Goal: Task Accomplishment & Management: Manage account settings

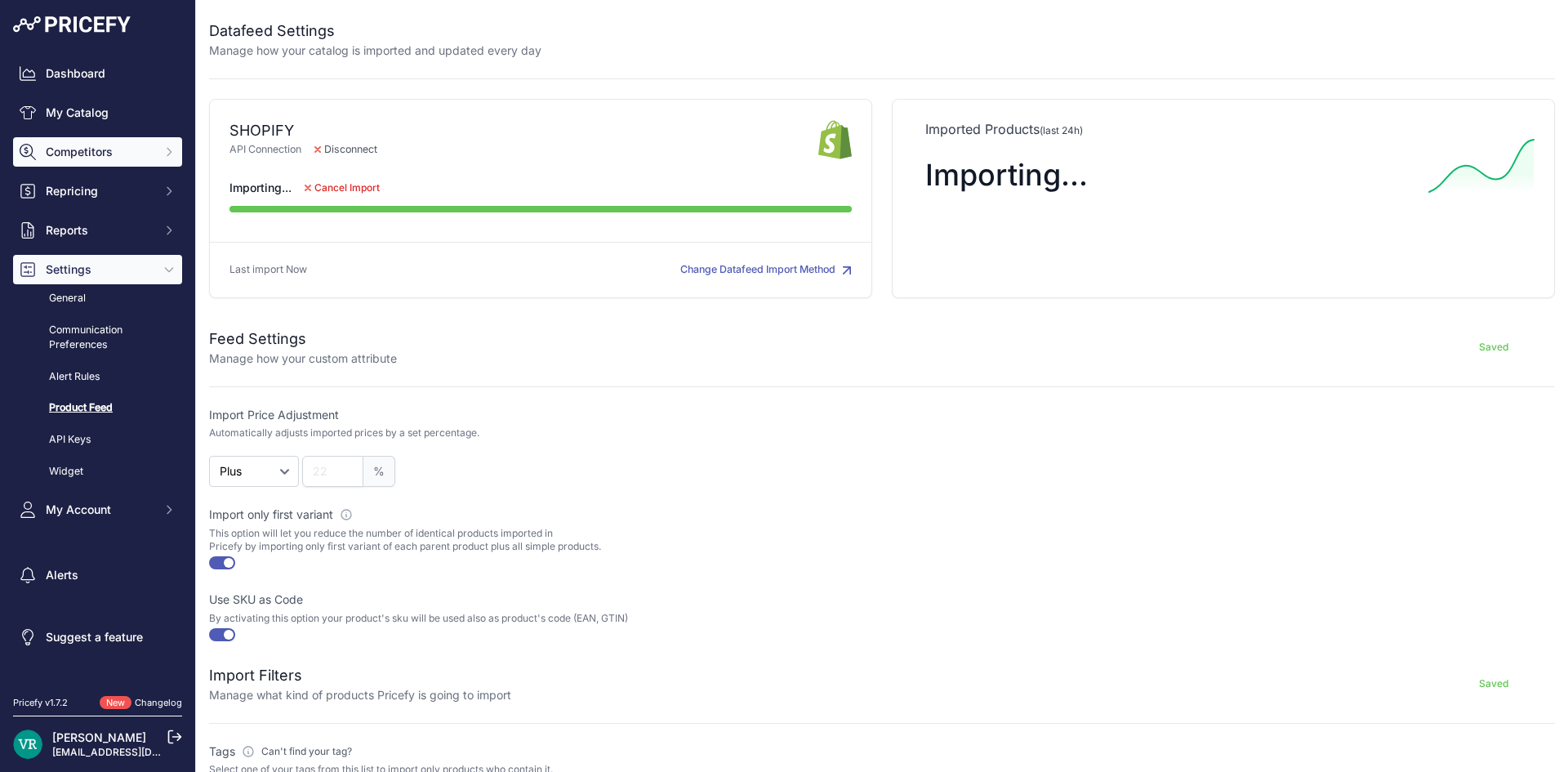
click at [69, 160] on button "Competitors" at bounding box center [97, 152] width 169 height 30
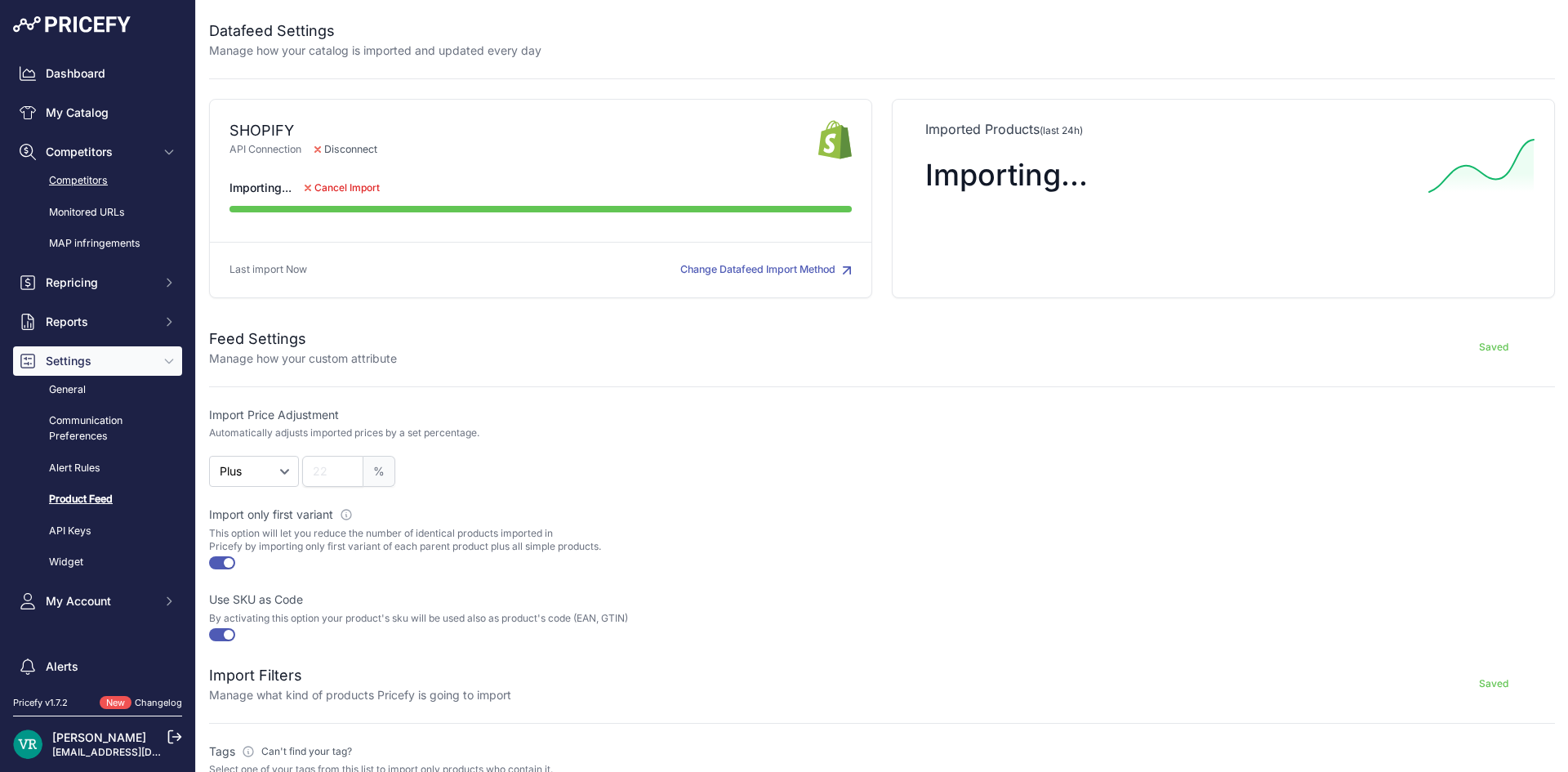
click at [103, 186] on link "Competitors" at bounding box center [97, 181] width 169 height 29
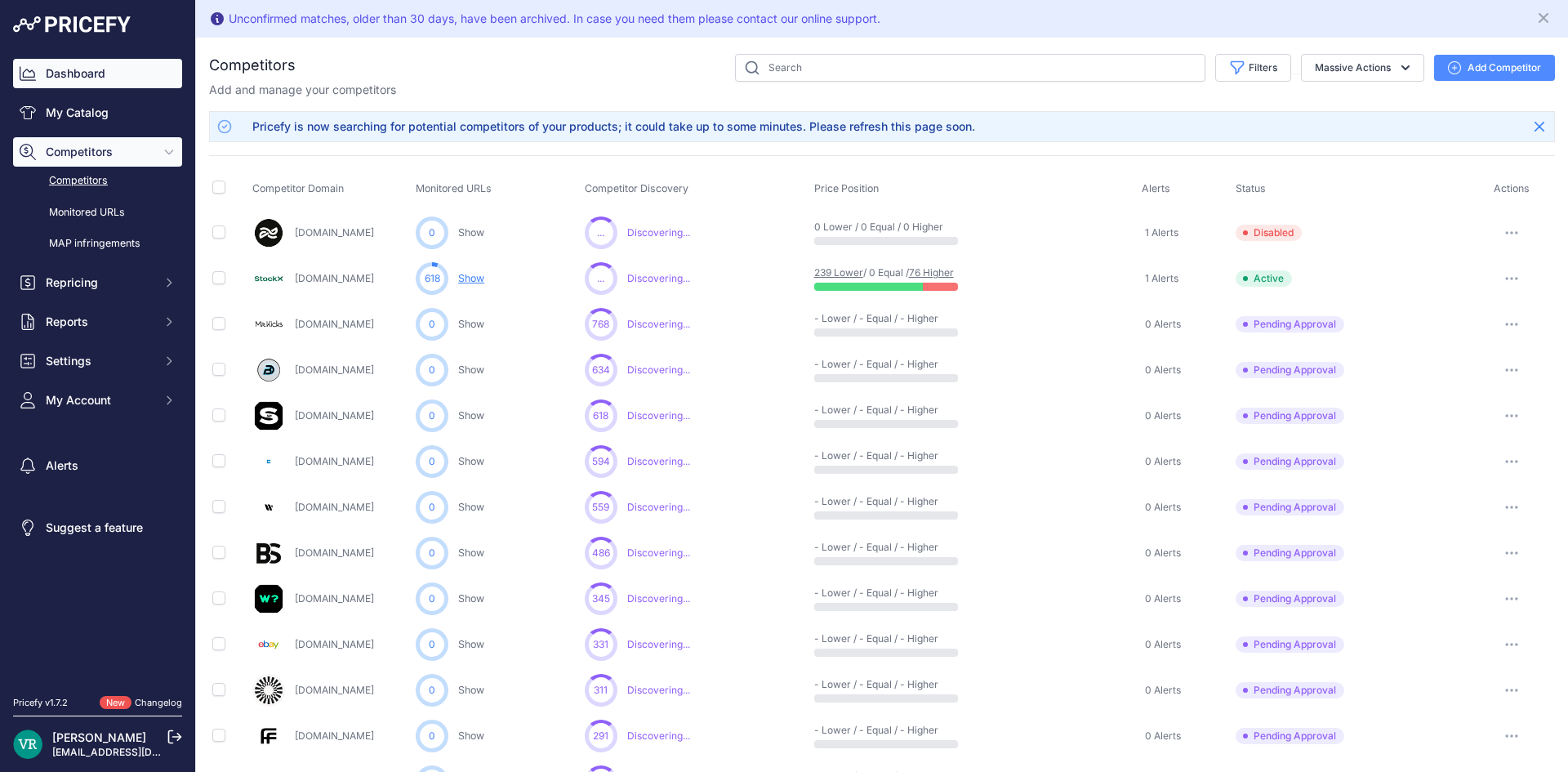
click at [63, 80] on link "Dashboard" at bounding box center [97, 74] width 169 height 30
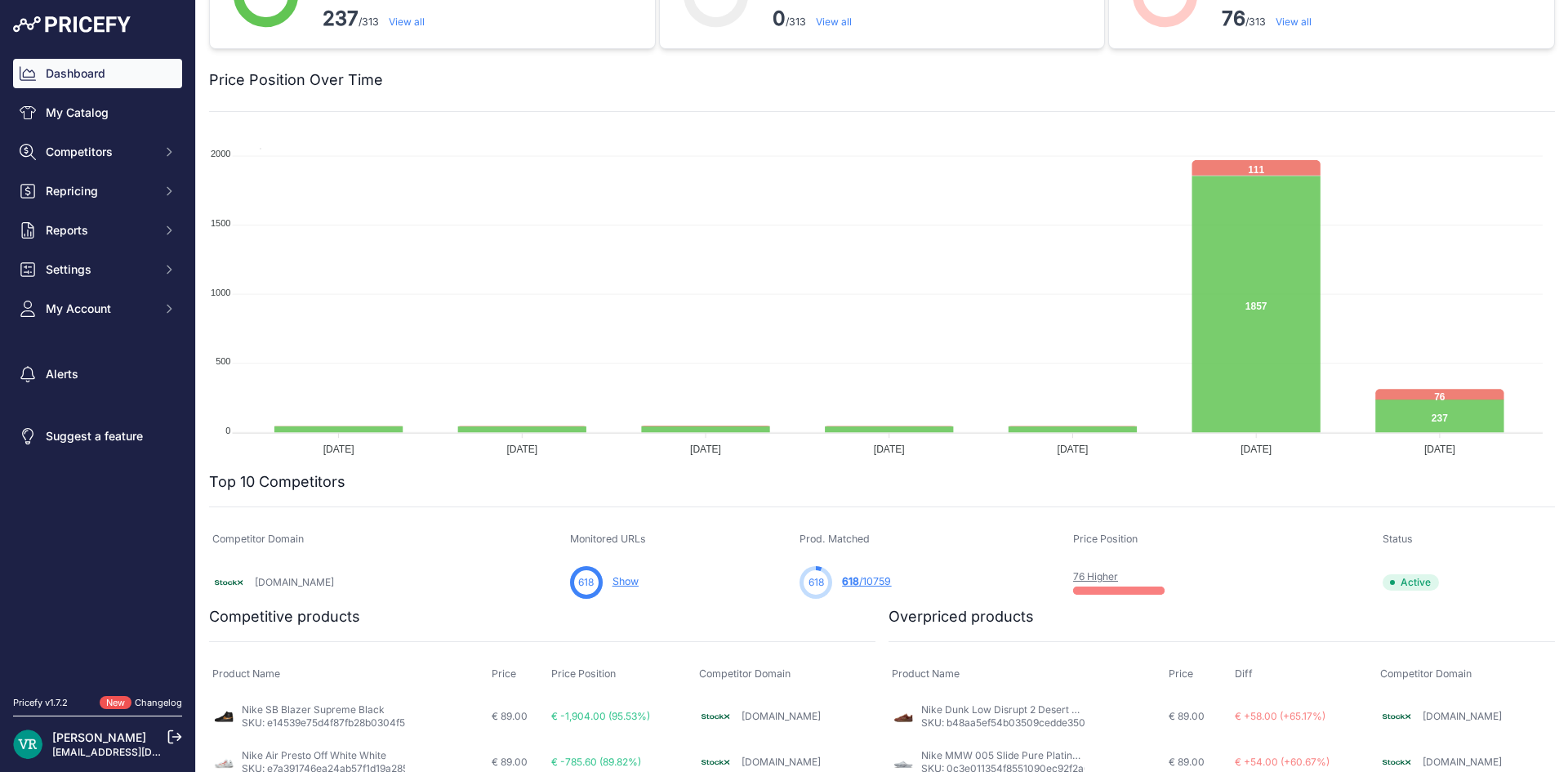
scroll to position [449, 0]
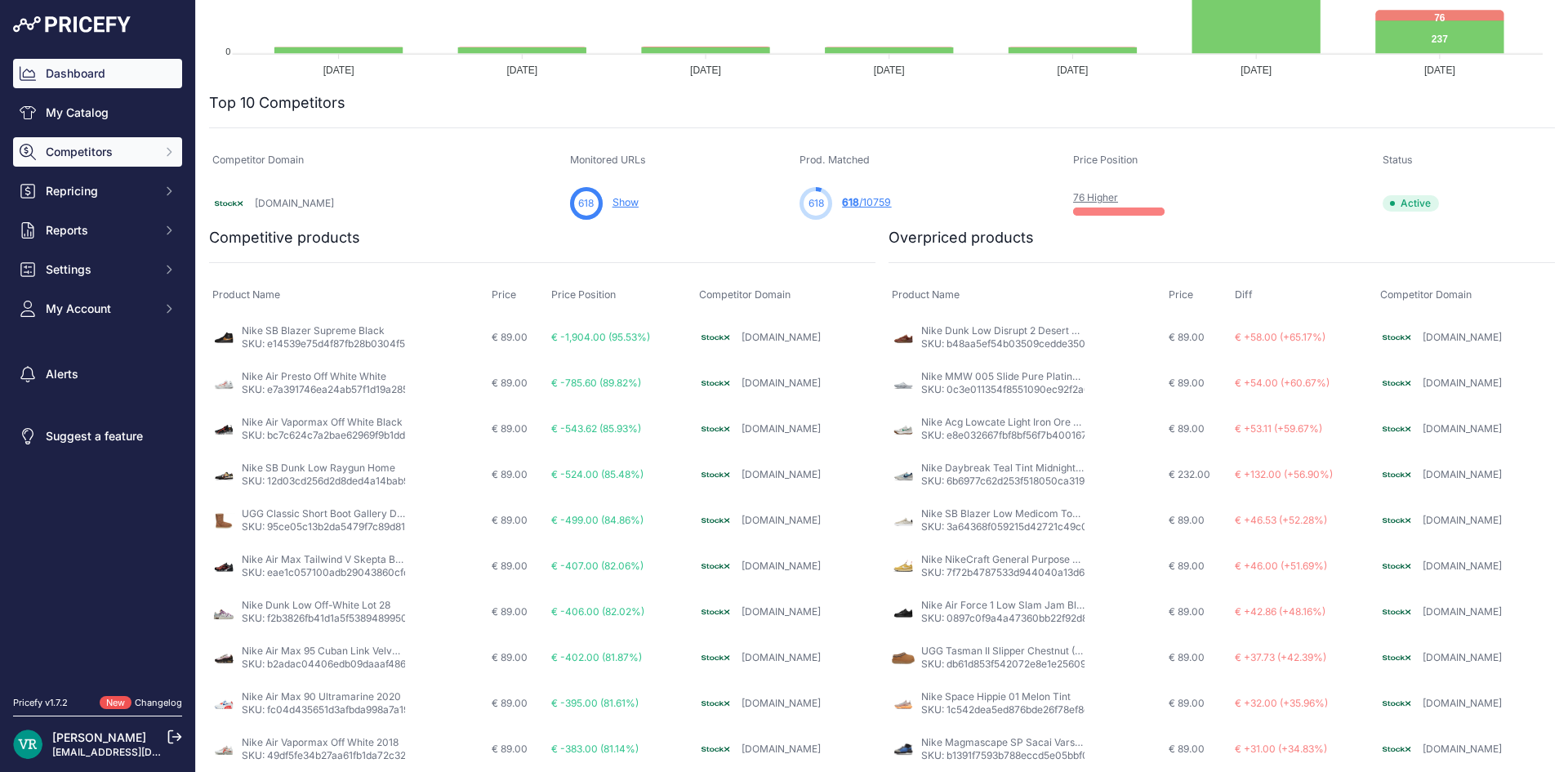
click at [89, 148] on span "Competitors" at bounding box center [99, 152] width 107 height 17
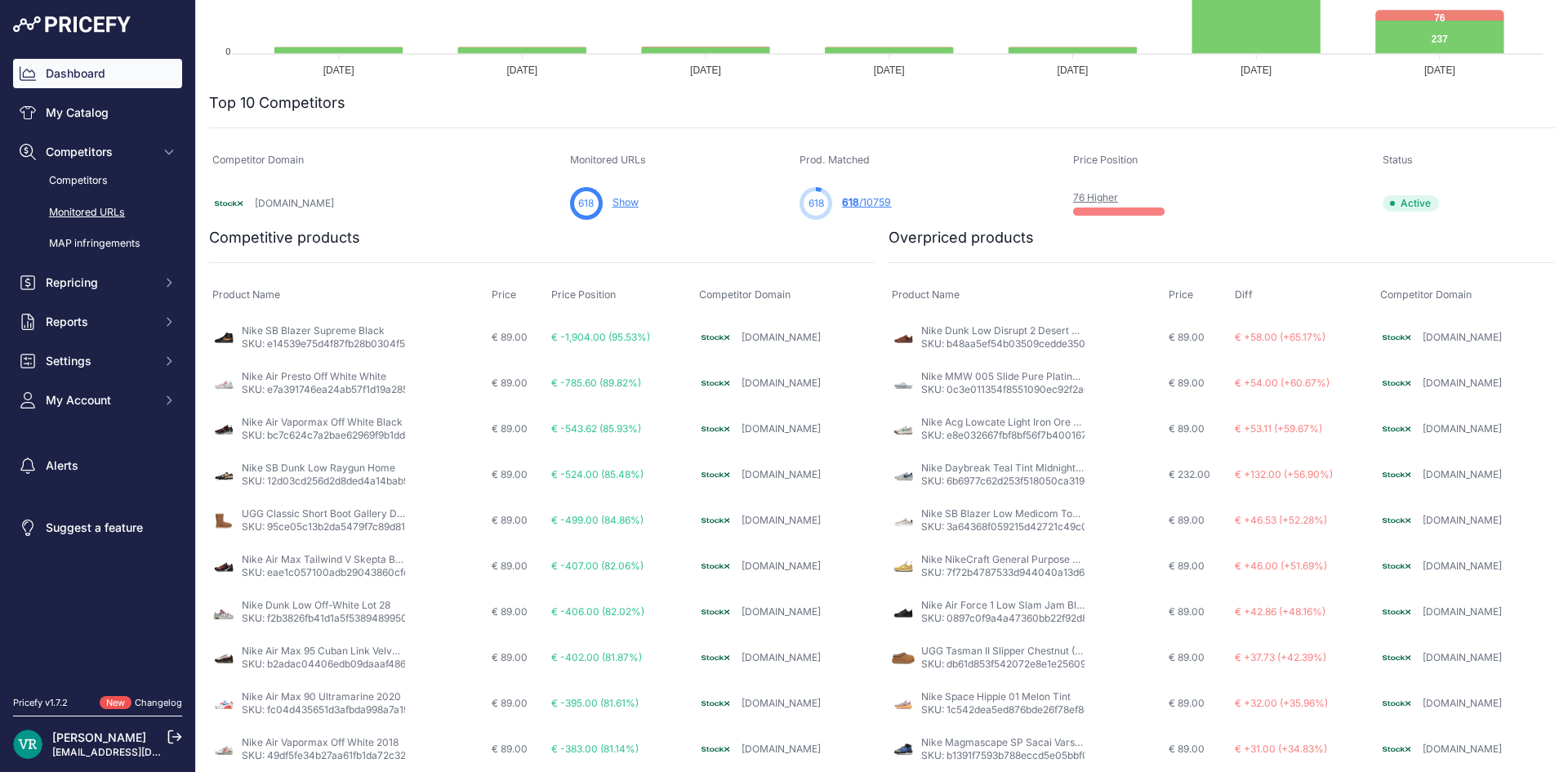
click at [91, 210] on link "Monitored URLs" at bounding box center [97, 213] width 169 height 29
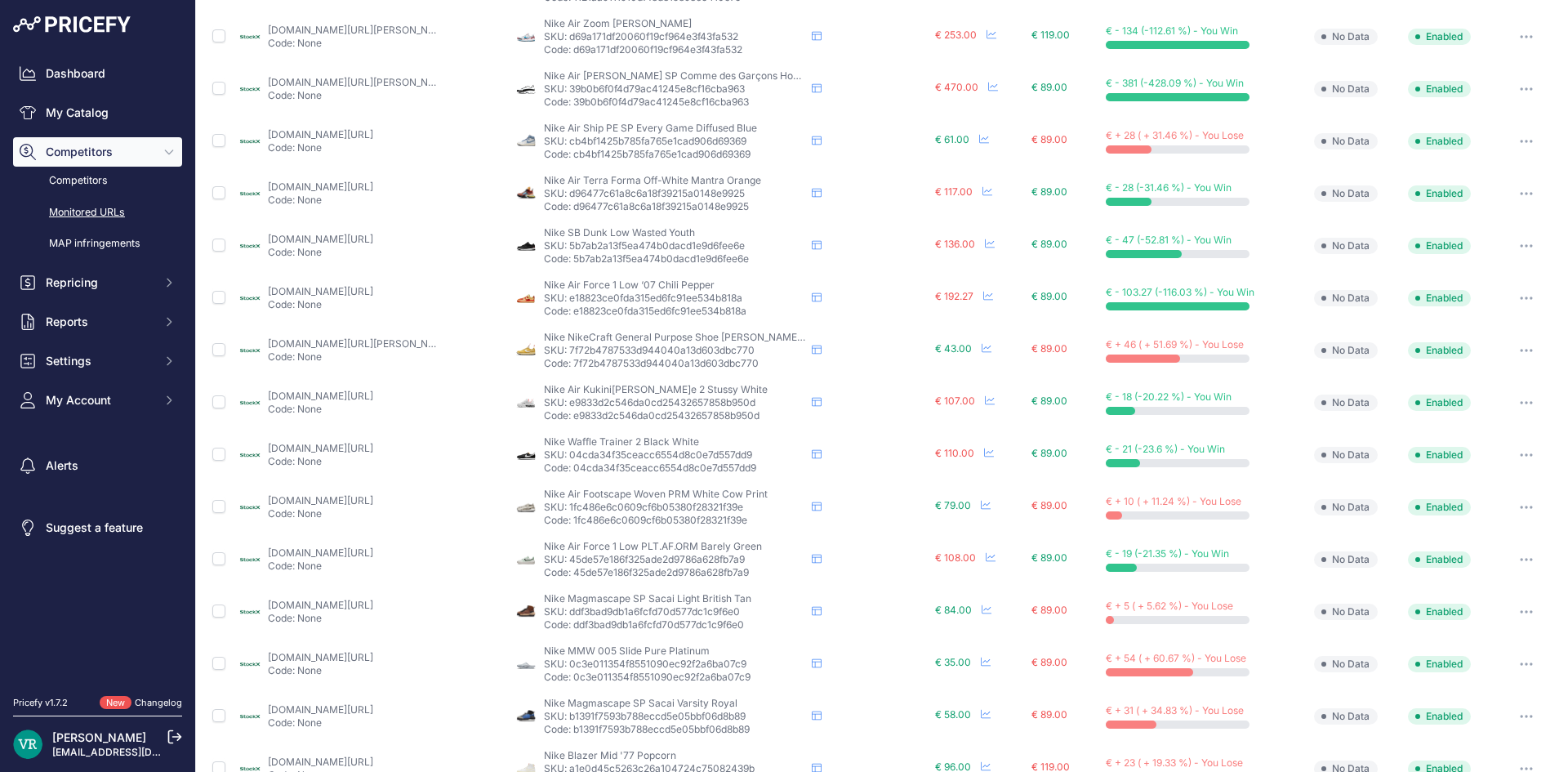
scroll to position [471, 0]
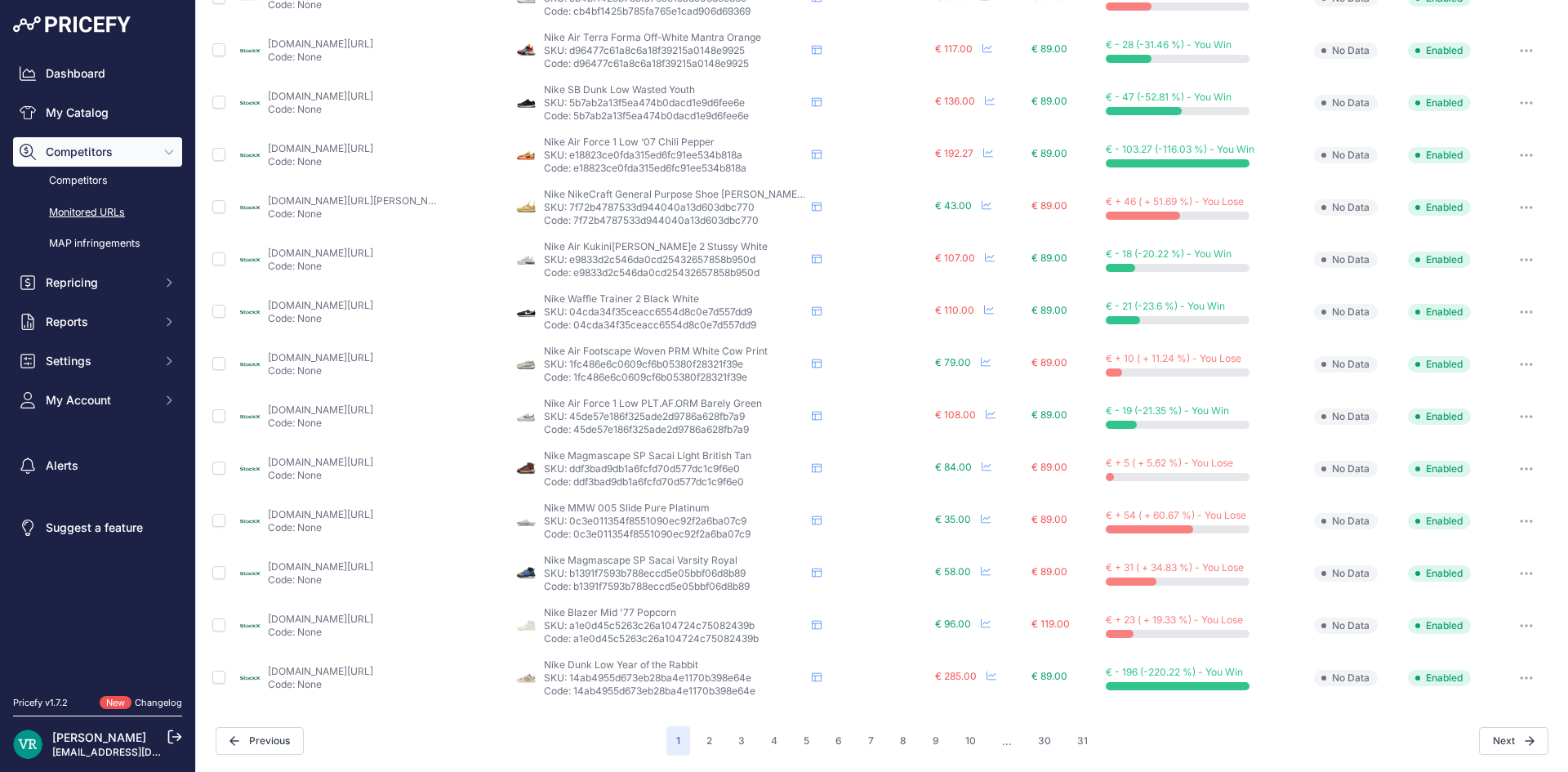
click at [351, 410] on link "stockx.com/fr-fr/nike-air-force-1-pltaform-barely-green-womens?prirule_jdsnikfk…" at bounding box center [320, 409] width 105 height 12
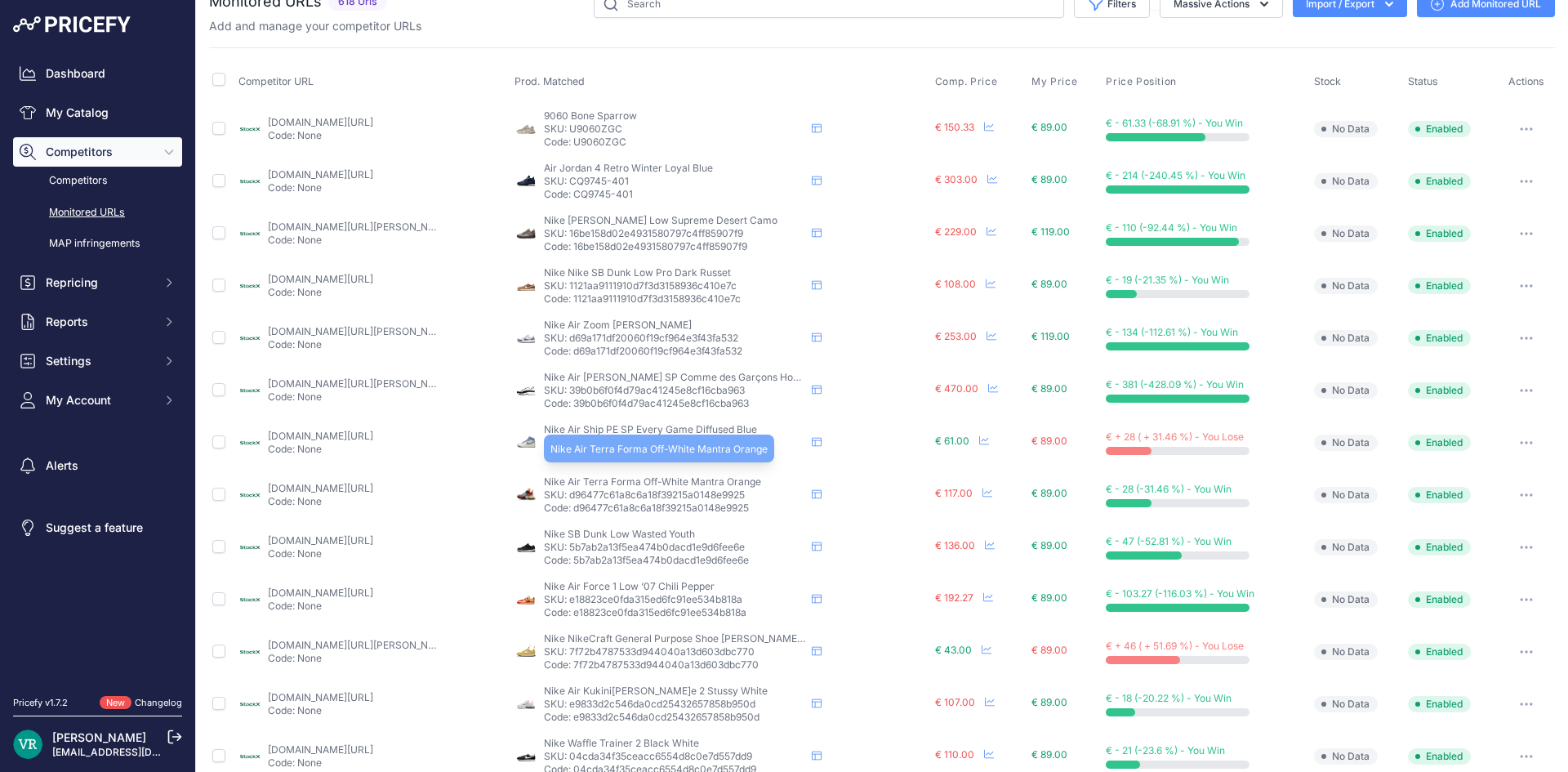
scroll to position [0, 0]
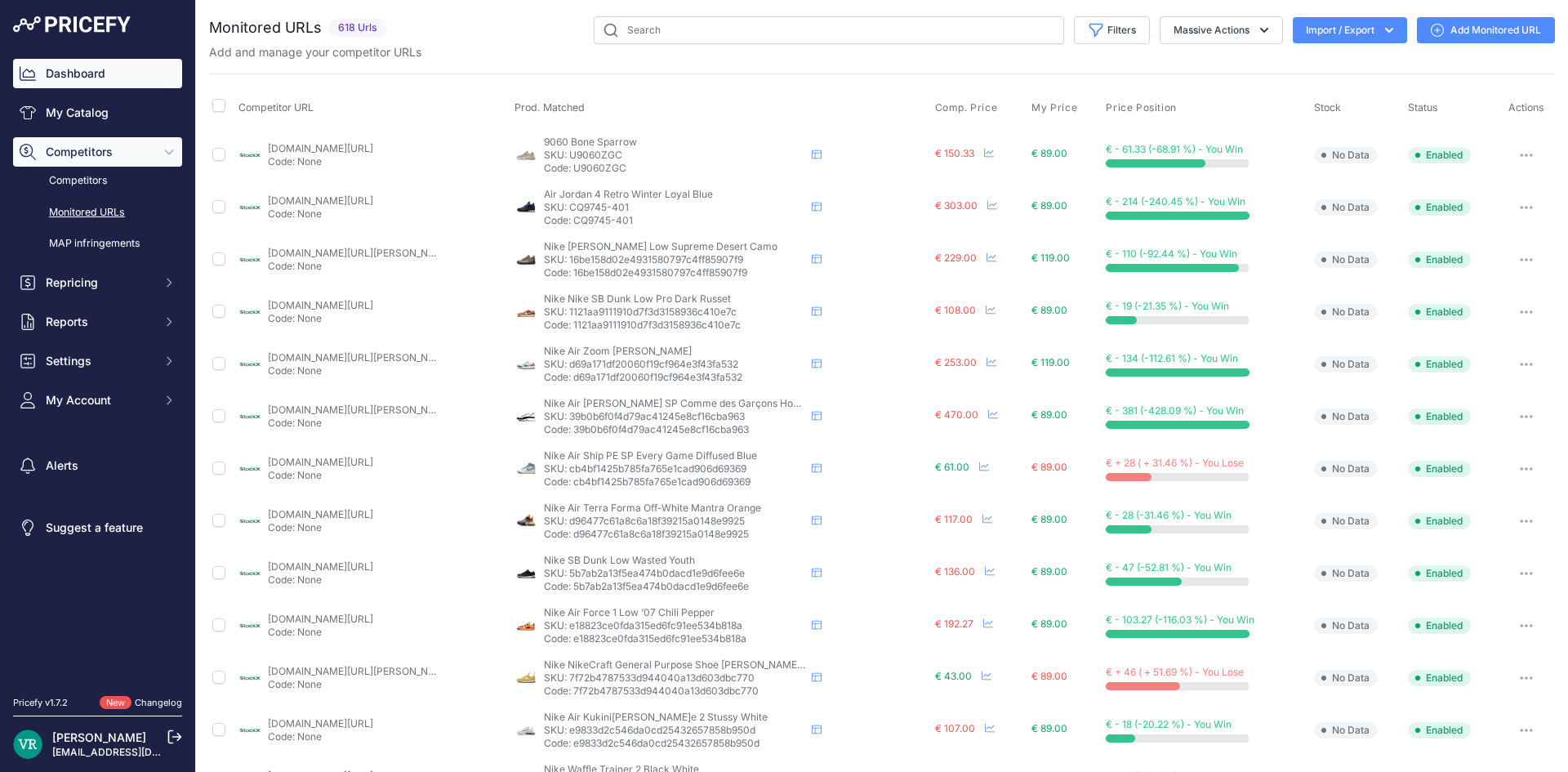
click at [111, 75] on link "Dashboard" at bounding box center [97, 74] width 169 height 30
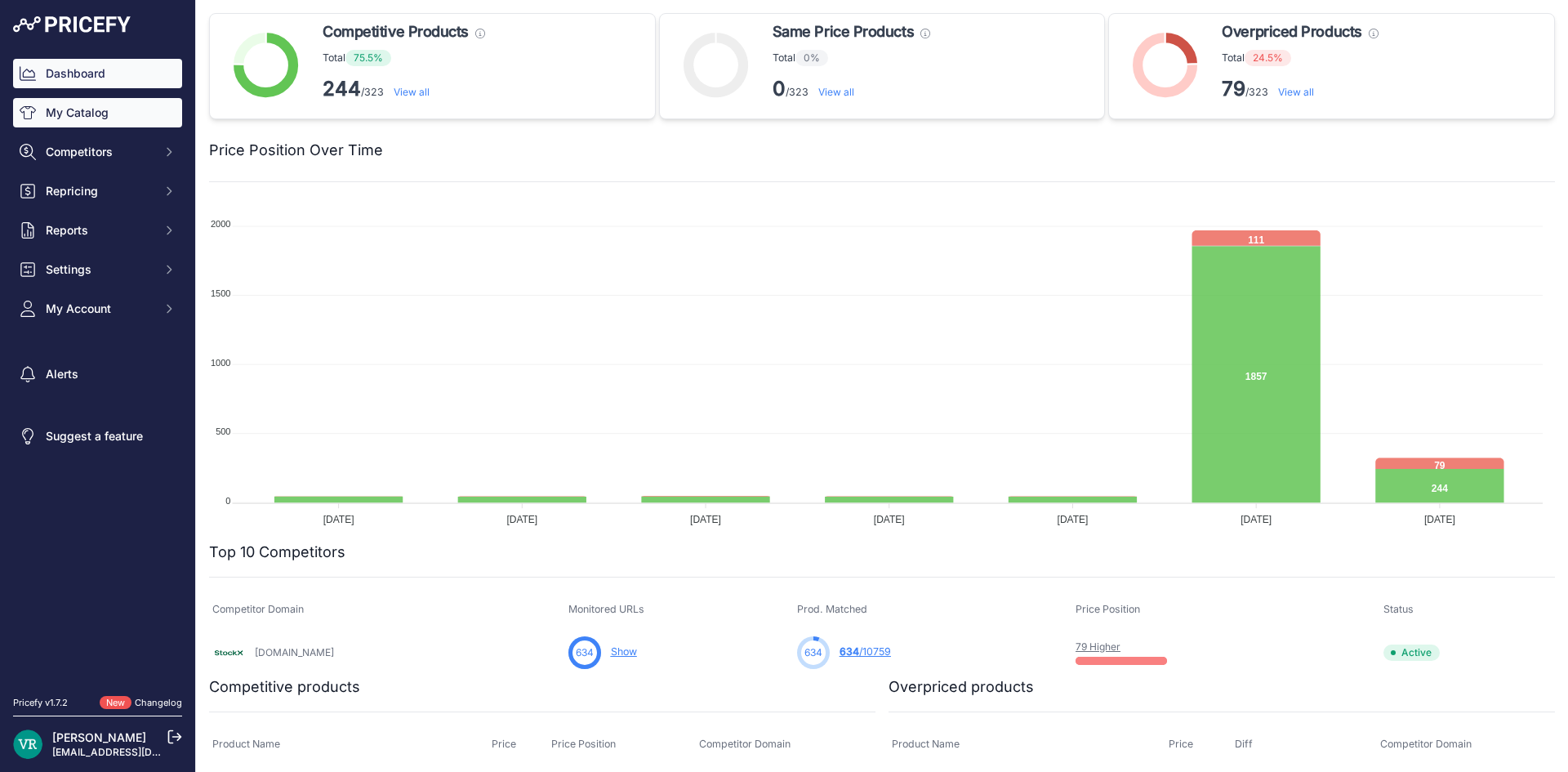
click at [97, 121] on link "My Catalog" at bounding box center [97, 113] width 169 height 30
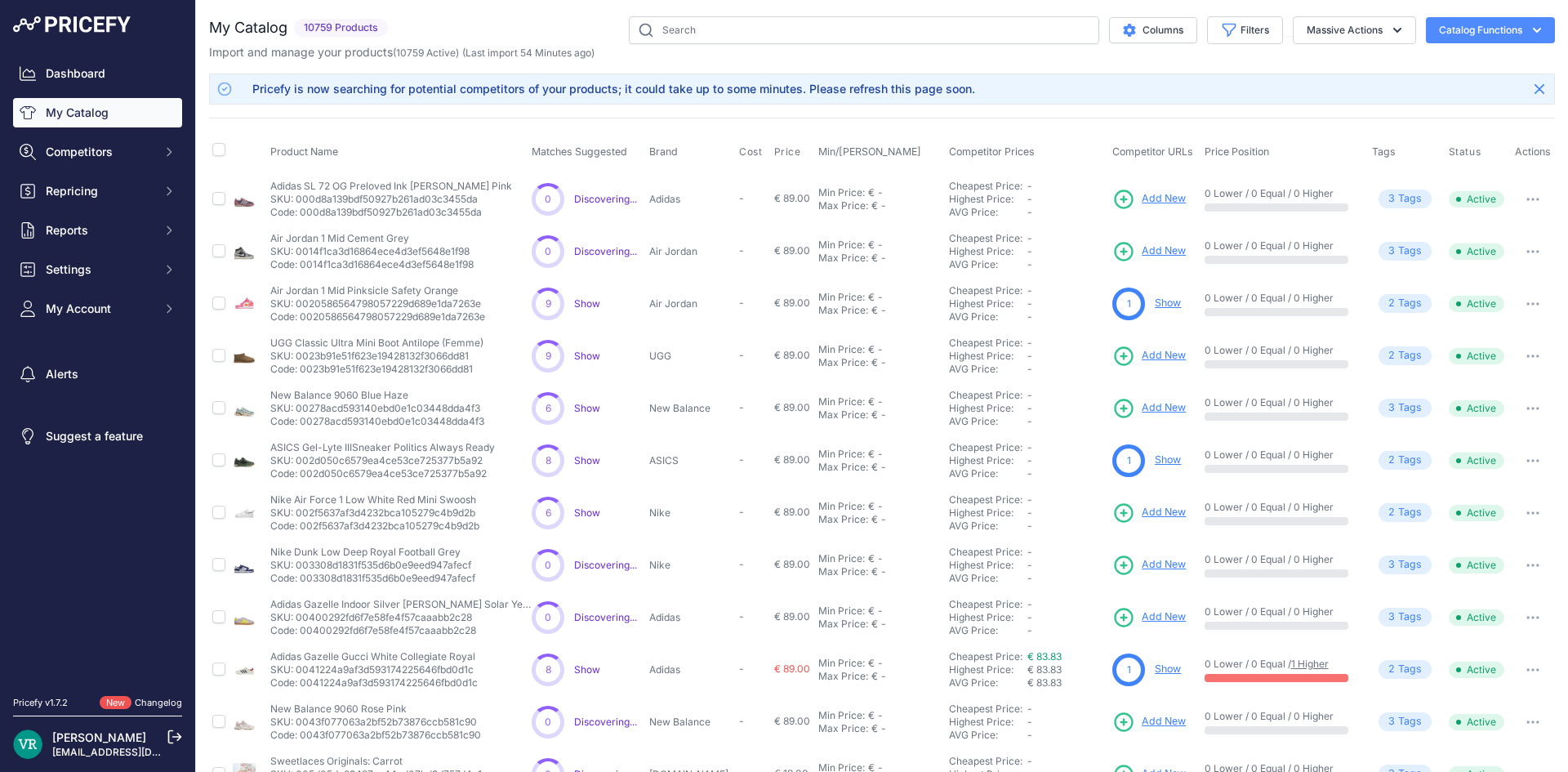
click at [1470, 36] on button "Catalog Functions" at bounding box center [1491, 30] width 129 height 26
click at [1308, 30] on button "Massive Actions" at bounding box center [1355, 31] width 123 height 28
click at [1105, 87] on div "Pricefy is now searching for potential competitors of your products; it could t…" at bounding box center [882, 89] width 1346 height 31
click at [104, 280] on button "Settings" at bounding box center [97, 269] width 169 height 30
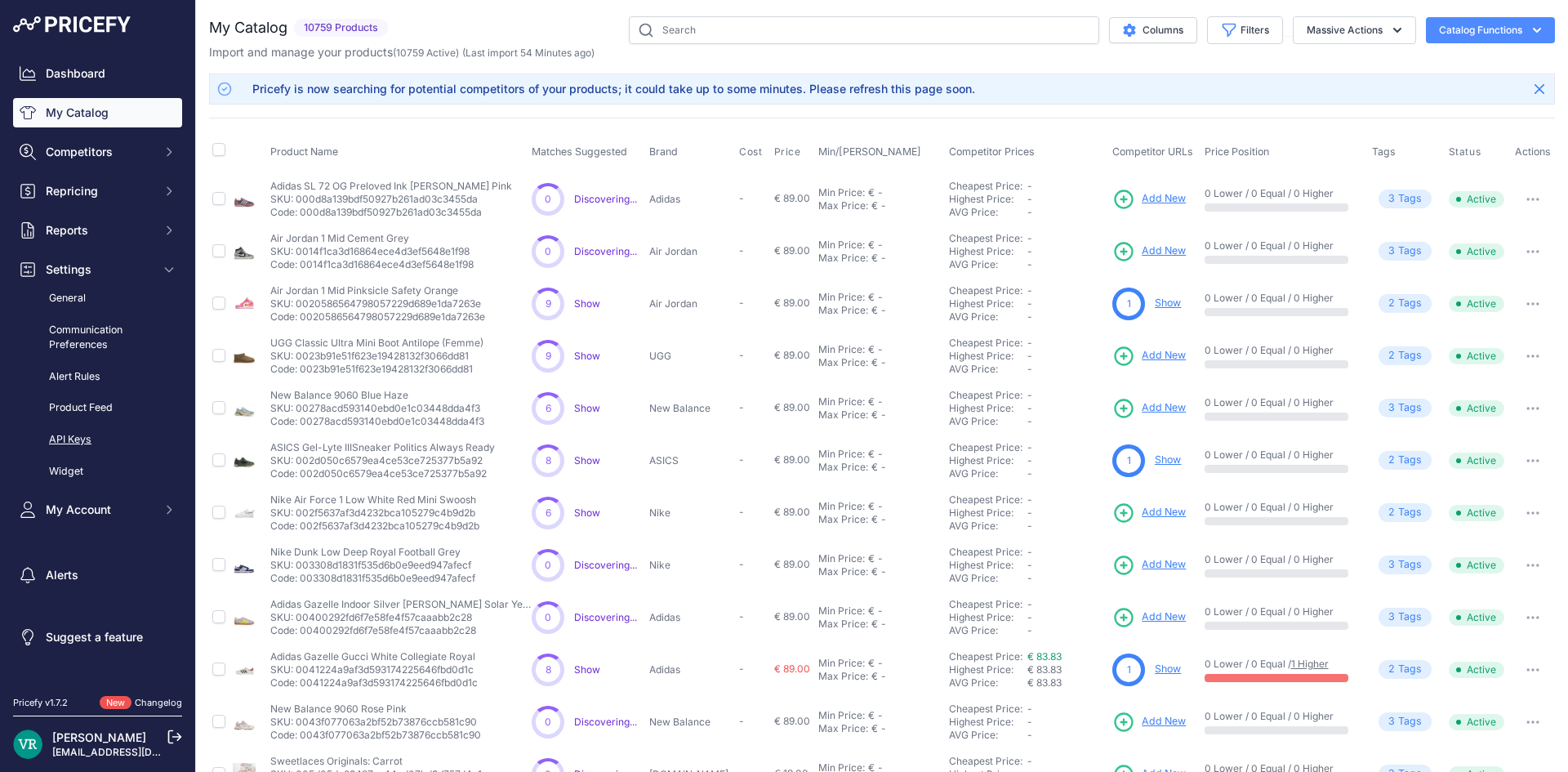
click at [80, 438] on link "API Keys" at bounding box center [97, 439] width 169 height 29
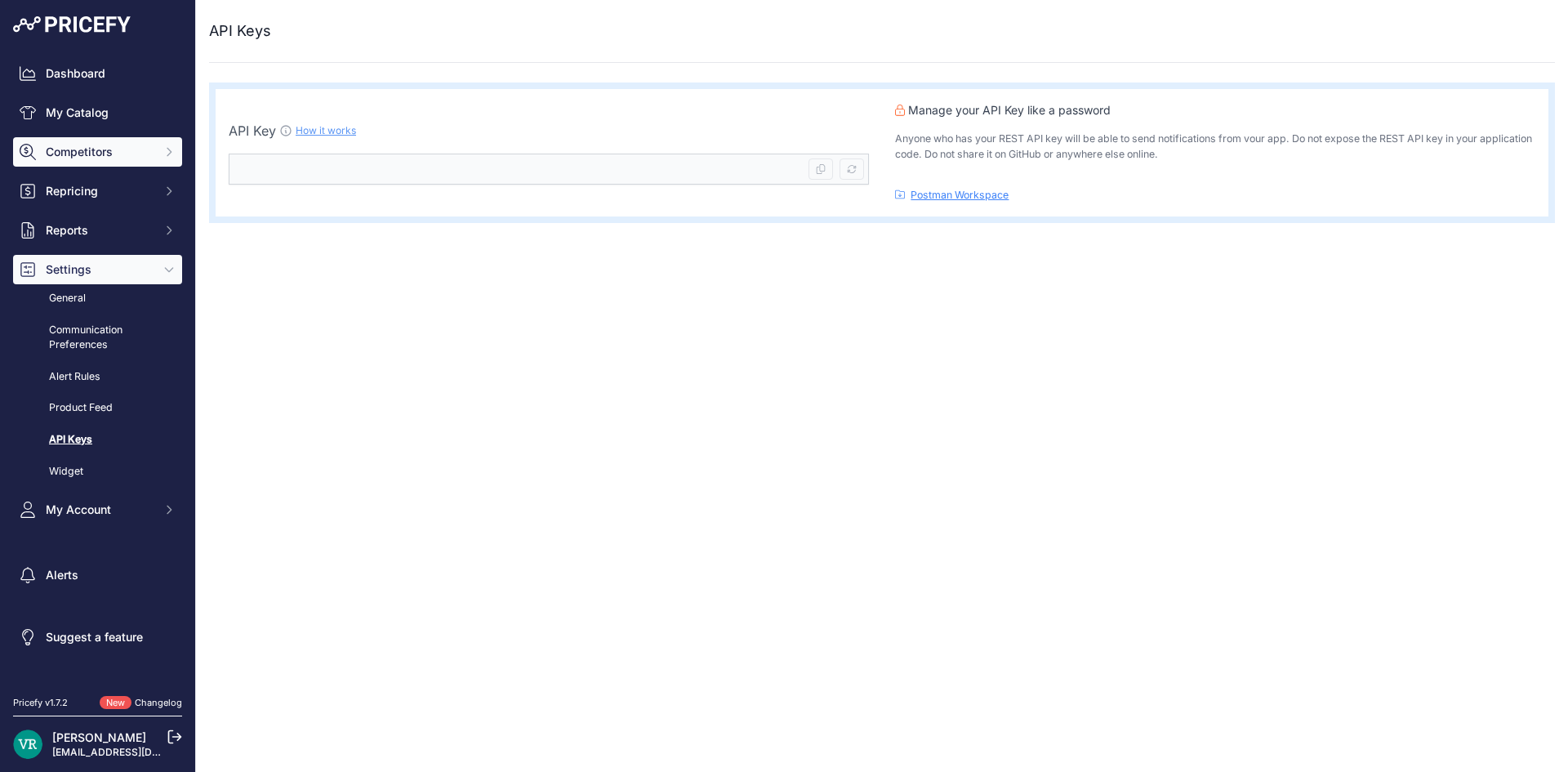
click at [75, 161] on button "Competitors" at bounding box center [97, 152] width 169 height 30
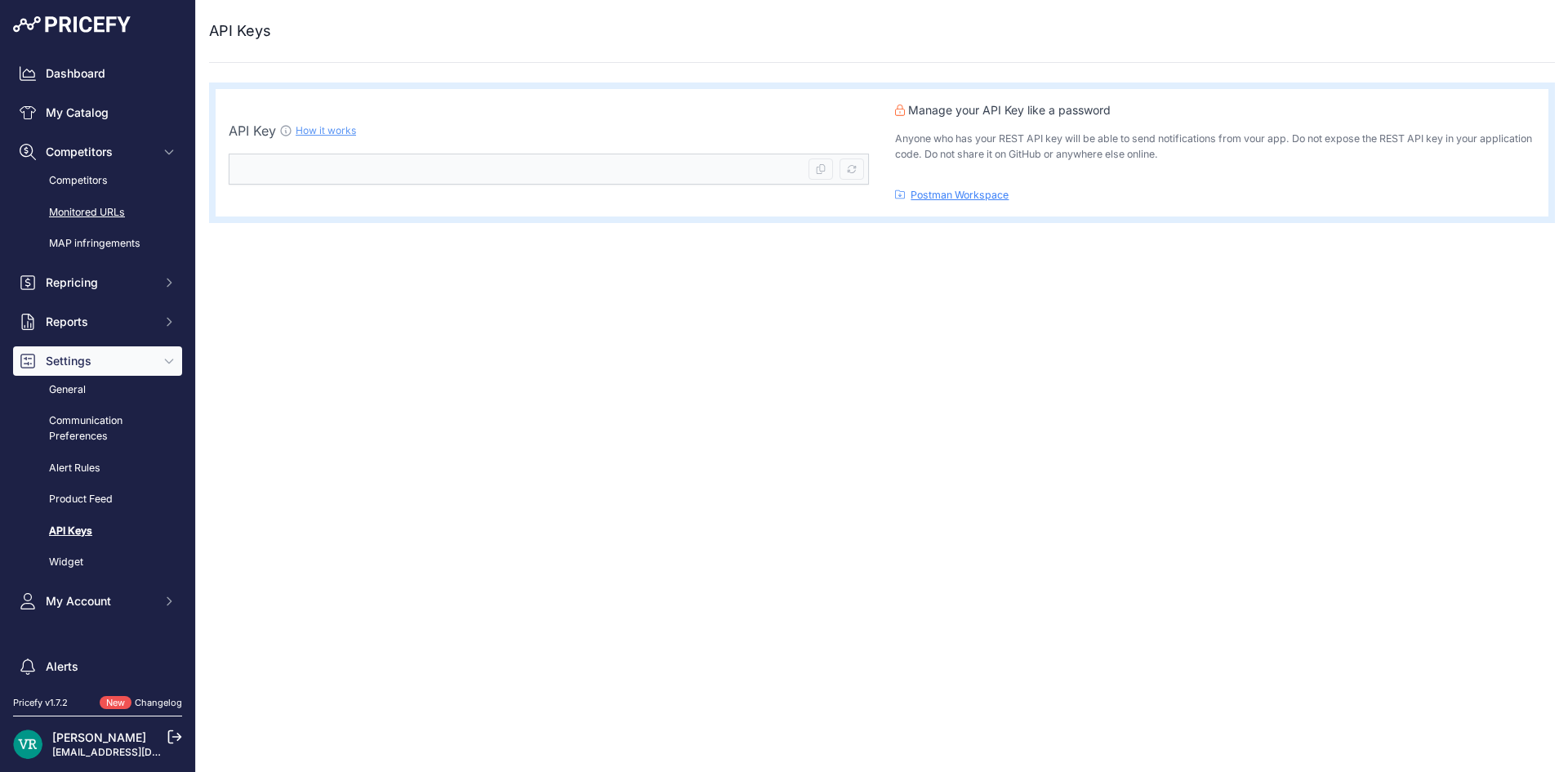
click at [89, 211] on link "Monitored URLs" at bounding box center [97, 213] width 169 height 29
click at [89, 214] on link "Monitored URLs" at bounding box center [97, 213] width 169 height 29
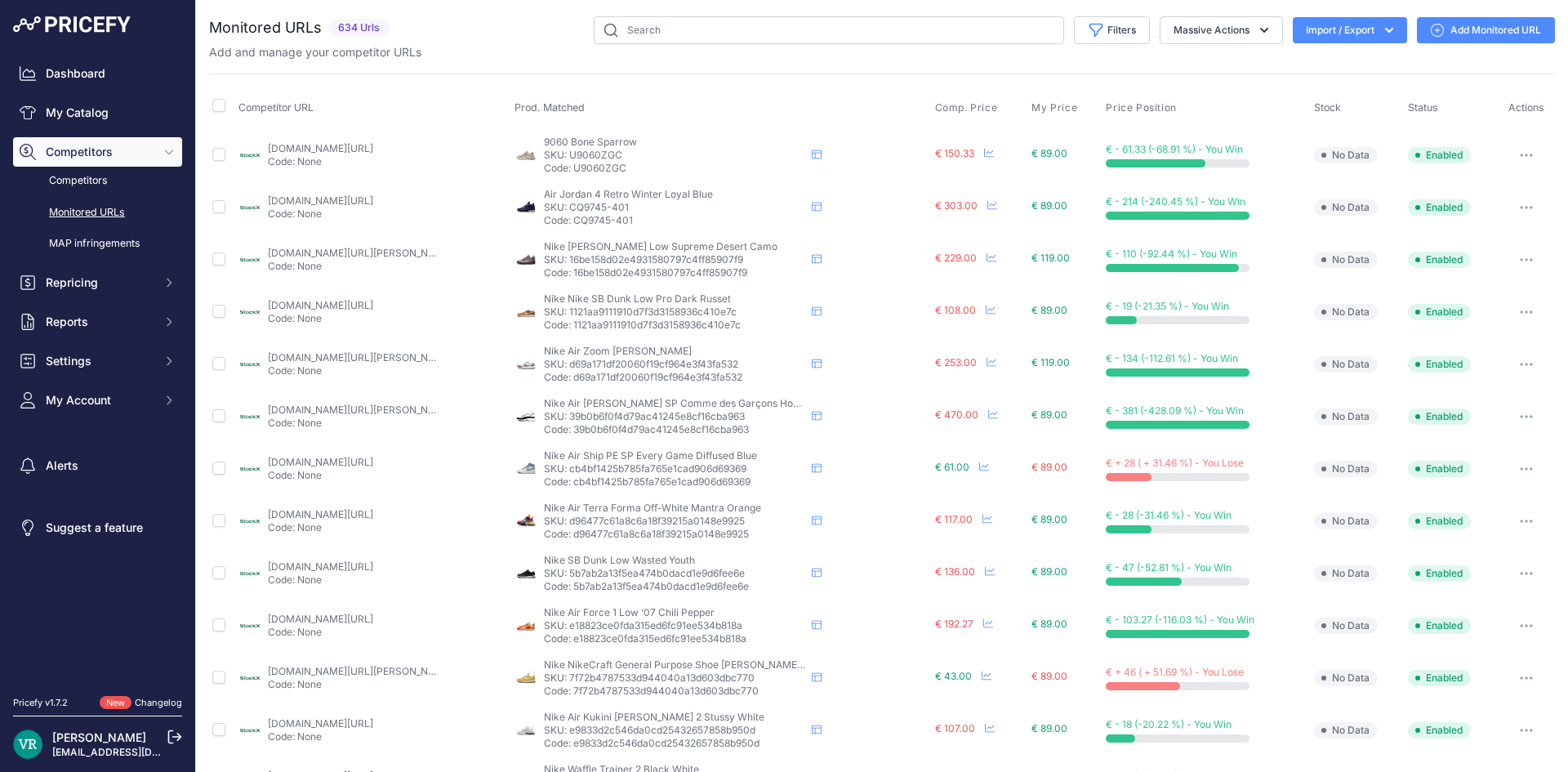
scroll to position [471, 0]
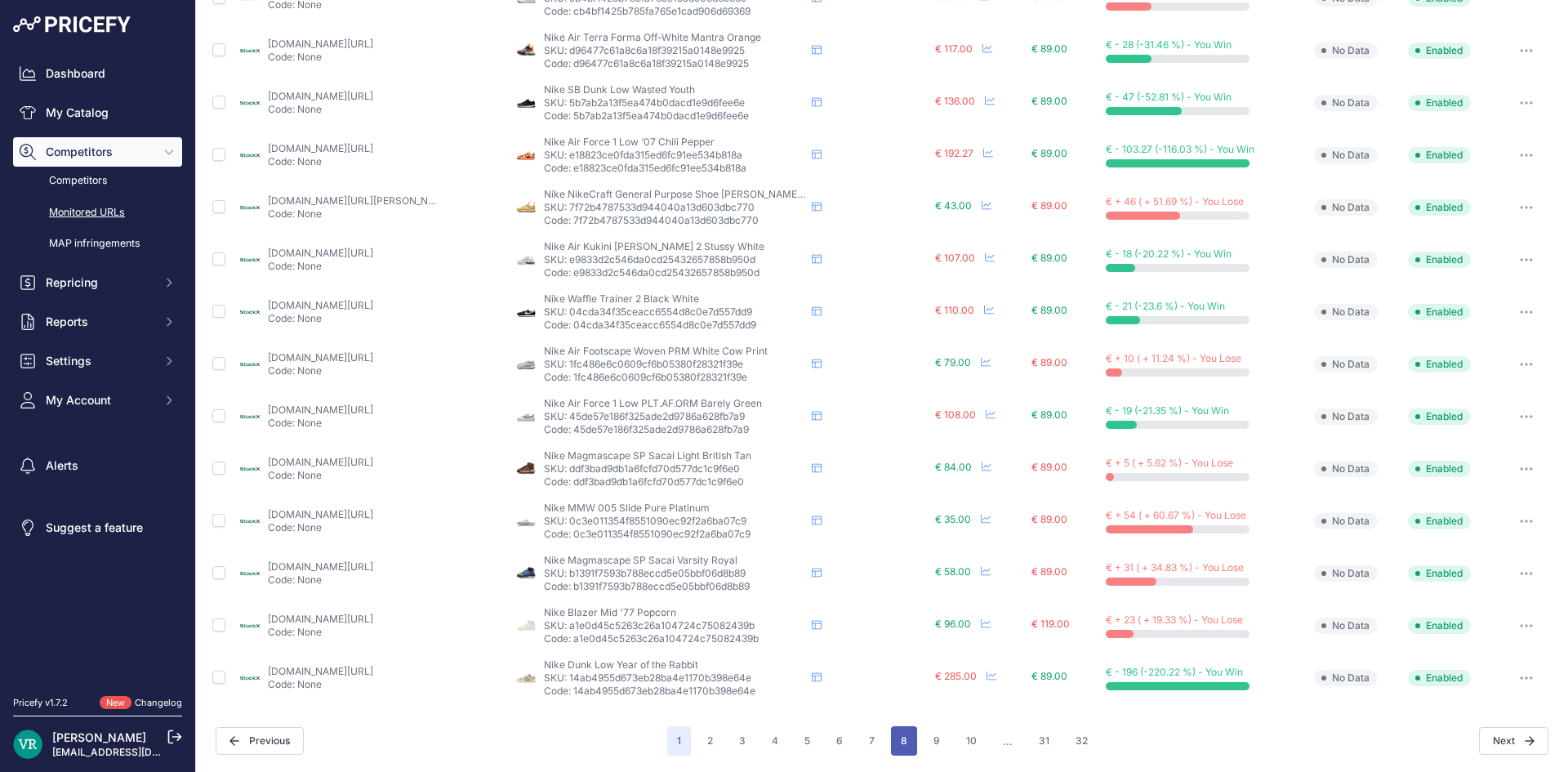
click at [891, 748] on button "8" at bounding box center [904, 741] width 26 height 30
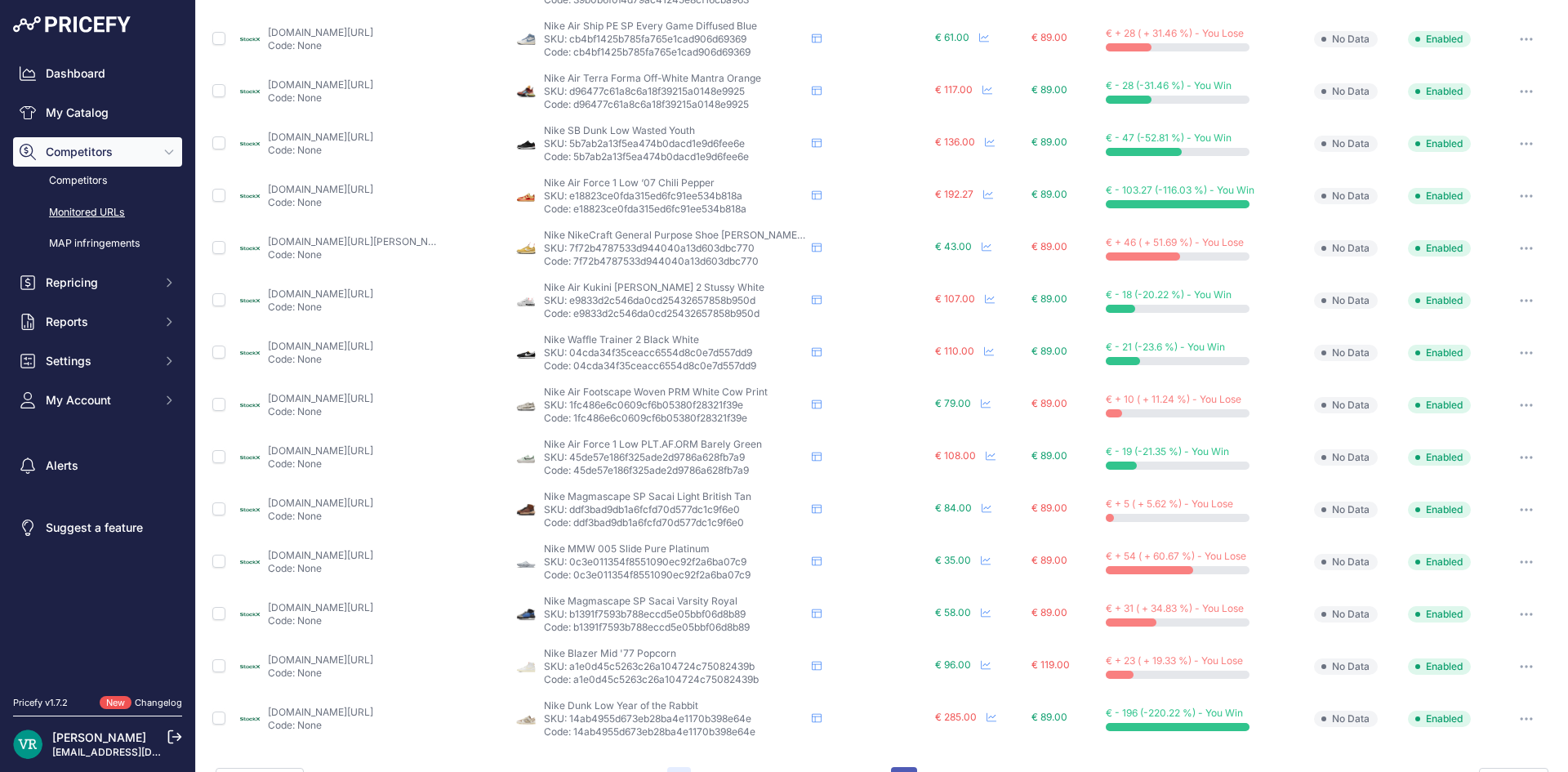
scroll to position [511, 0]
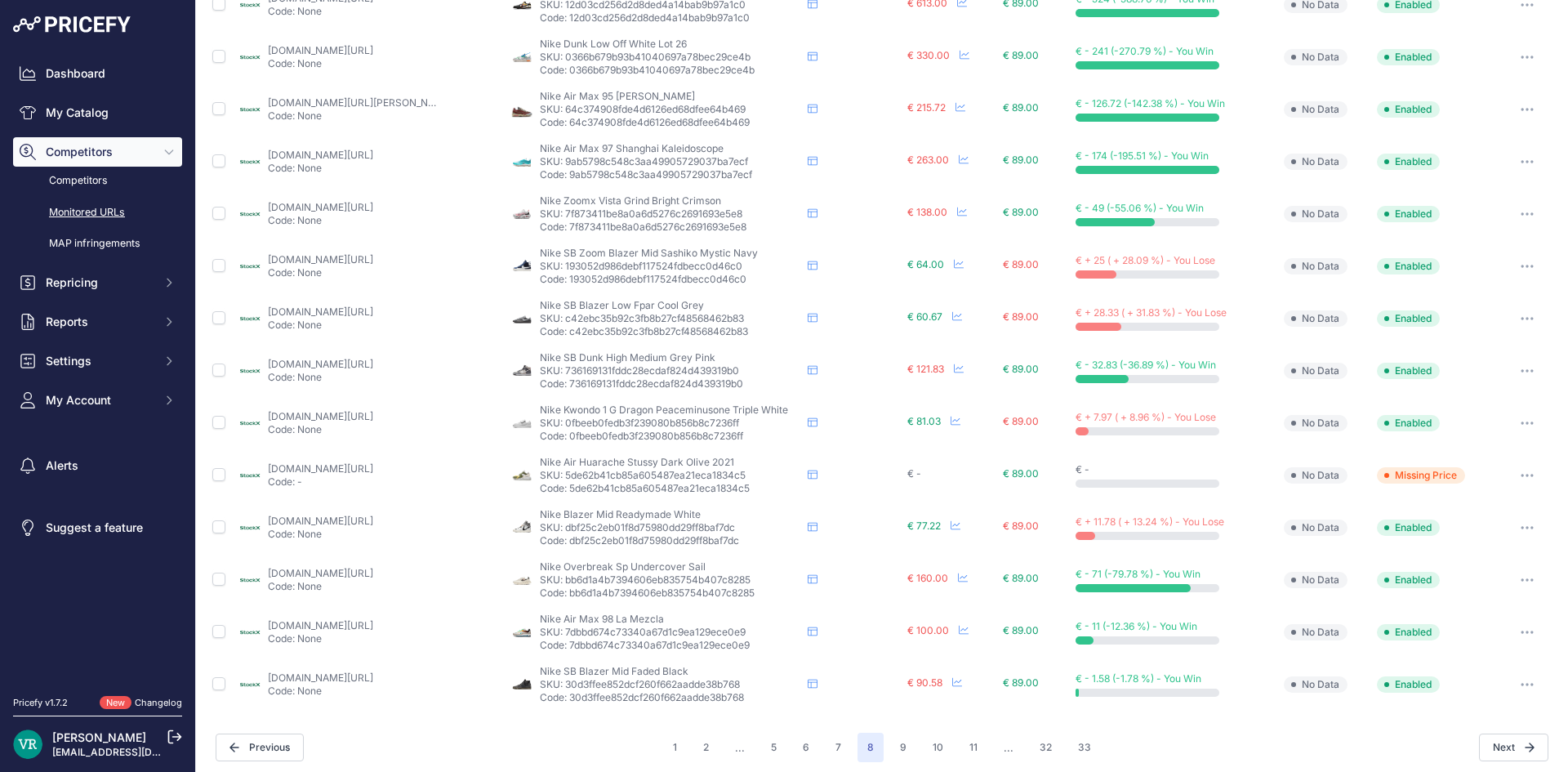
scroll to position [471, 0]
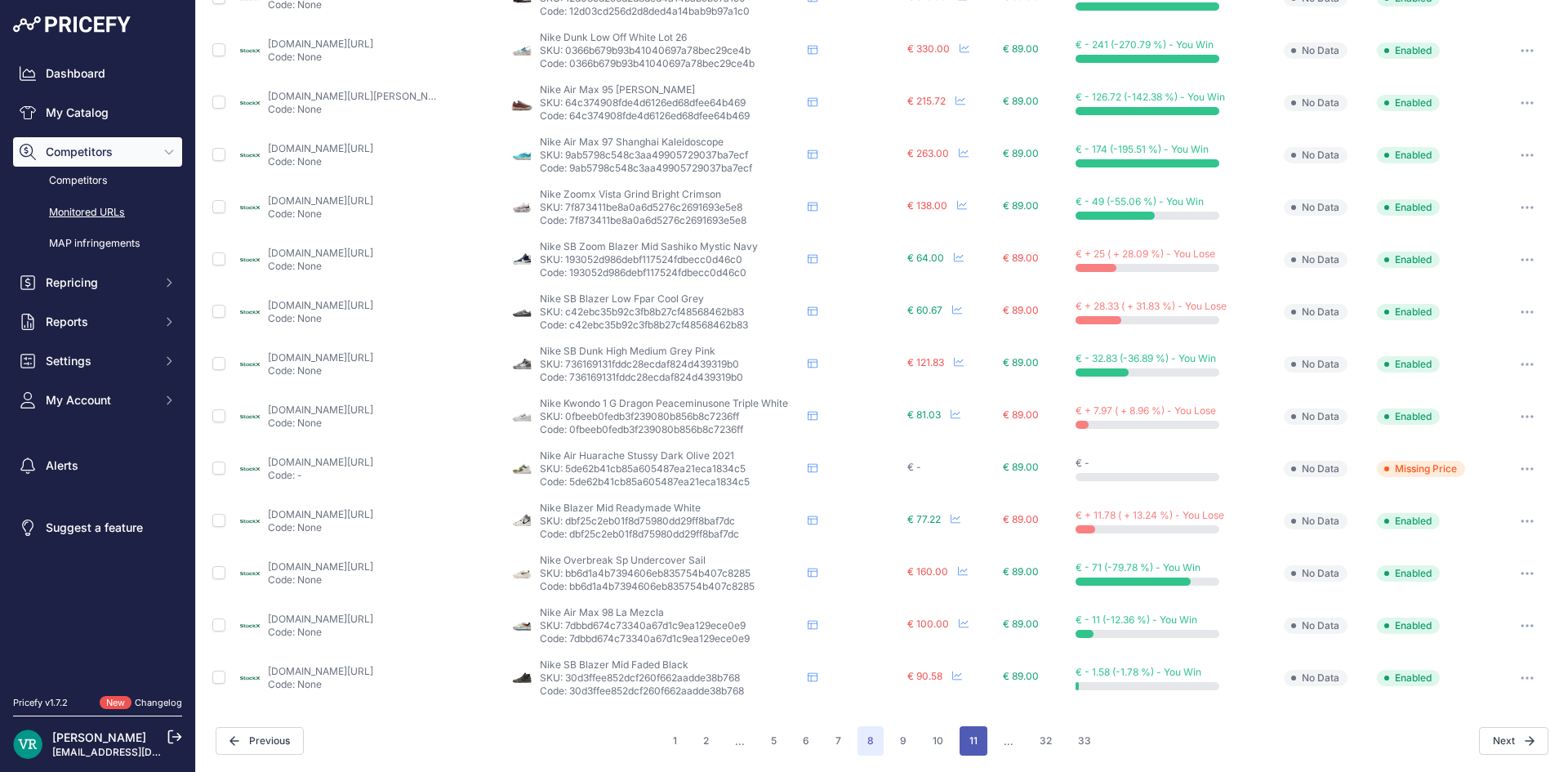
click at [969, 727] on button "11" at bounding box center [973, 741] width 28 height 30
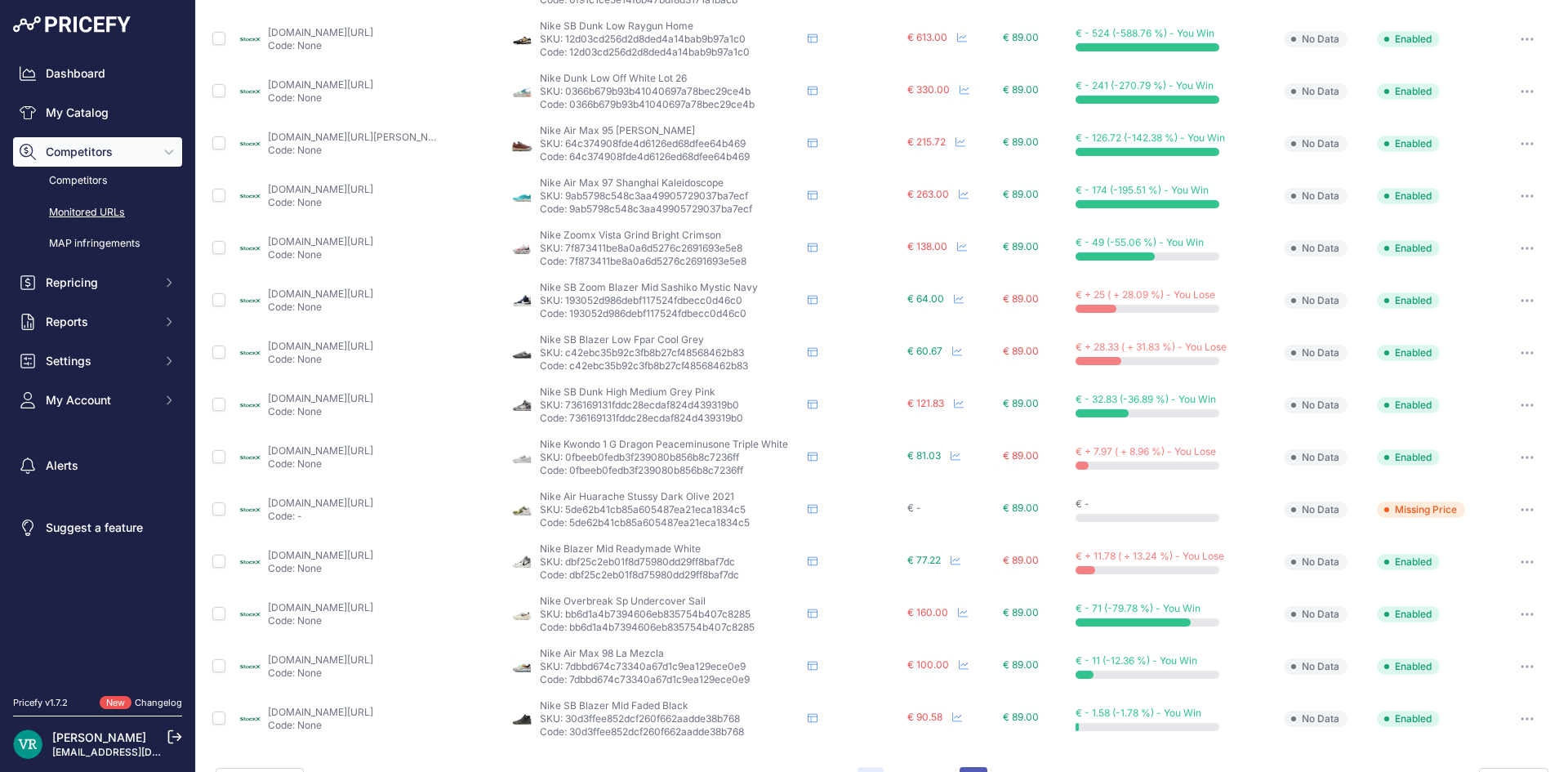
scroll to position [511, 0]
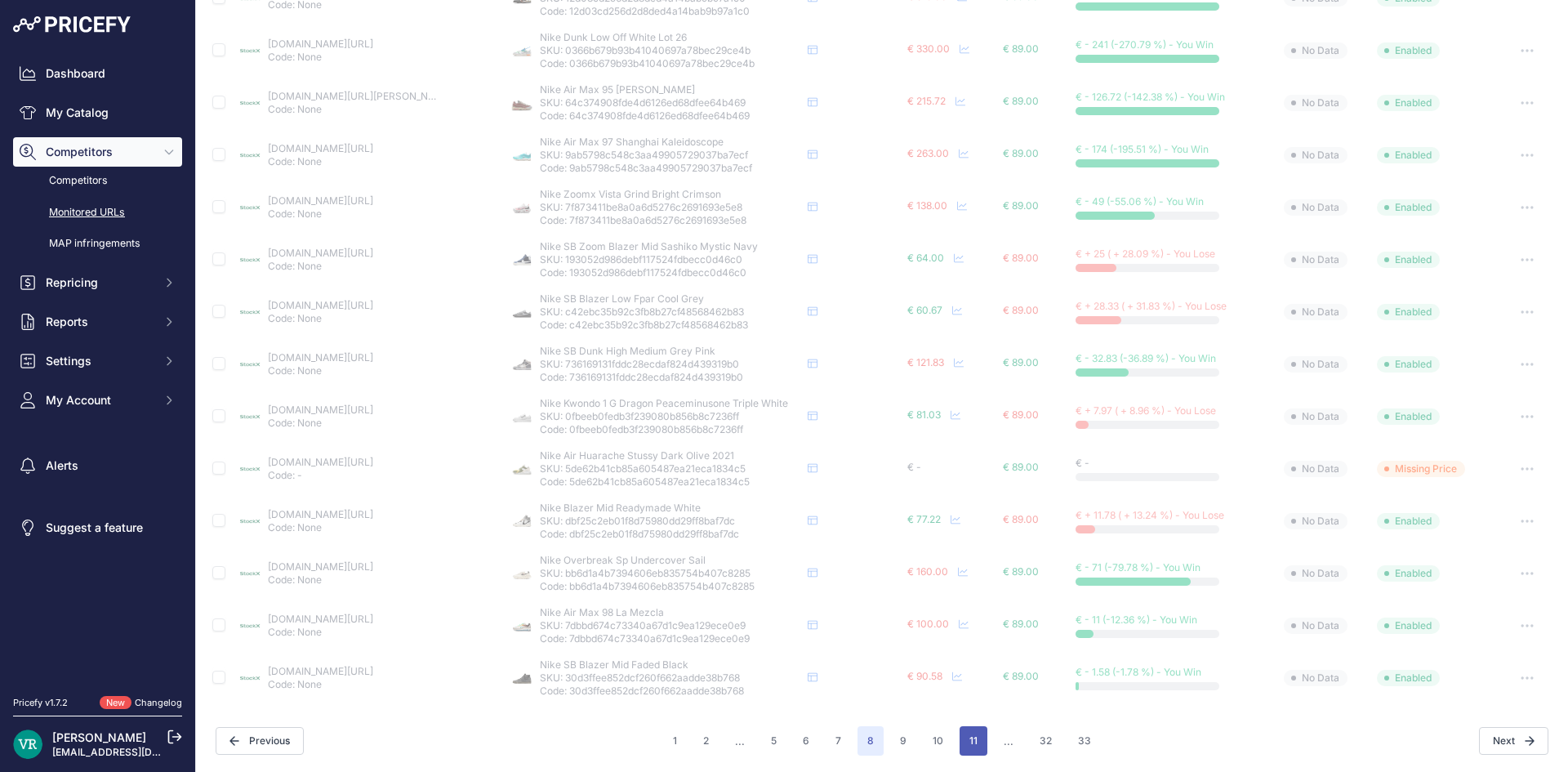
click at [972, 732] on button "11" at bounding box center [973, 741] width 28 height 30
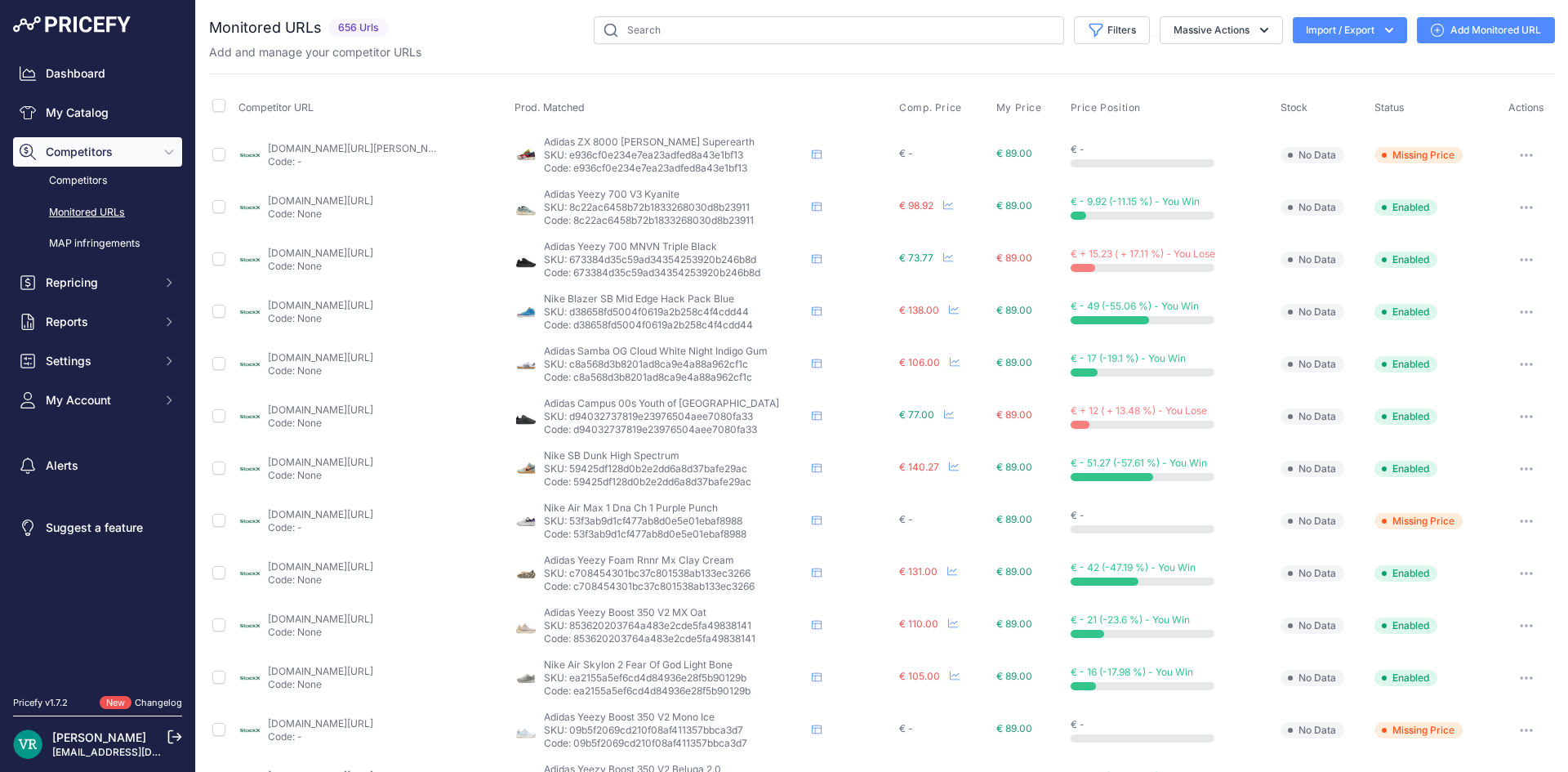
click at [142, 57] on div "Dashboard My Catalog Competitors Competitors Monitored URLs MAP infringements R…" at bounding box center [97, 344] width 195 height 689
click at [145, 102] on link "My Catalog" at bounding box center [97, 113] width 169 height 30
click at [139, 83] on link "Dashboard" at bounding box center [97, 74] width 169 height 30
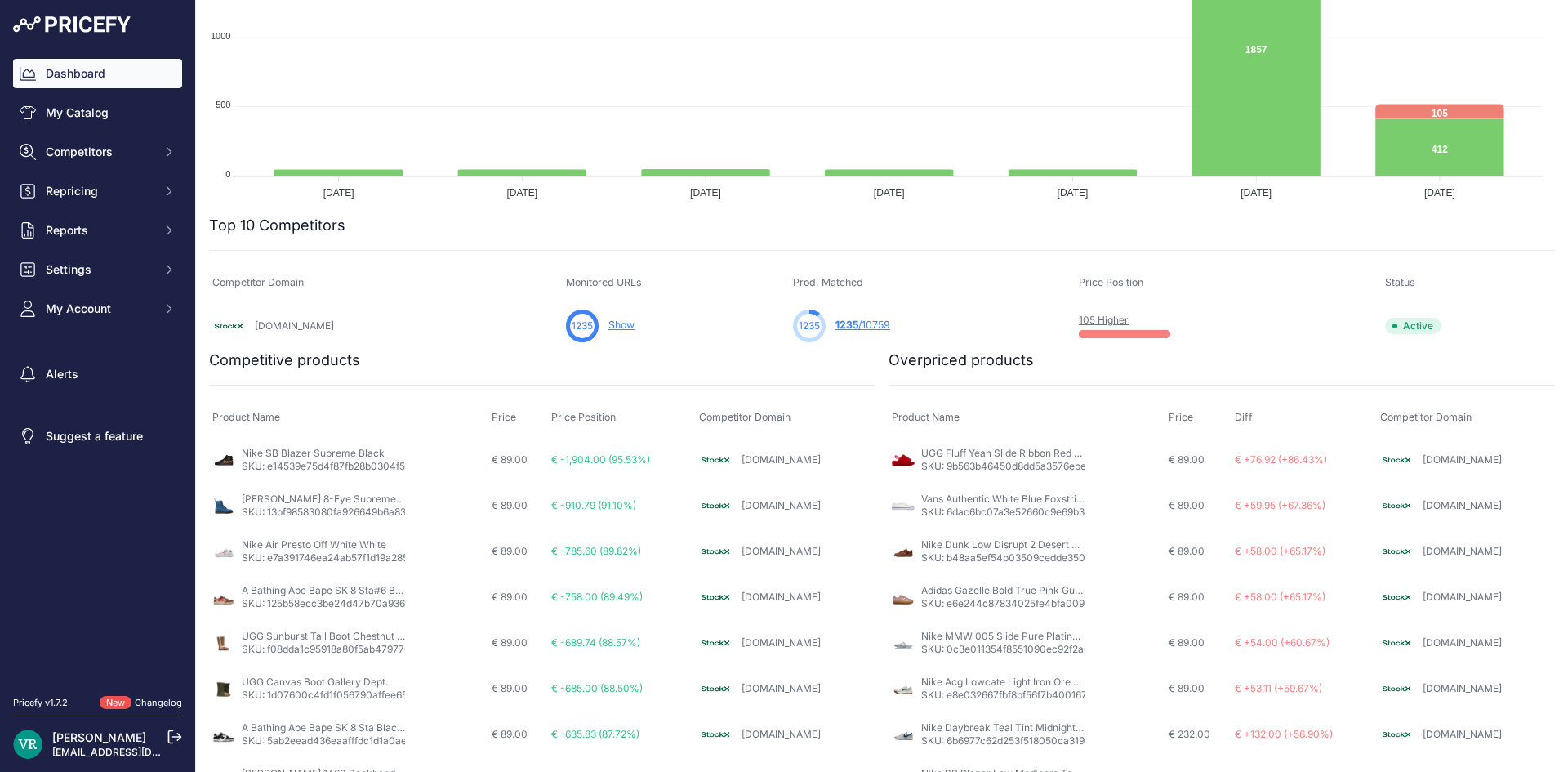
scroll to position [449, 0]
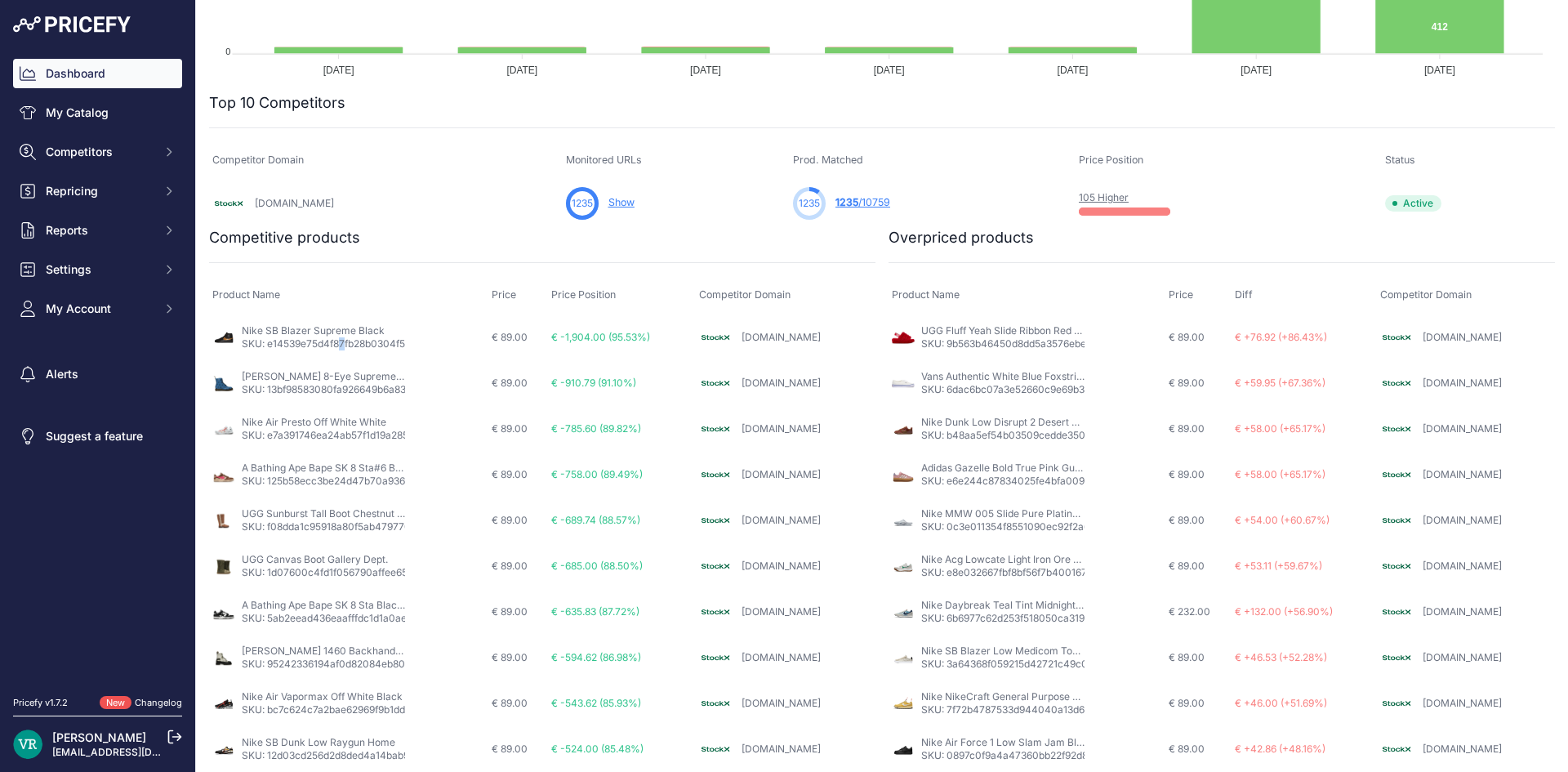
drag, startPoint x: 344, startPoint y: 340, endPoint x: 333, endPoint y: 339, distance: 11.0
click at [341, 339] on p "SKU: e14539e75d4f87fb28b0304f5007617e" at bounding box center [323, 344] width 163 height 13
click at [446, 231] on div at bounding box center [617, 238] width 516 height 23
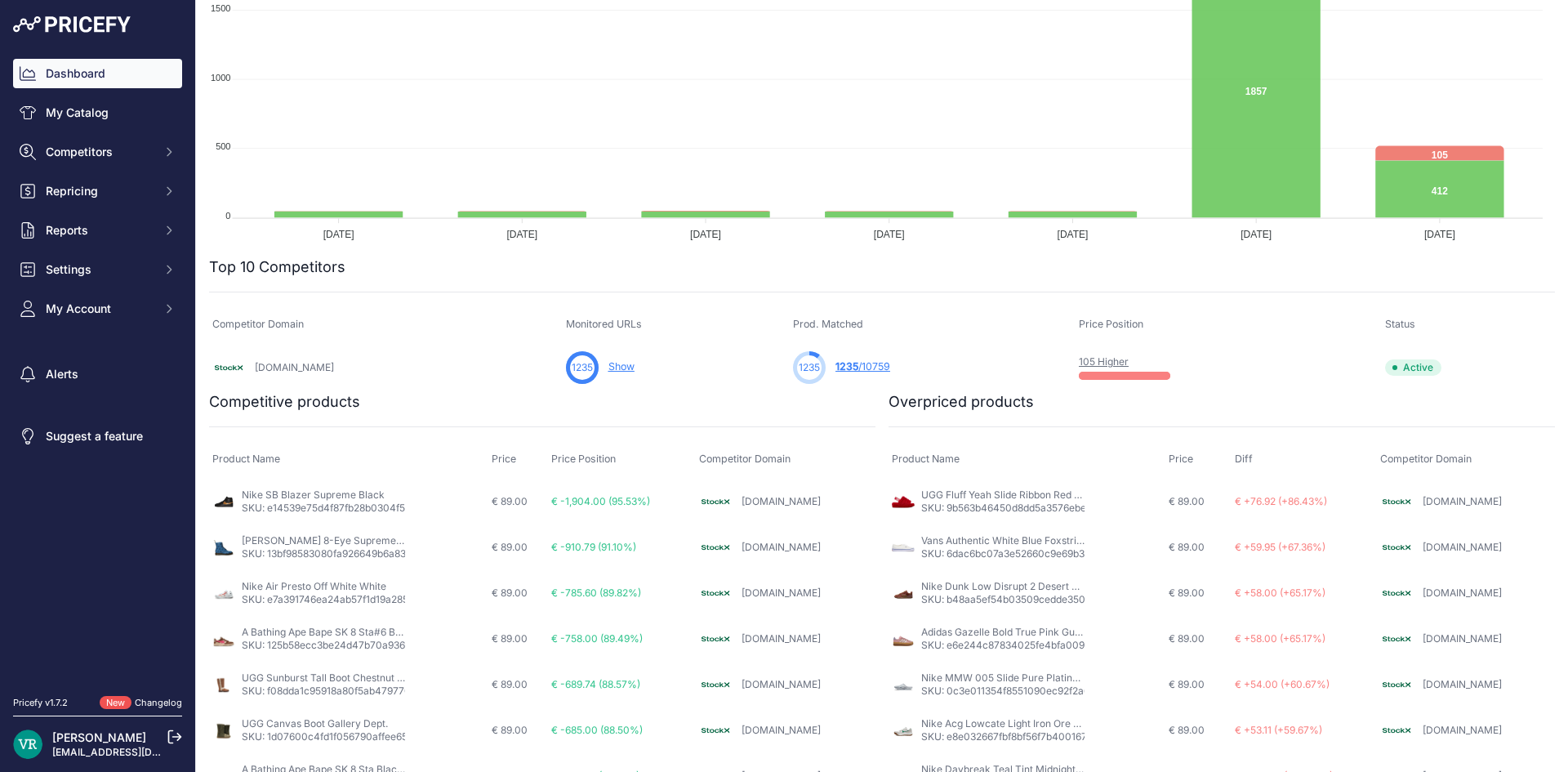
scroll to position [122, 0]
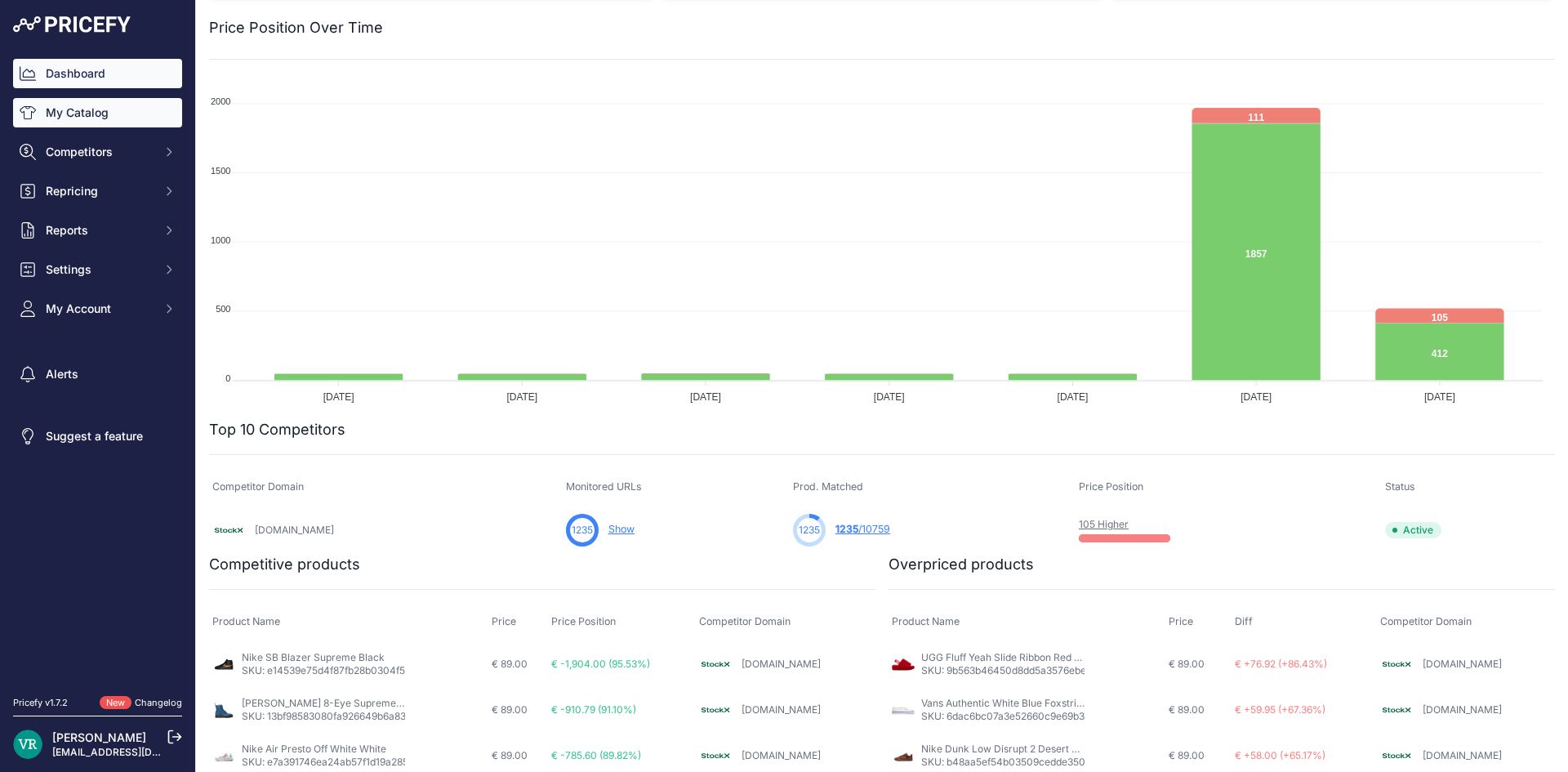
click at [148, 109] on link "My Catalog" at bounding box center [97, 113] width 169 height 30
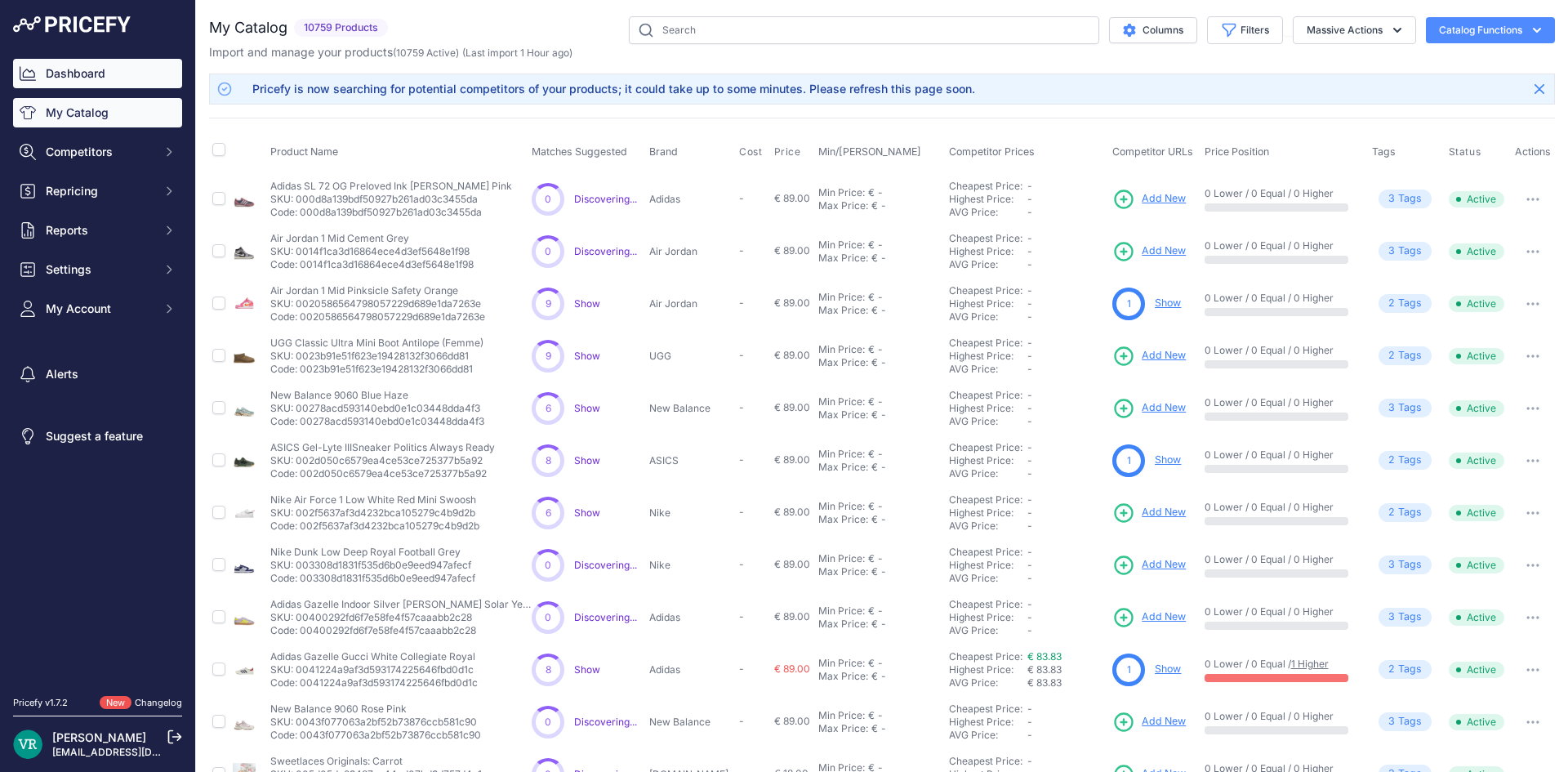
click at [97, 78] on link "Dashboard" at bounding box center [97, 74] width 169 height 30
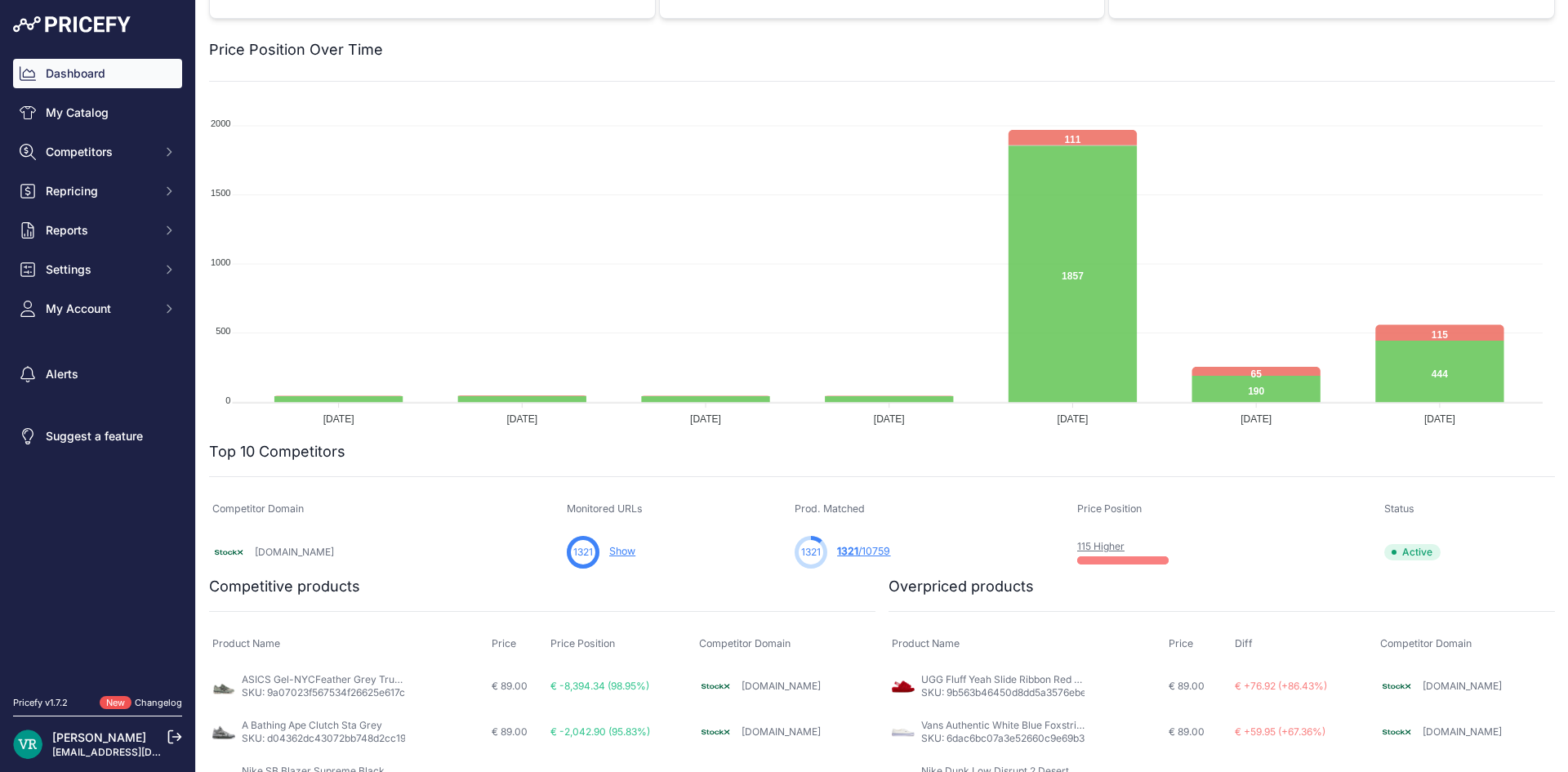
scroll to position [326, 0]
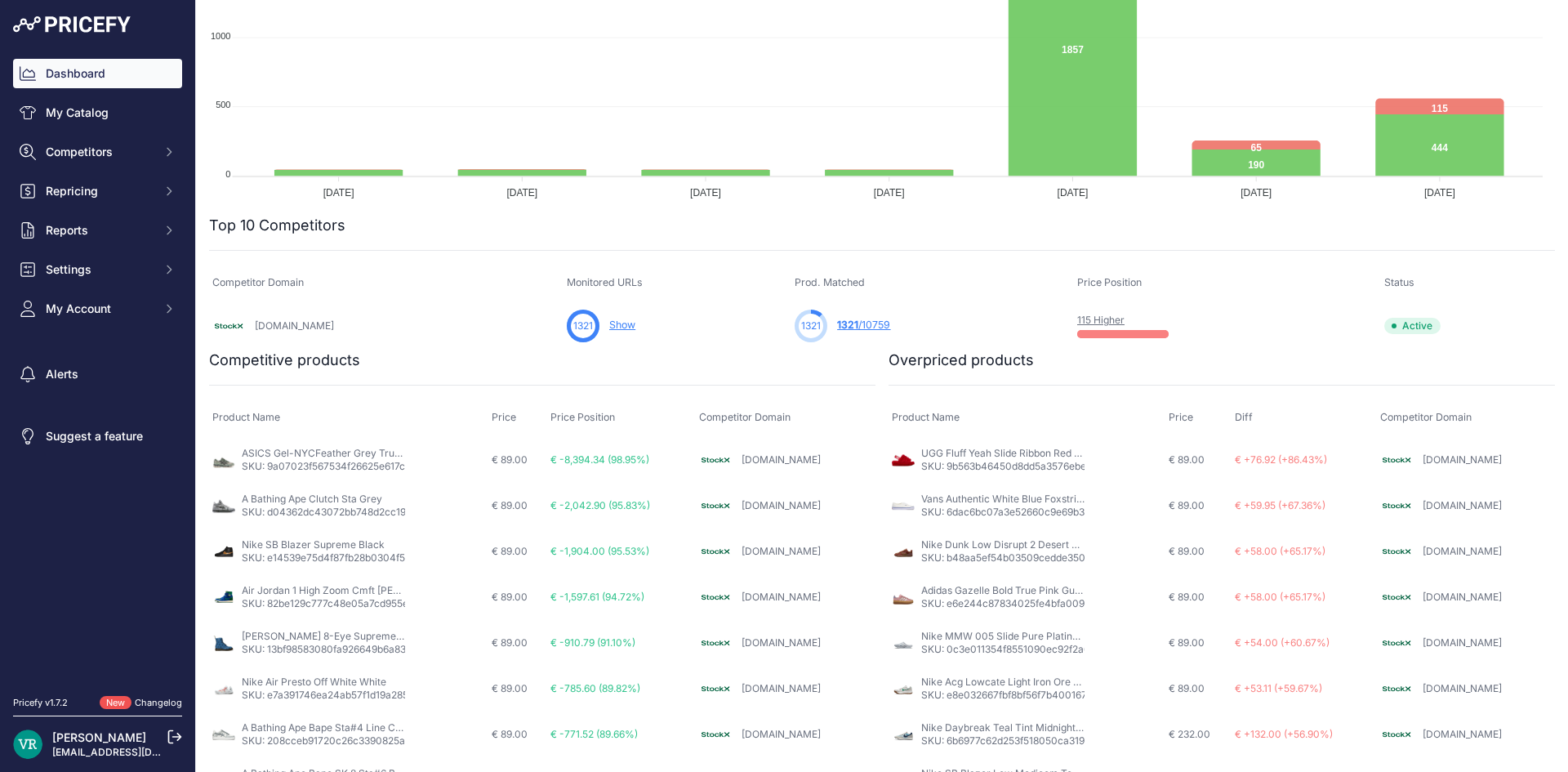
click at [761, 462] on div "[DOMAIN_NAME]" at bounding box center [786, 460] width 173 height 33
click at [781, 460] on link "[DOMAIN_NAME]" at bounding box center [780, 459] width 79 height 12
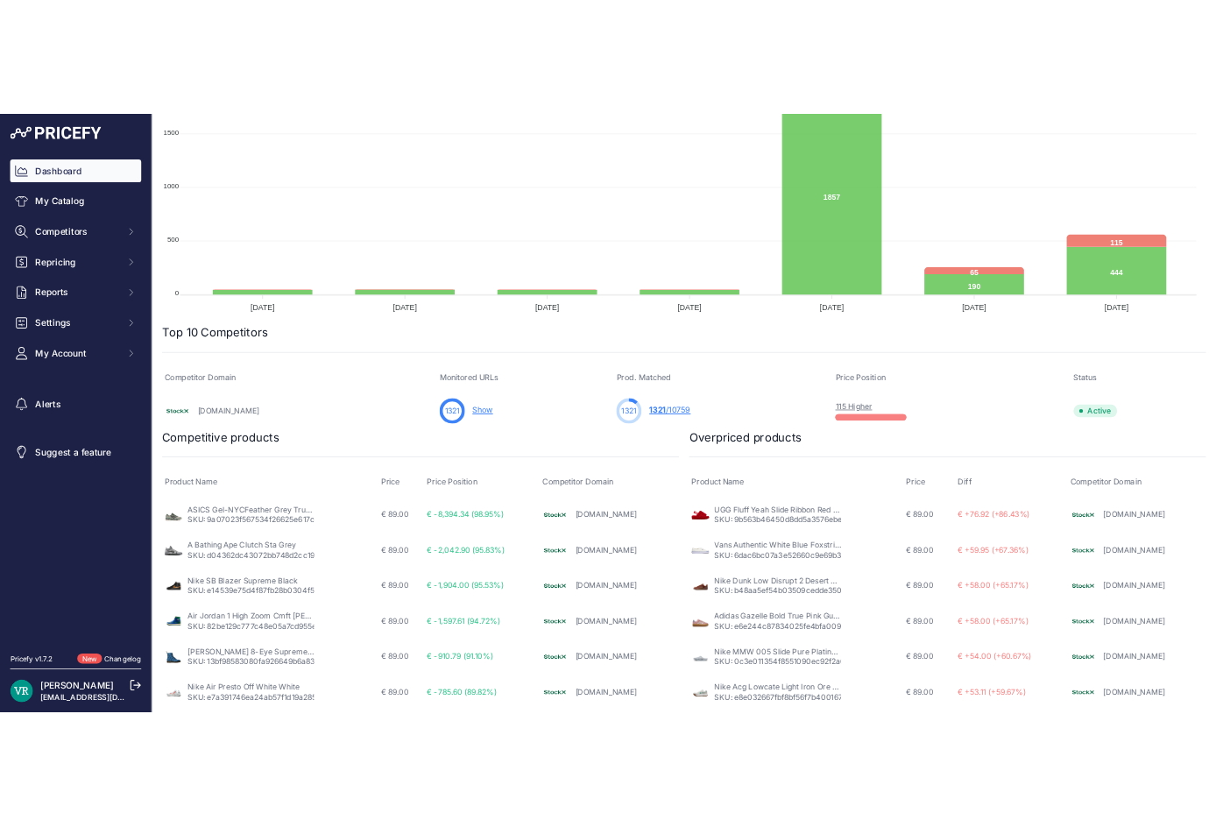
scroll to position [0, 0]
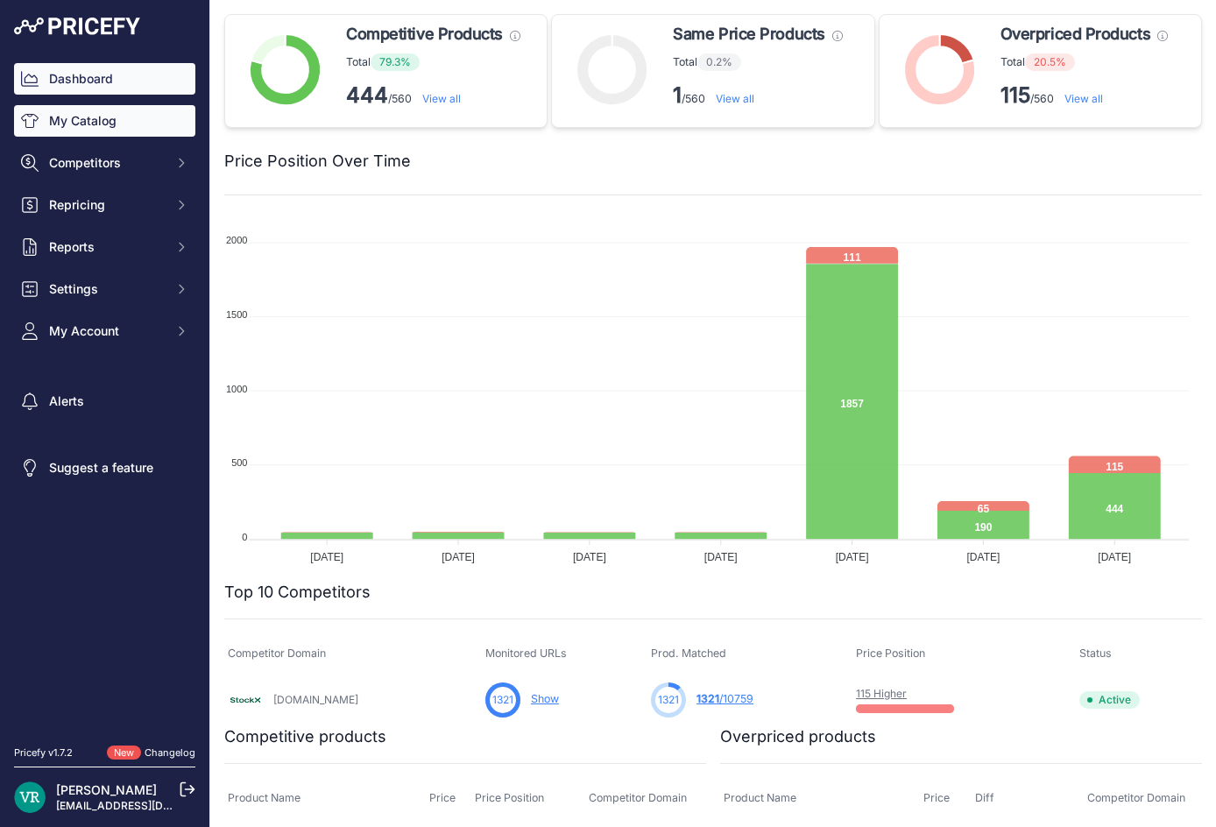
click at [129, 130] on link "My Catalog" at bounding box center [104, 121] width 181 height 32
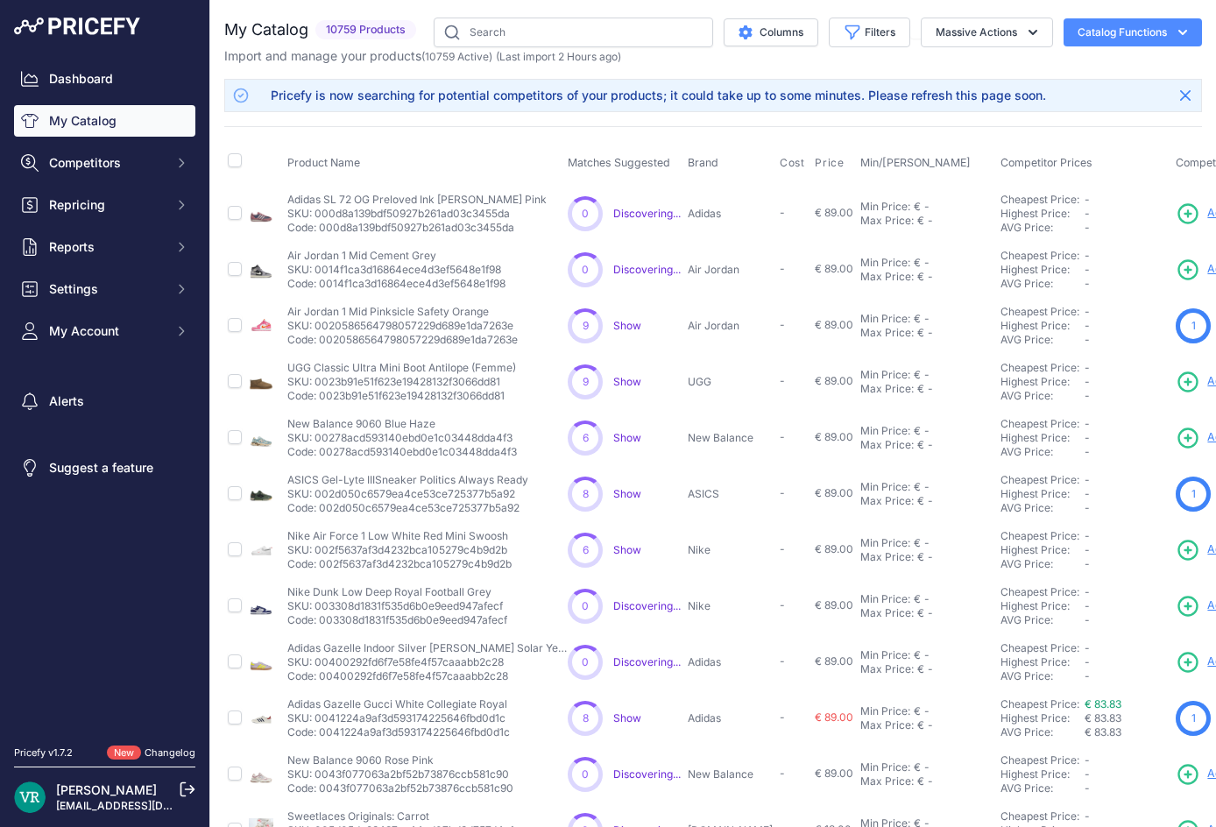
click at [53, 60] on div "Dashboard My Catalog Competitors Competitors Monitored URLs MAP infringements R…" at bounding box center [104, 369] width 209 height 739
click at [65, 78] on link "Dashboard" at bounding box center [104, 79] width 181 height 32
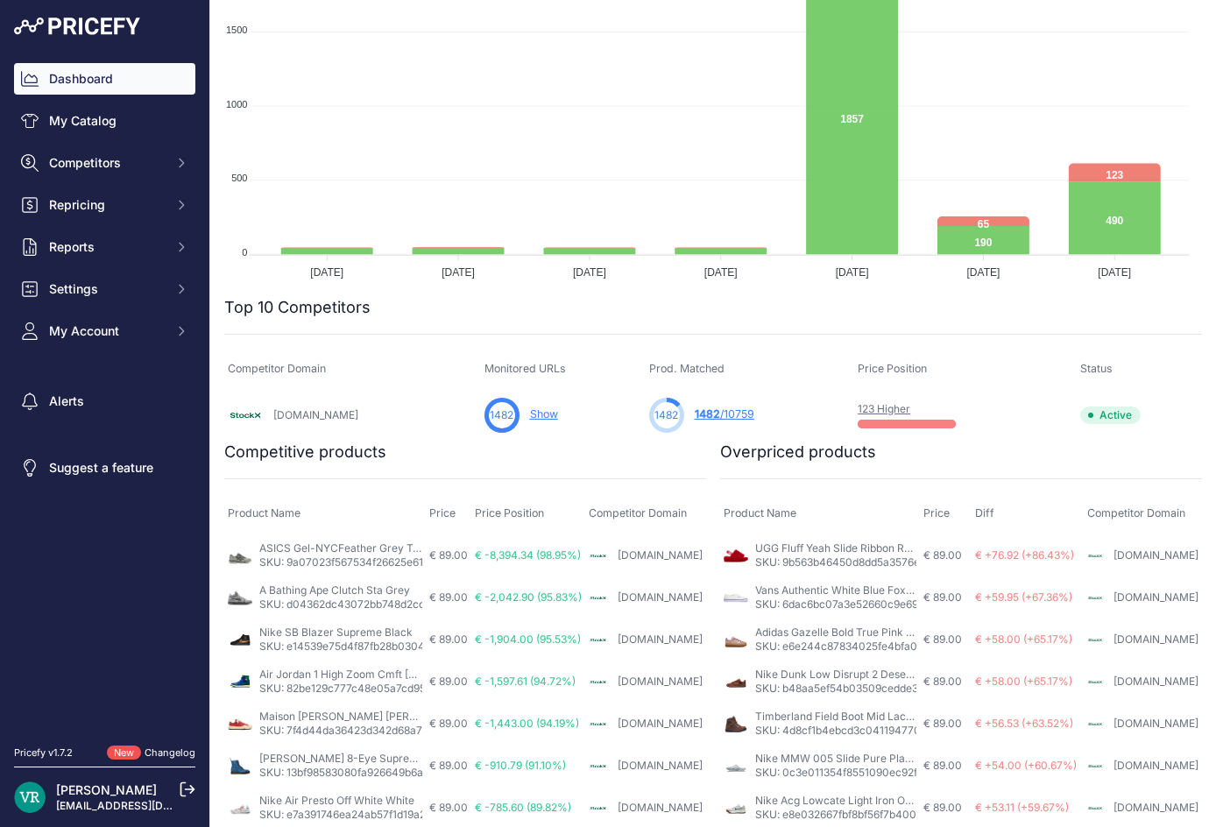
scroll to position [465, 0]
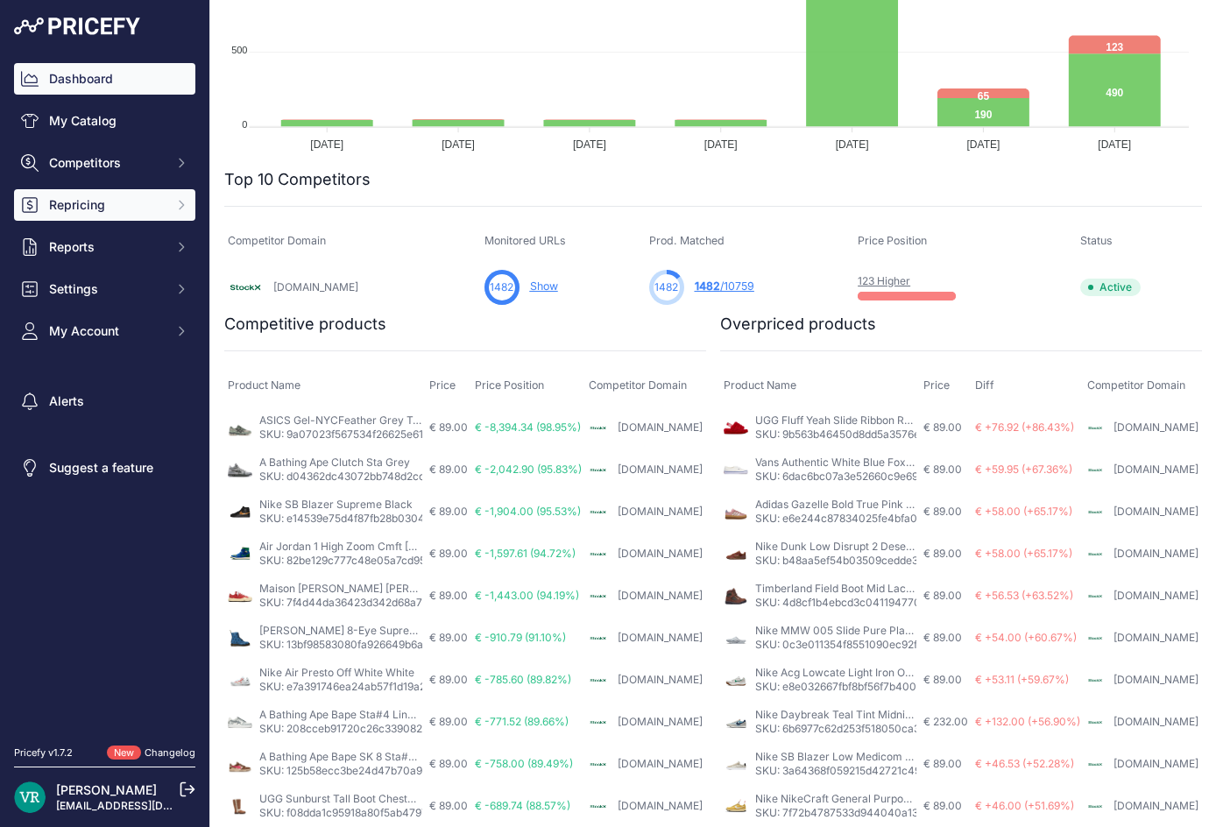
click at [89, 199] on span "Repricing" at bounding box center [106, 205] width 115 height 18
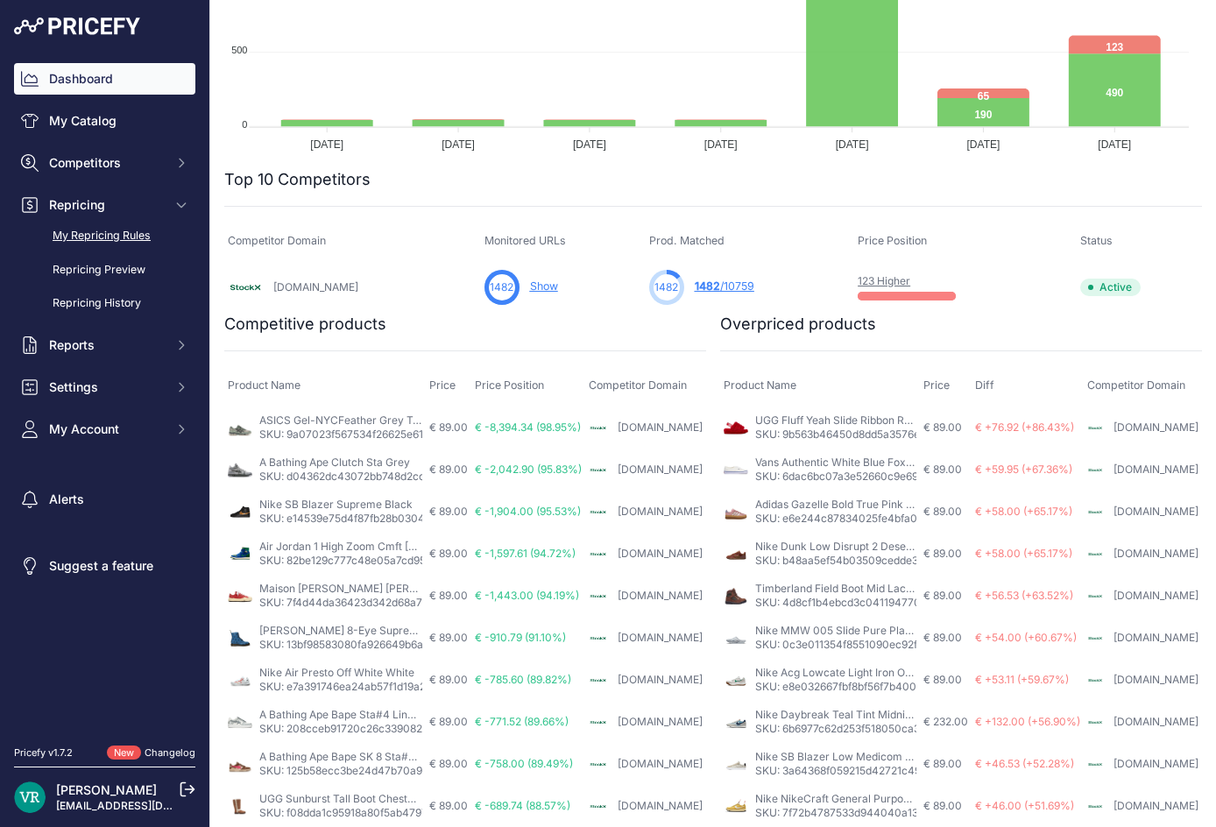
click at [138, 237] on link "My Repricing Rules" at bounding box center [104, 236] width 181 height 31
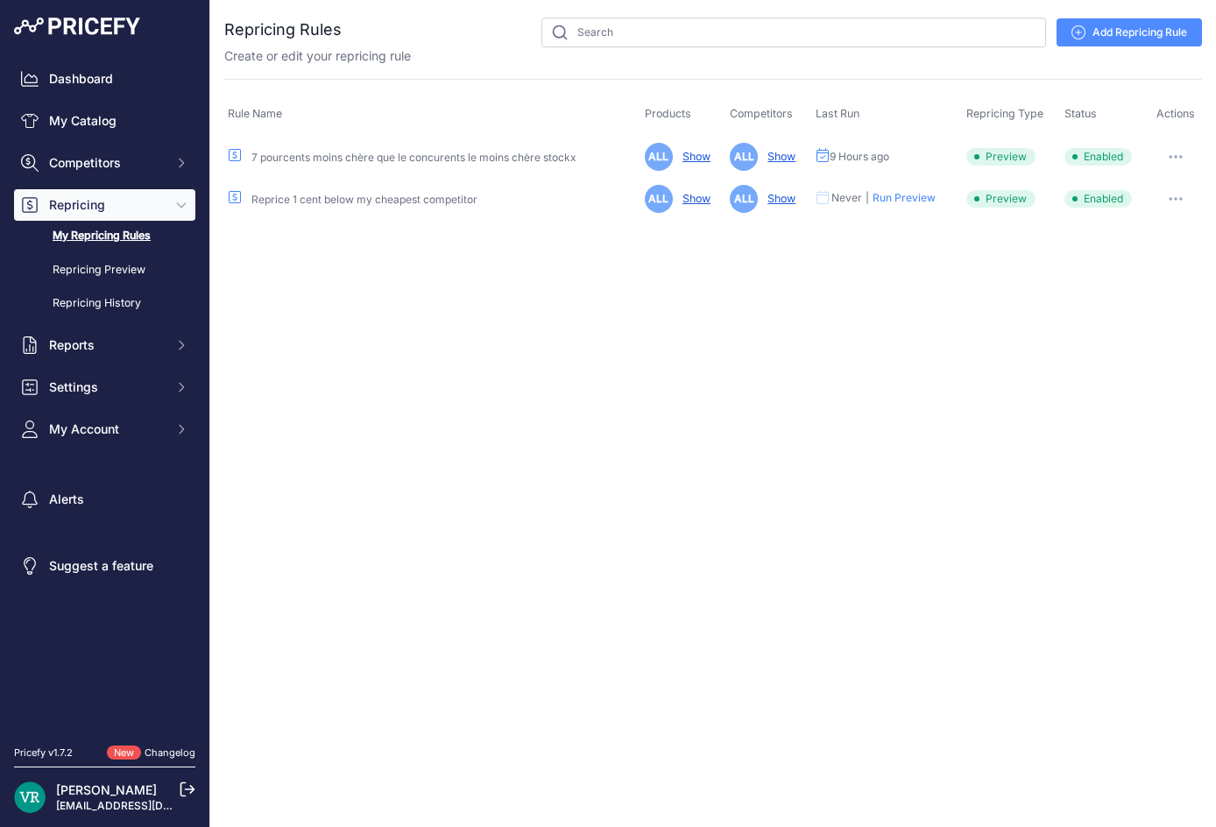
click at [689, 158] on link "Show" at bounding box center [692, 156] width 35 height 13
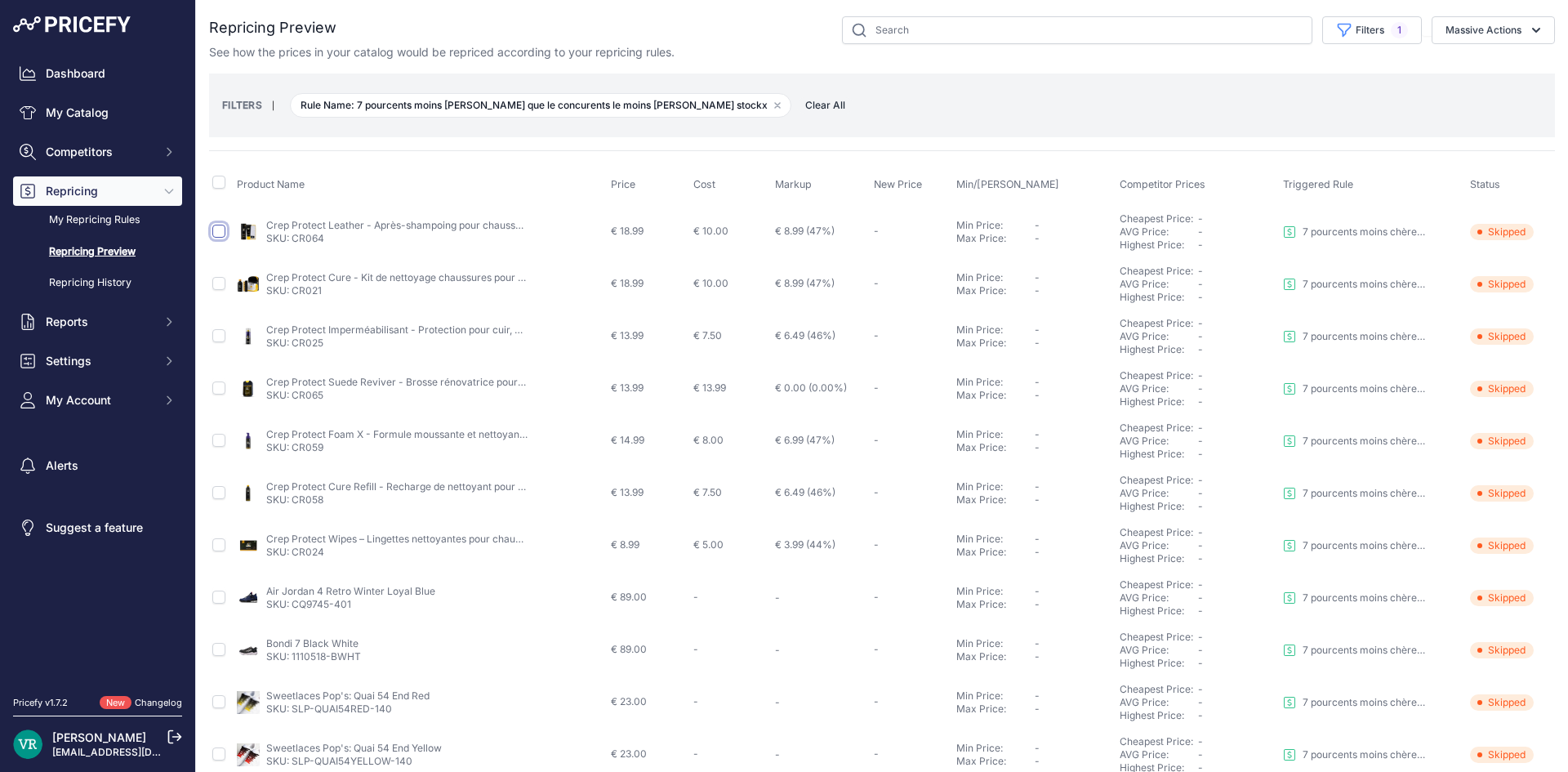
click at [221, 234] on input "checkbox" at bounding box center [219, 231] width 13 height 13
checkbox input "true"
click at [315, 238] on link "SKU: CR064" at bounding box center [296, 238] width 58 height 12
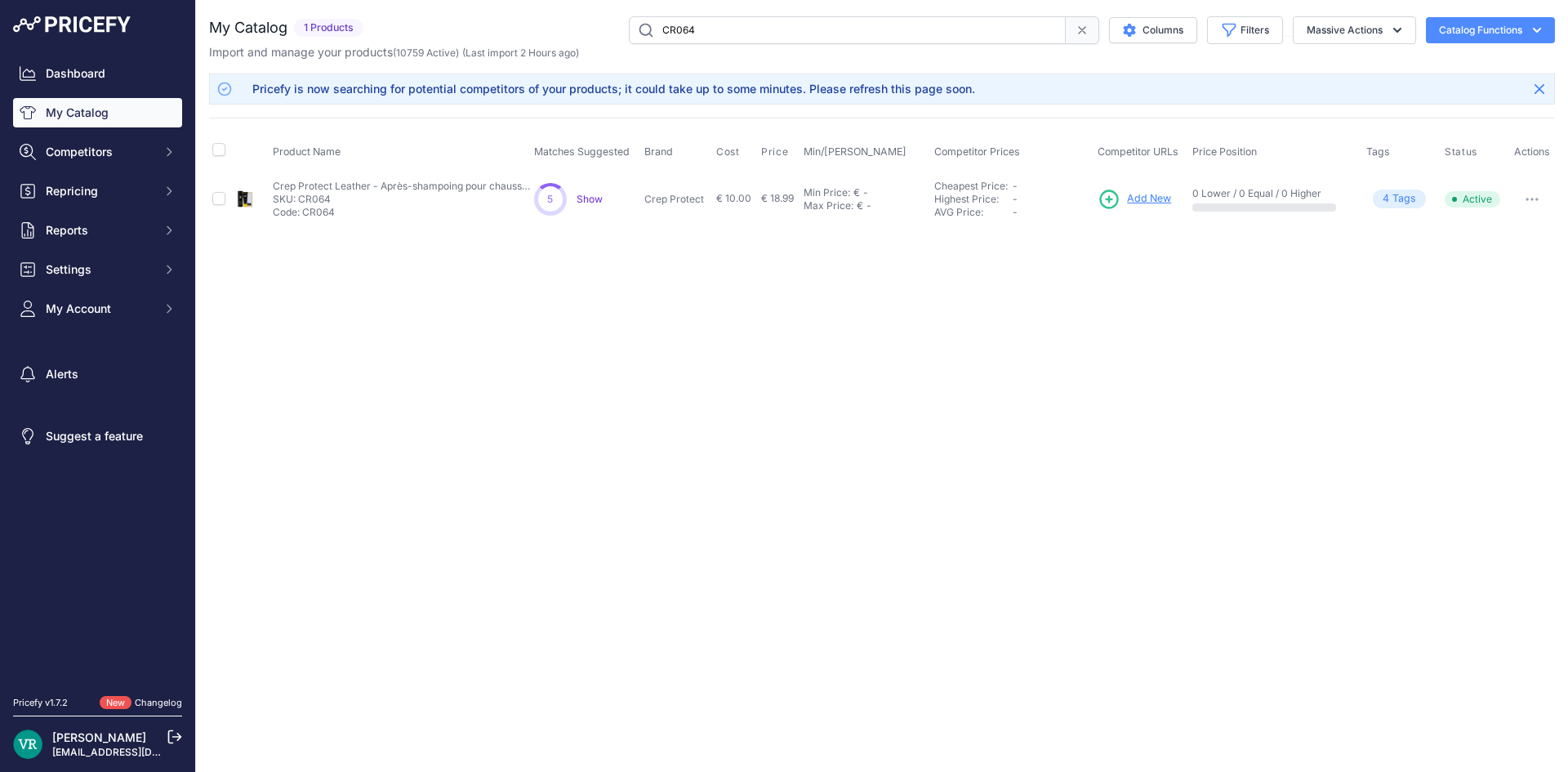
click at [587, 194] on span "Show" at bounding box center [589, 199] width 26 height 12
click at [69, 109] on link "My Catalog" at bounding box center [97, 113] width 169 height 30
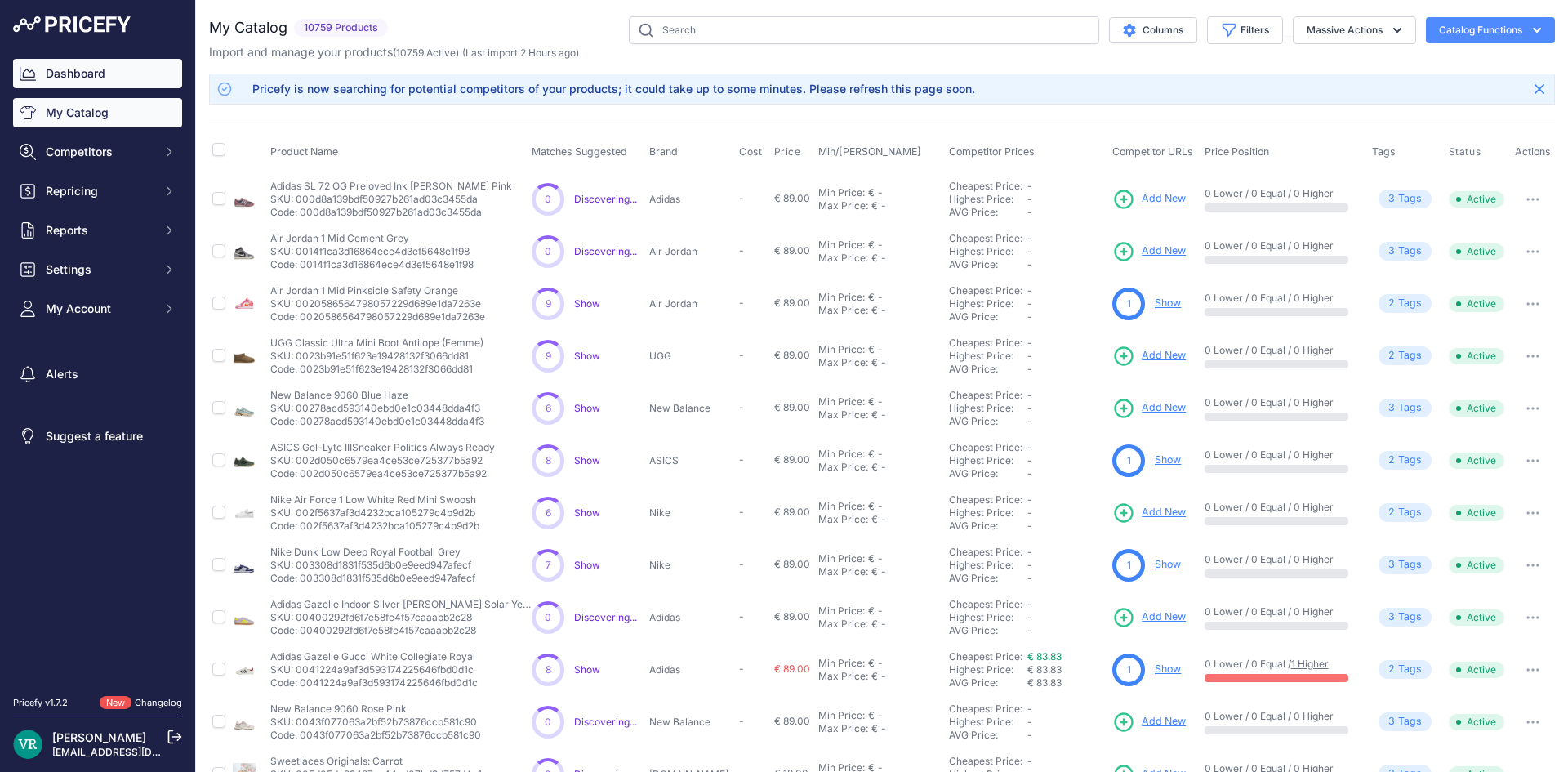
click at [142, 82] on link "Dashboard" at bounding box center [97, 74] width 169 height 30
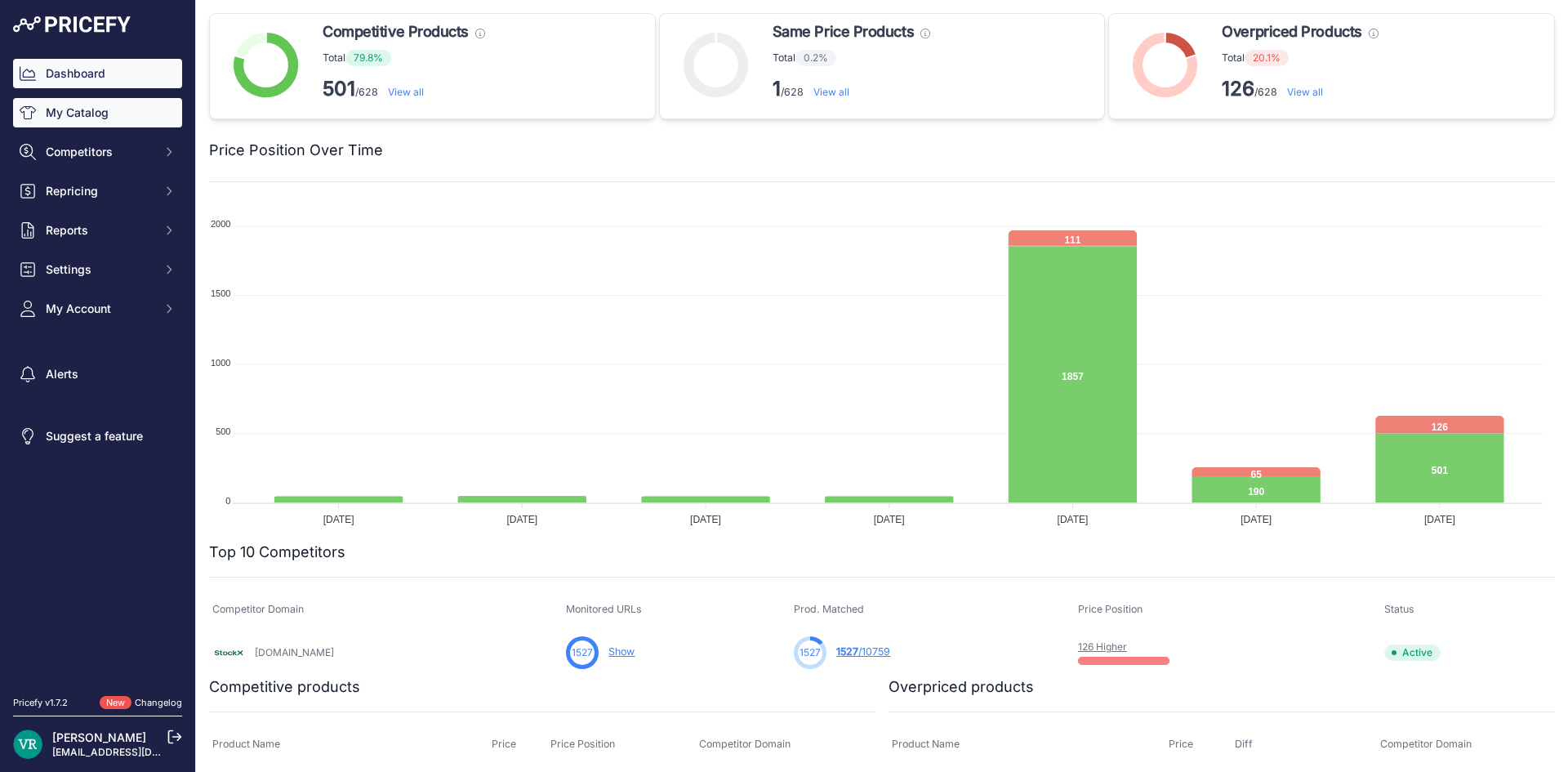
click at [124, 116] on link "My Catalog" at bounding box center [97, 113] width 169 height 30
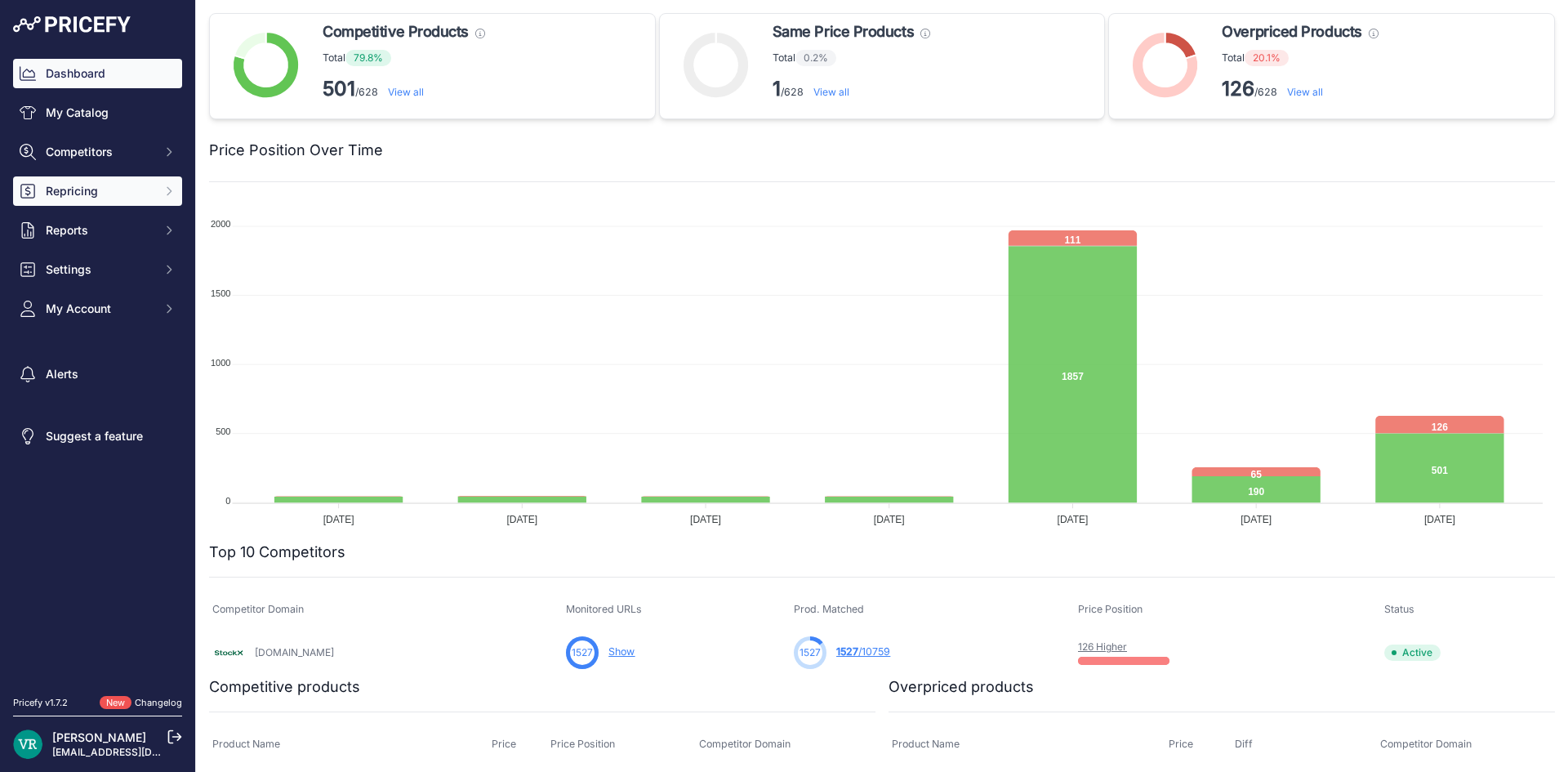
click at [111, 192] on span "Repricing" at bounding box center [99, 191] width 107 height 17
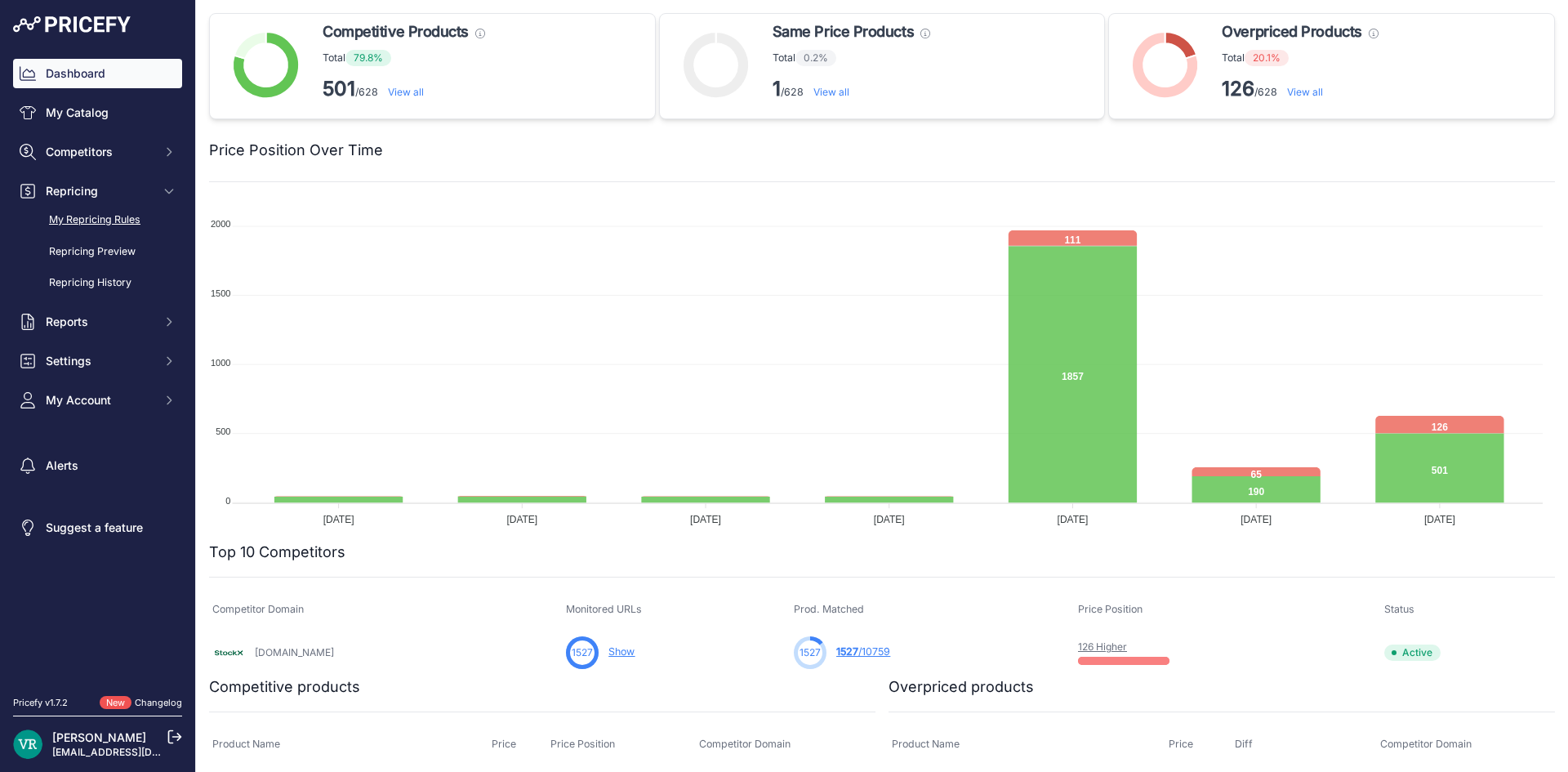
click at [113, 221] on link "My Repricing Rules" at bounding box center [97, 220] width 169 height 29
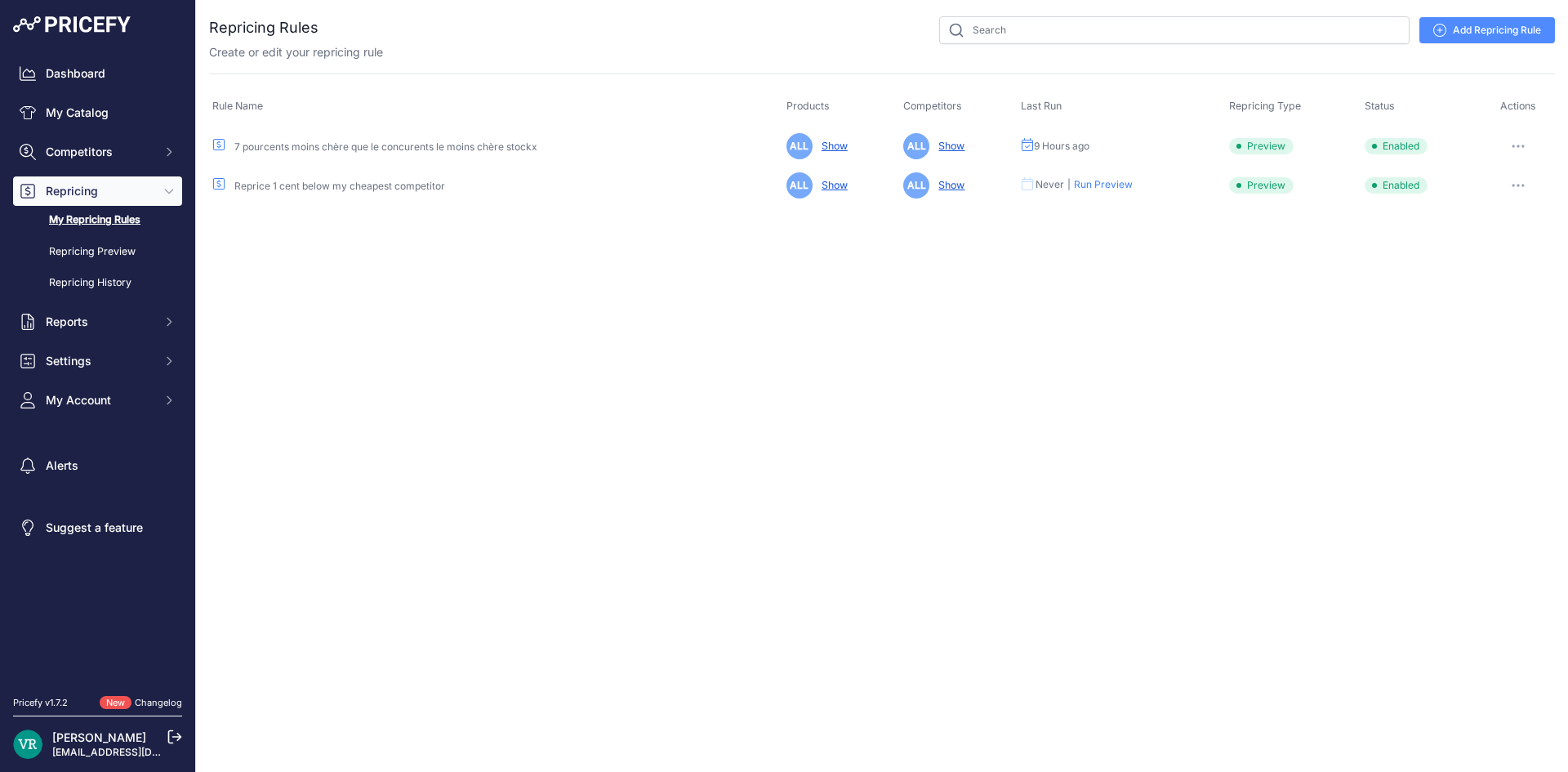
click at [1499, 30] on link "Add Repricing Rule" at bounding box center [1487, 30] width 135 height 26
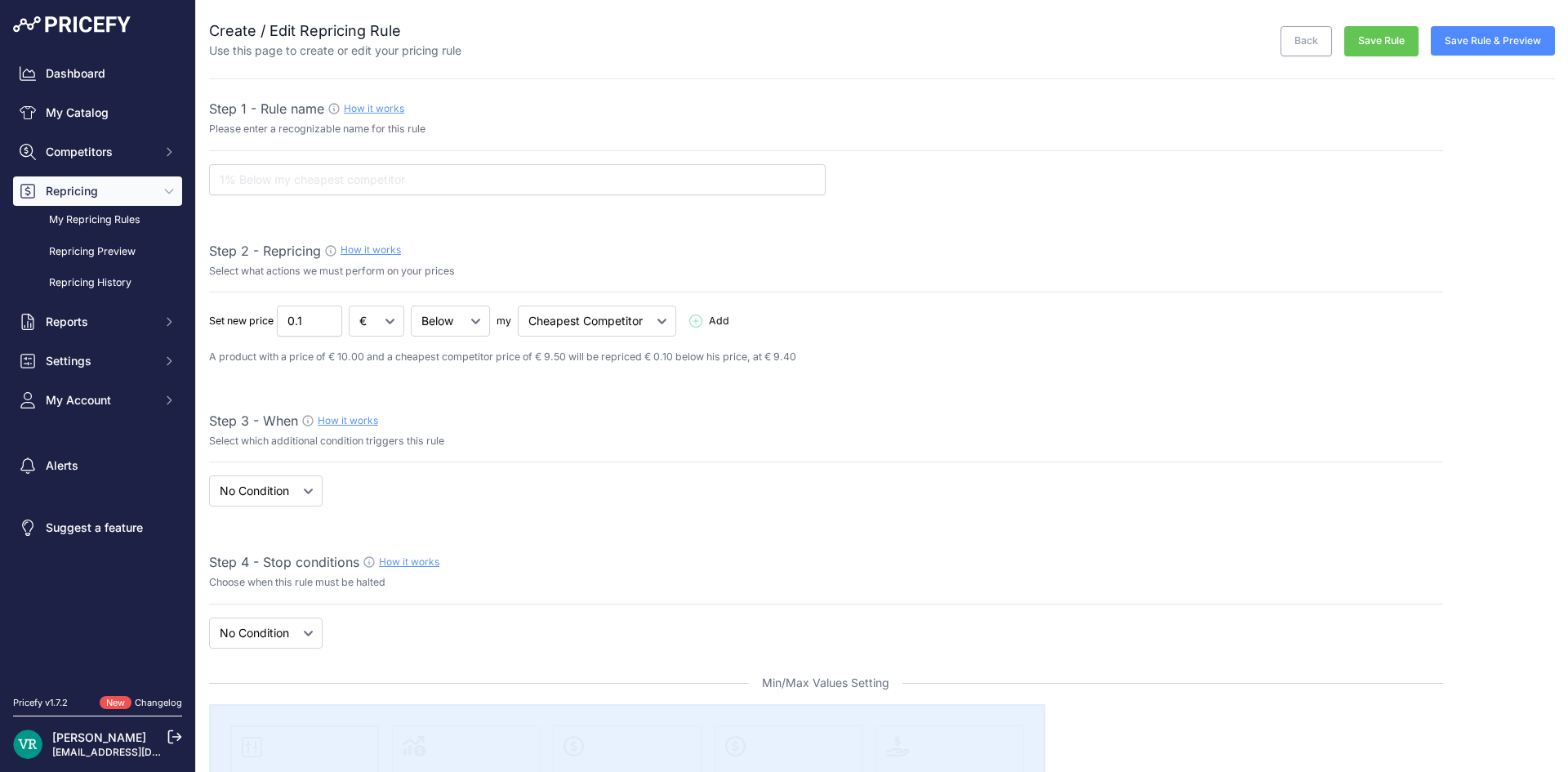
select select "7"
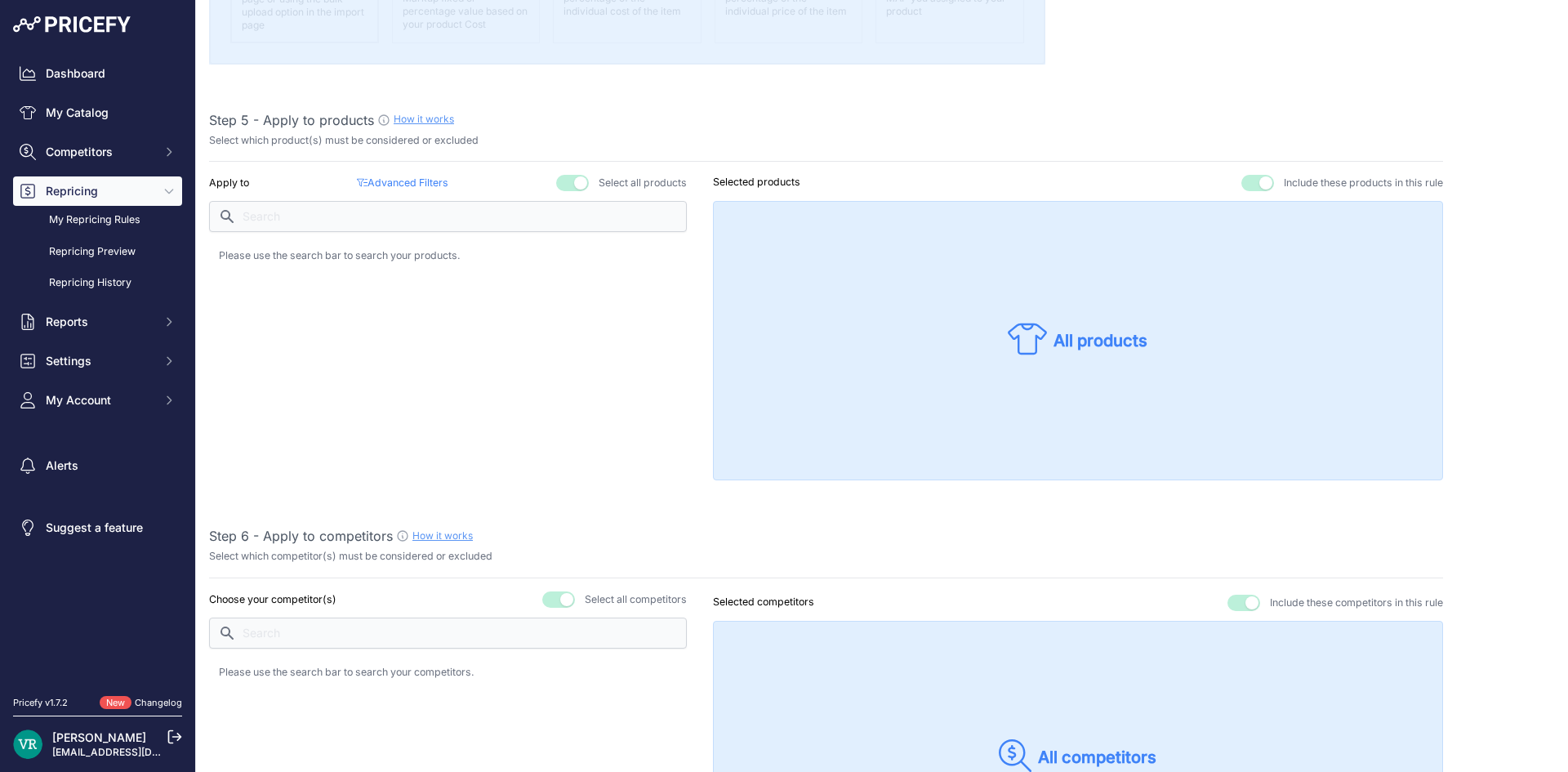
scroll to position [1062, 0]
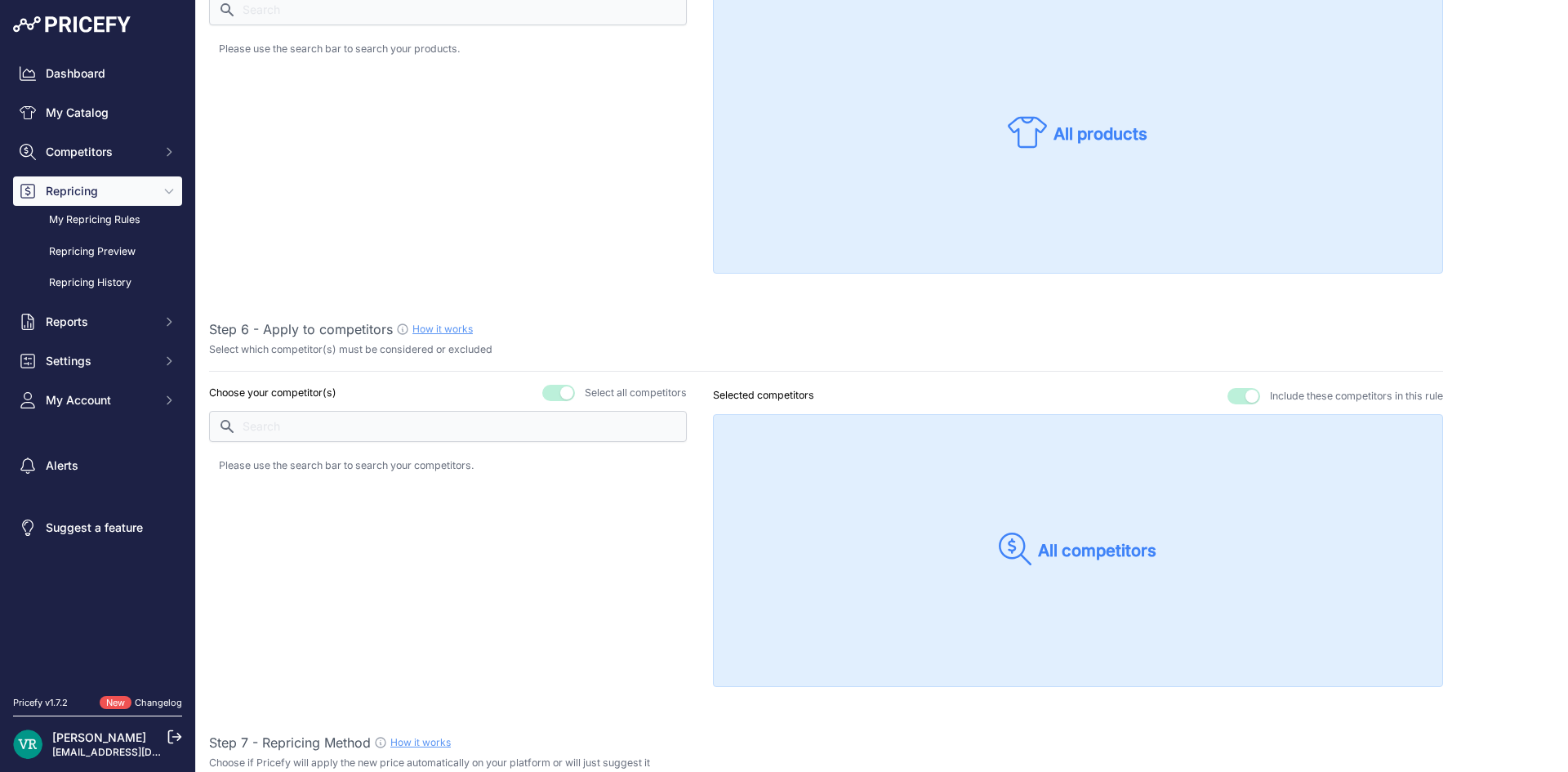
click at [558, 392] on button "button" at bounding box center [558, 393] width 33 height 17
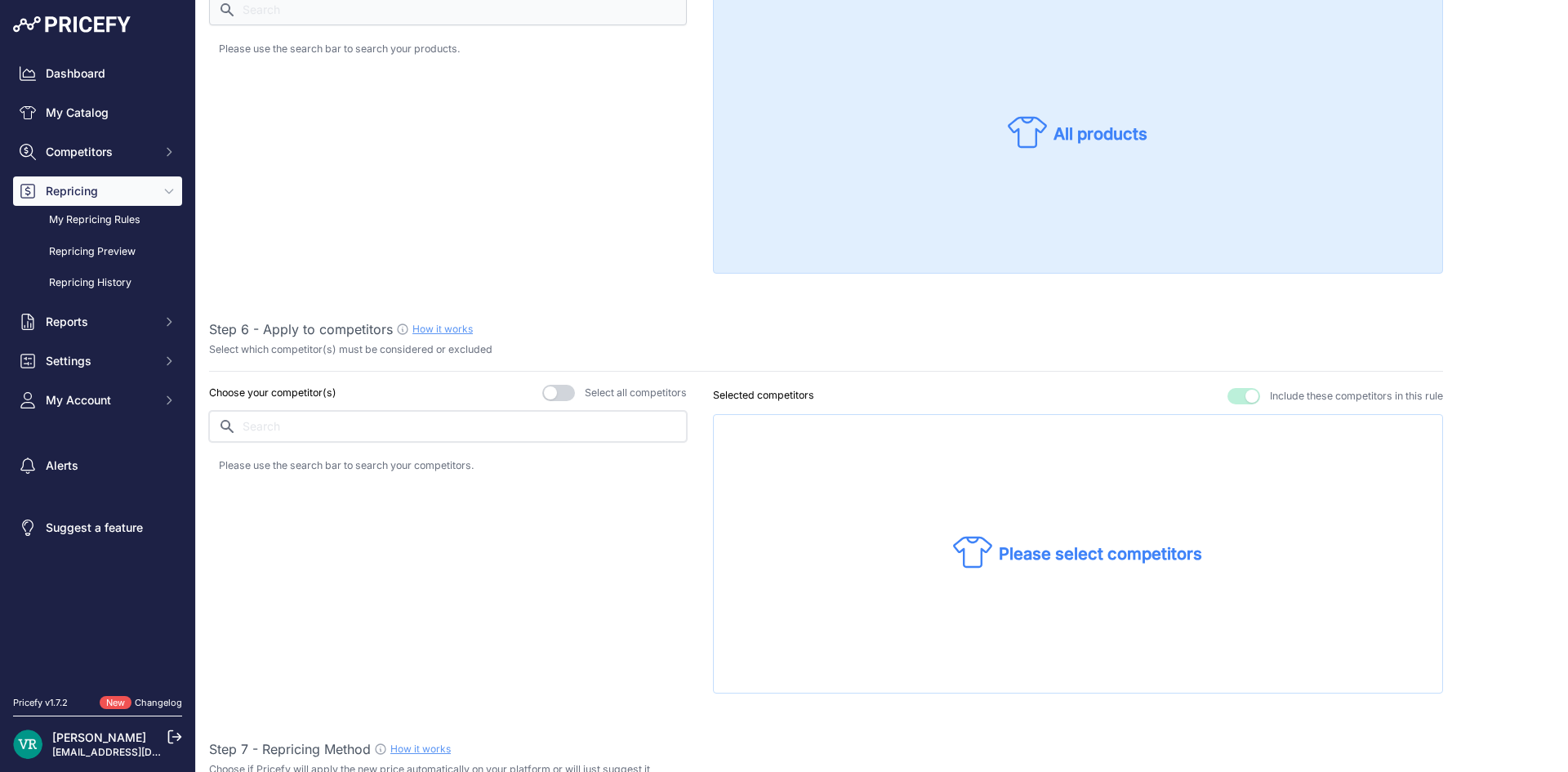
click at [511, 422] on input "text" at bounding box center [447, 426] width 477 height 31
type input "ST"
click at [1233, 393] on button "button" at bounding box center [1244, 396] width 33 height 17
click at [331, 472] on div "stockx.com" at bounding box center [447, 469] width 458 height 23
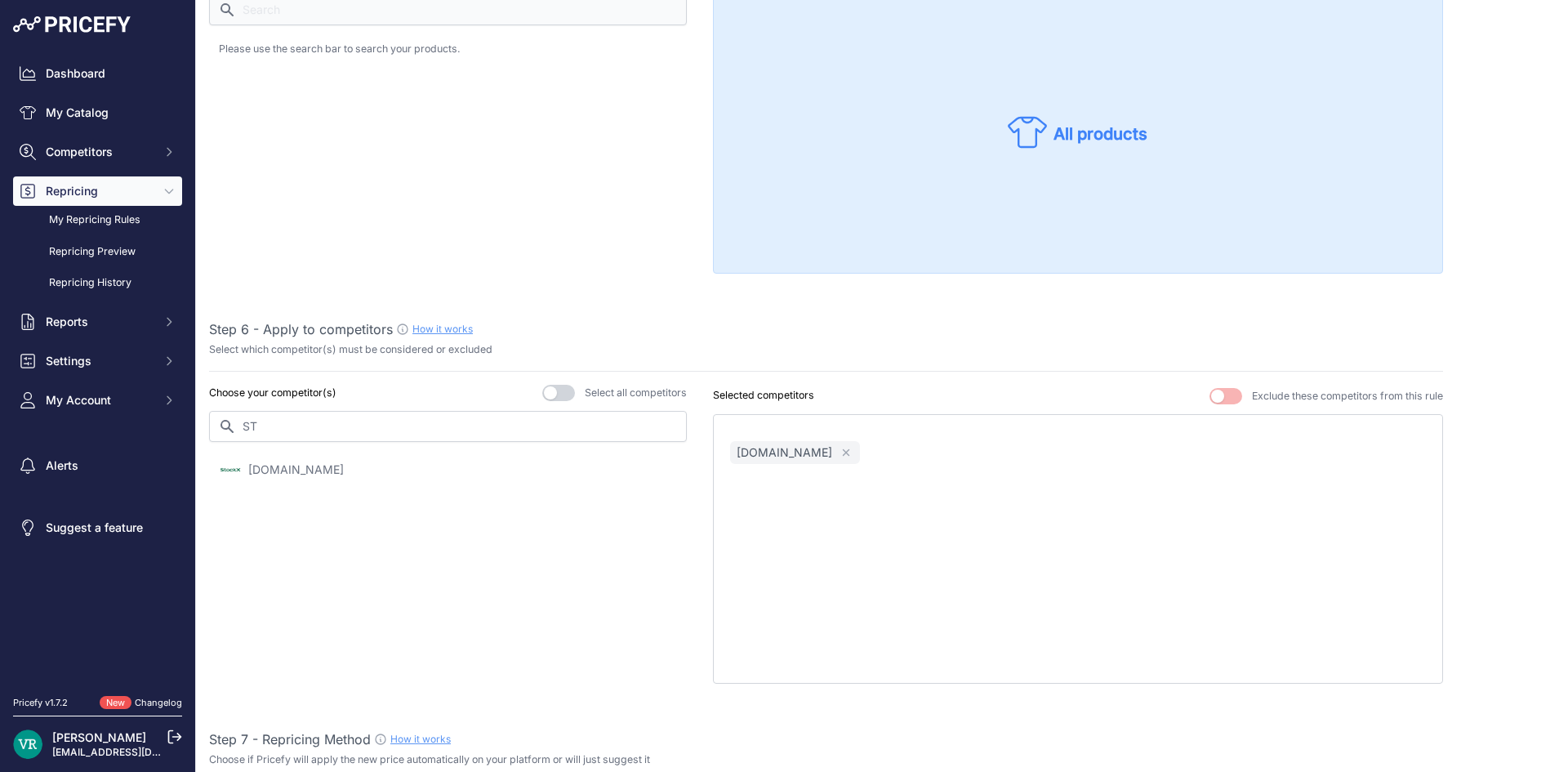
drag, startPoint x: 502, startPoint y: 351, endPoint x: 206, endPoint y: 361, distance: 296.2
click at [206, 361] on div "Create / Edit Repricing Rule Use this page to create or edit your pricing rule …" at bounding box center [882, 295] width 1372 height 2714
drag, startPoint x: 365, startPoint y: 623, endPoint x: 366, endPoint y: 605, distance: 18.0
click at [365, 623] on div "Choose your competitor(s) Select all competitors ST" at bounding box center [447, 534] width 477 height 299
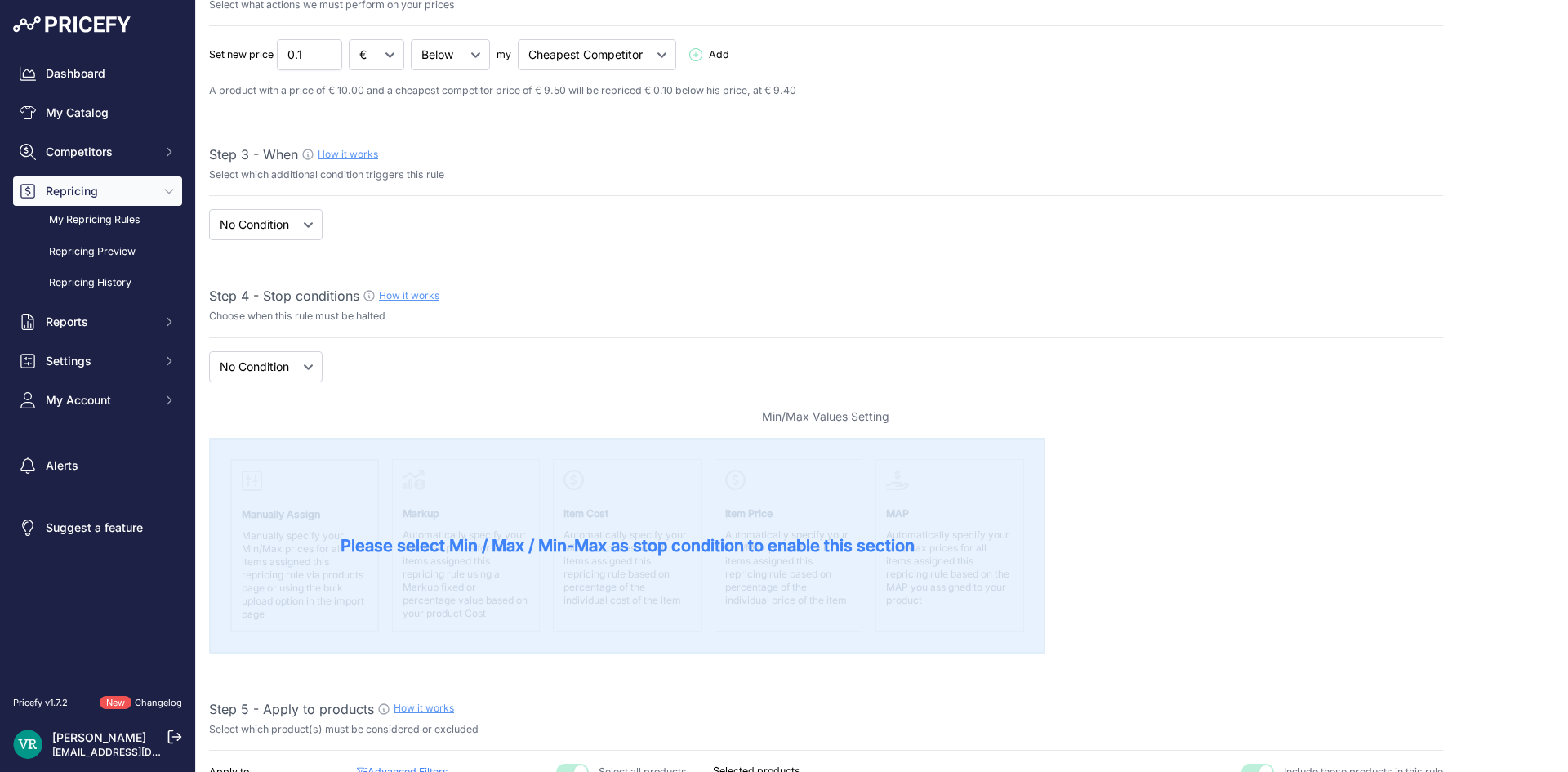
scroll to position [0, 0]
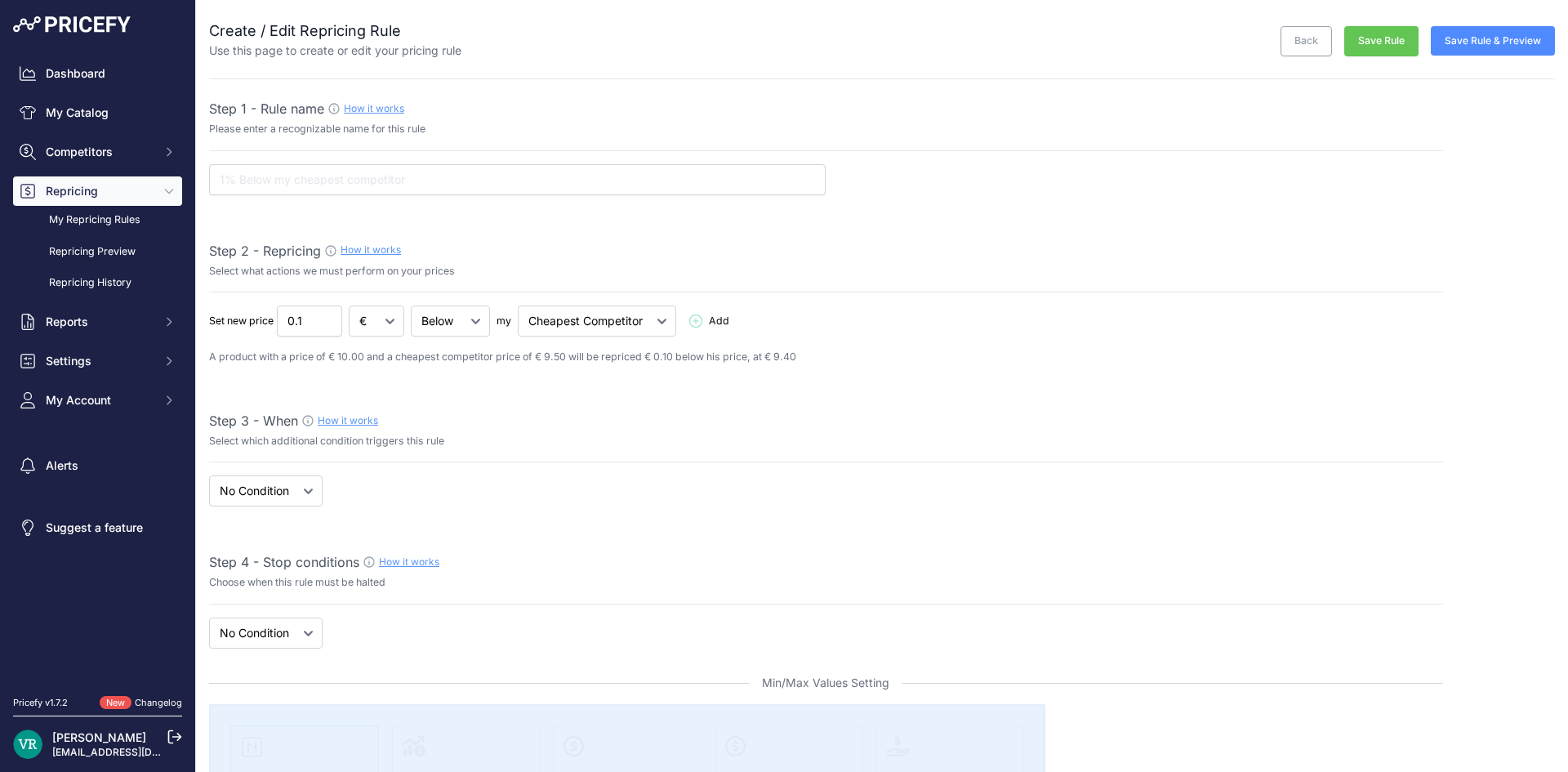
click at [447, 183] on input "text" at bounding box center [516, 179] width 616 height 31
type input "7 POURCENTS DE STOCKX VERIF EN COURS"
click at [213, 332] on div "Set new price 0.1 € % Below Add" at bounding box center [826, 321] width 1234 height 31
type input "7"
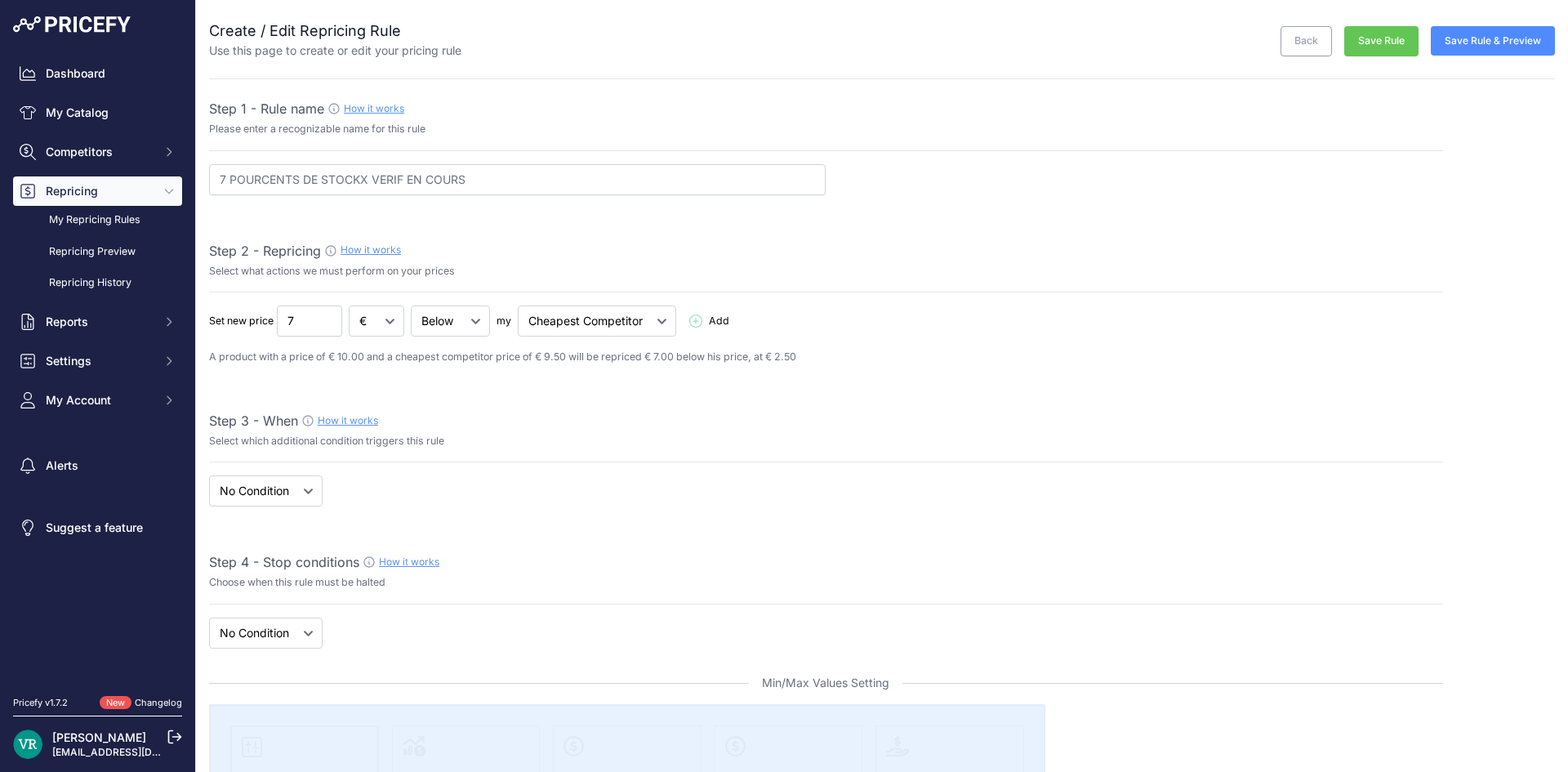
drag, startPoint x: 383, startPoint y: 296, endPoint x: 389, endPoint y: 314, distance: 19.0
click at [394, 320] on select "€ %" at bounding box center [377, 321] width 56 height 31
click at [383, 322] on select "€ %" at bounding box center [377, 321] width 56 height 31
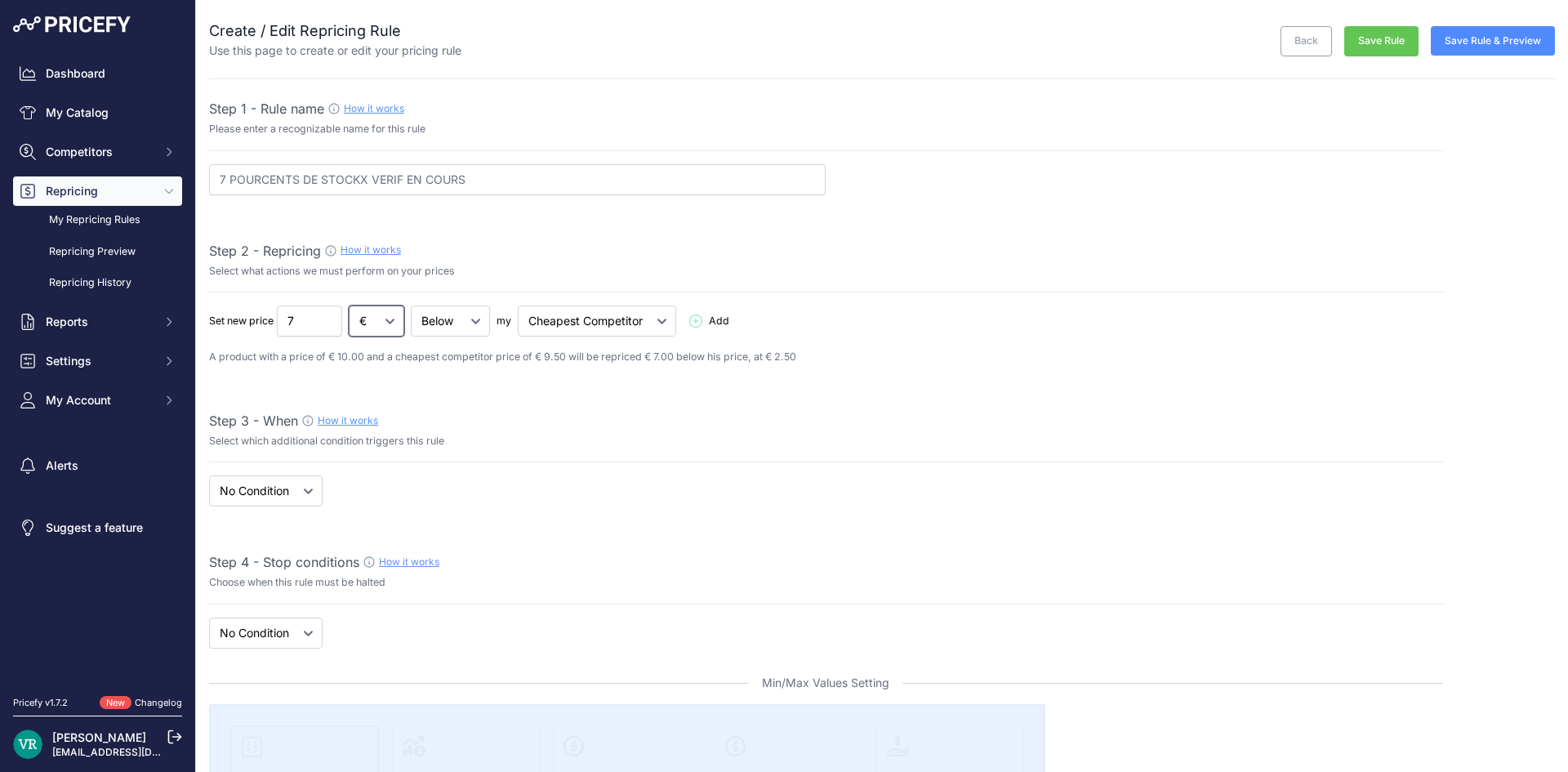
select select "percentage"
click at [350, 306] on select "€ %" at bounding box center [377, 321] width 56 height 31
click at [563, 316] on select "Cheapest Competitor Highest Competitor" at bounding box center [597, 321] width 158 height 31
click at [518, 306] on select "Cheapest Competitor Highest Competitor" at bounding box center [597, 321] width 158 height 31
click at [905, 313] on div "Set new price 7 € % Below Add" at bounding box center [826, 321] width 1234 height 31
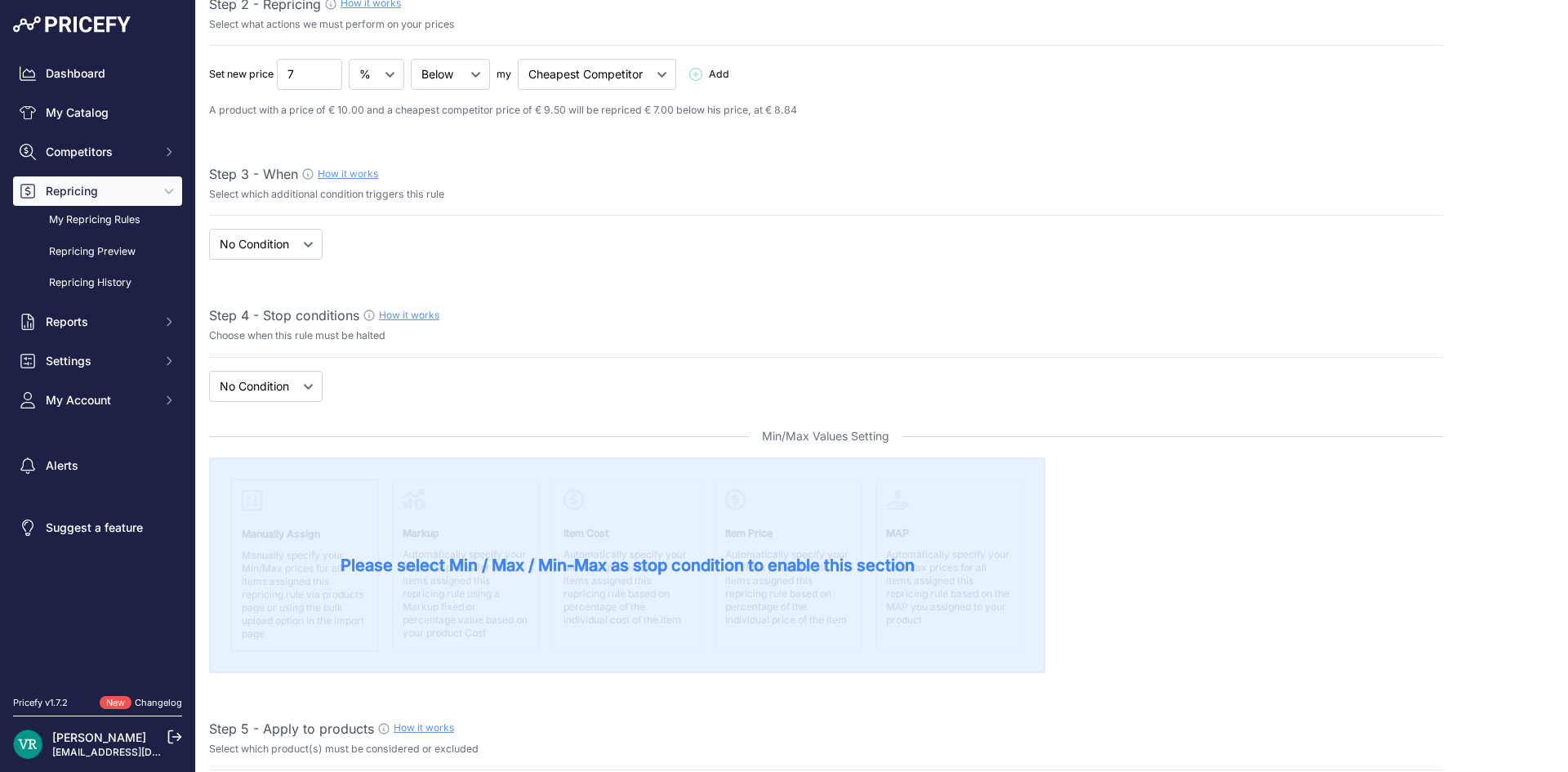
scroll to position [245, 0]
click at [293, 236] on select "When No Condition" at bounding box center [266, 245] width 114 height 31
click at [295, 250] on select "When No Condition" at bounding box center [266, 245] width 114 height 31
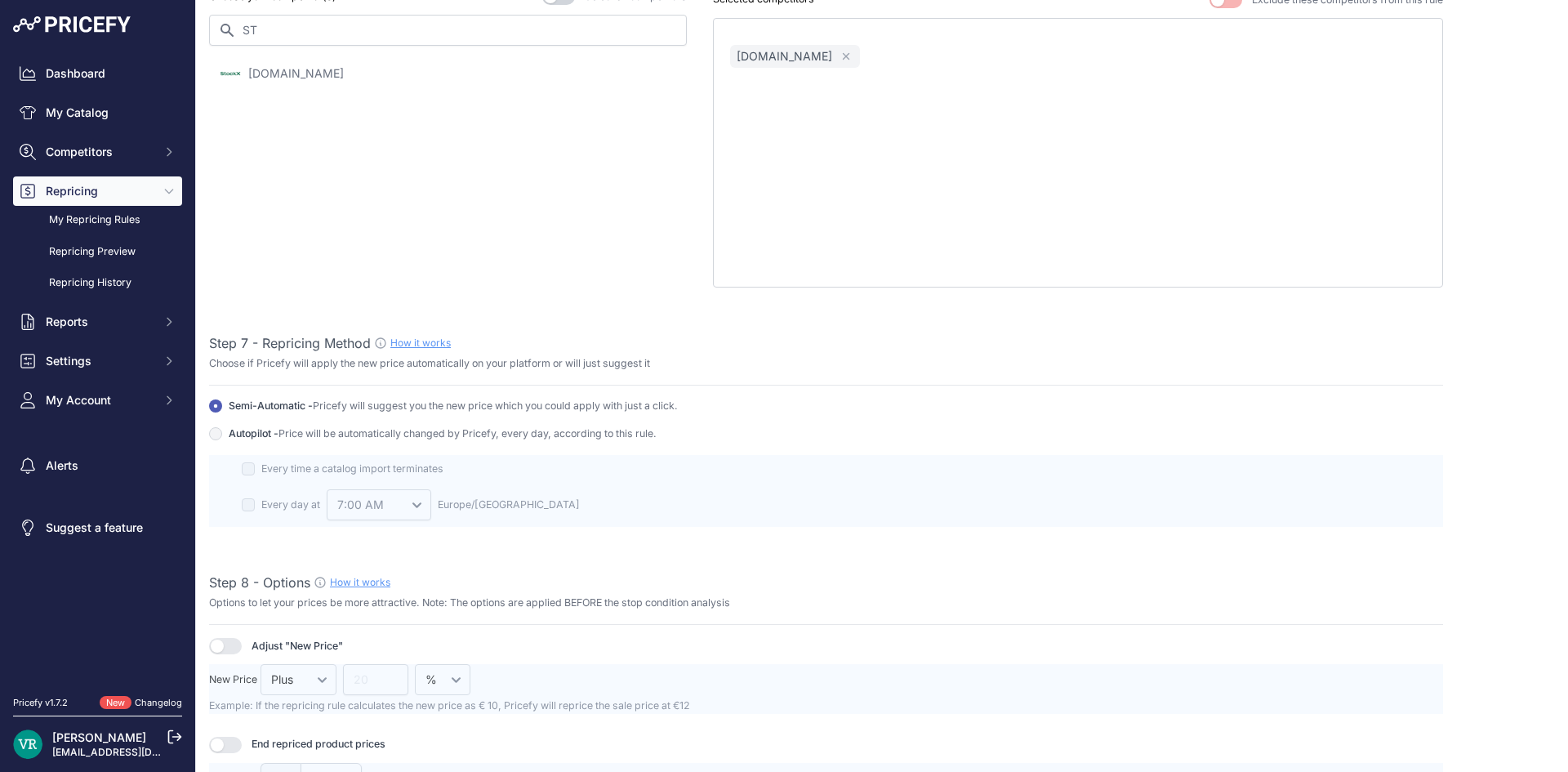
scroll to position [1143, 0]
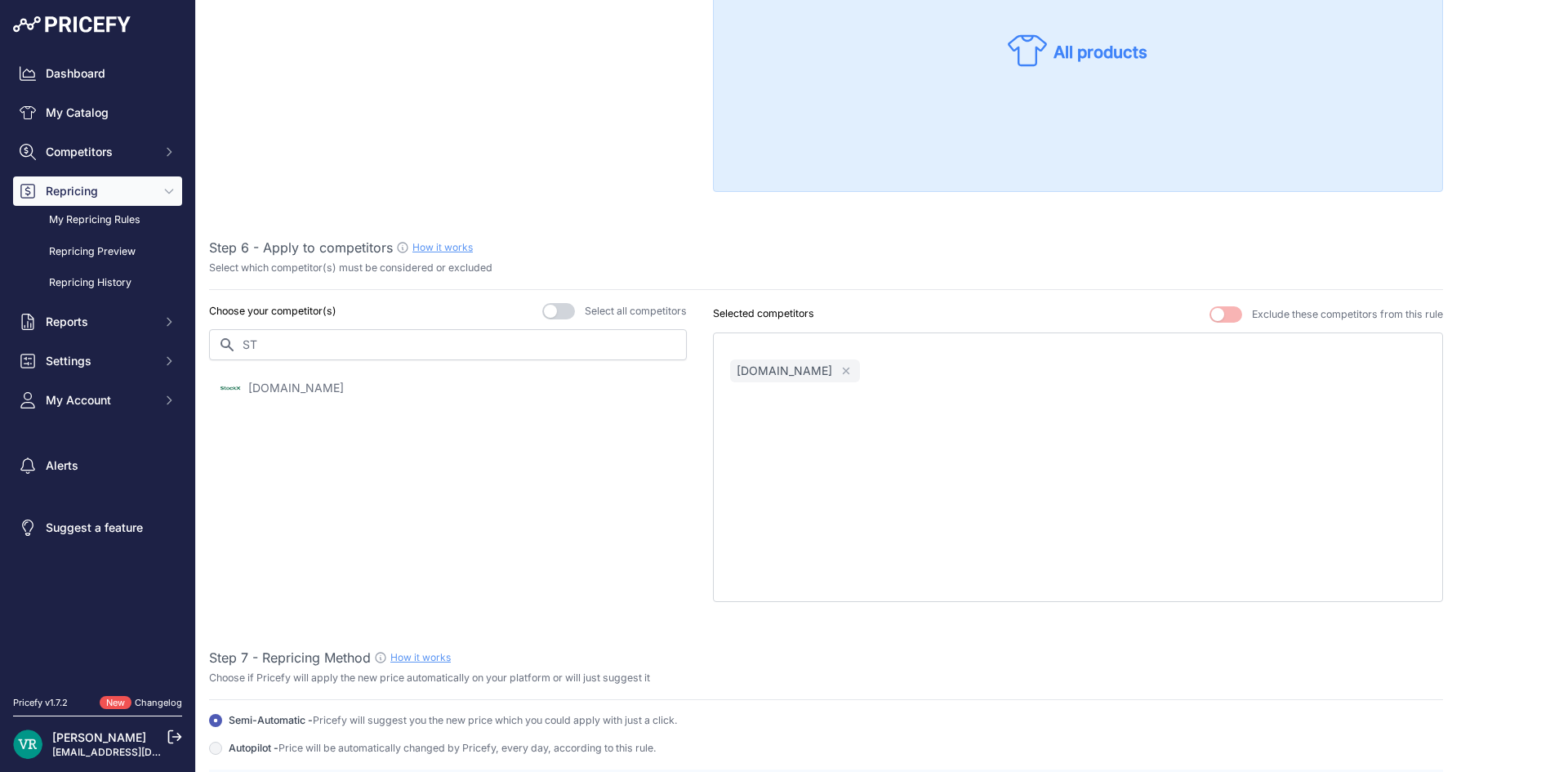
click at [427, 252] on link "How it works" at bounding box center [442, 246] width 61 height 12
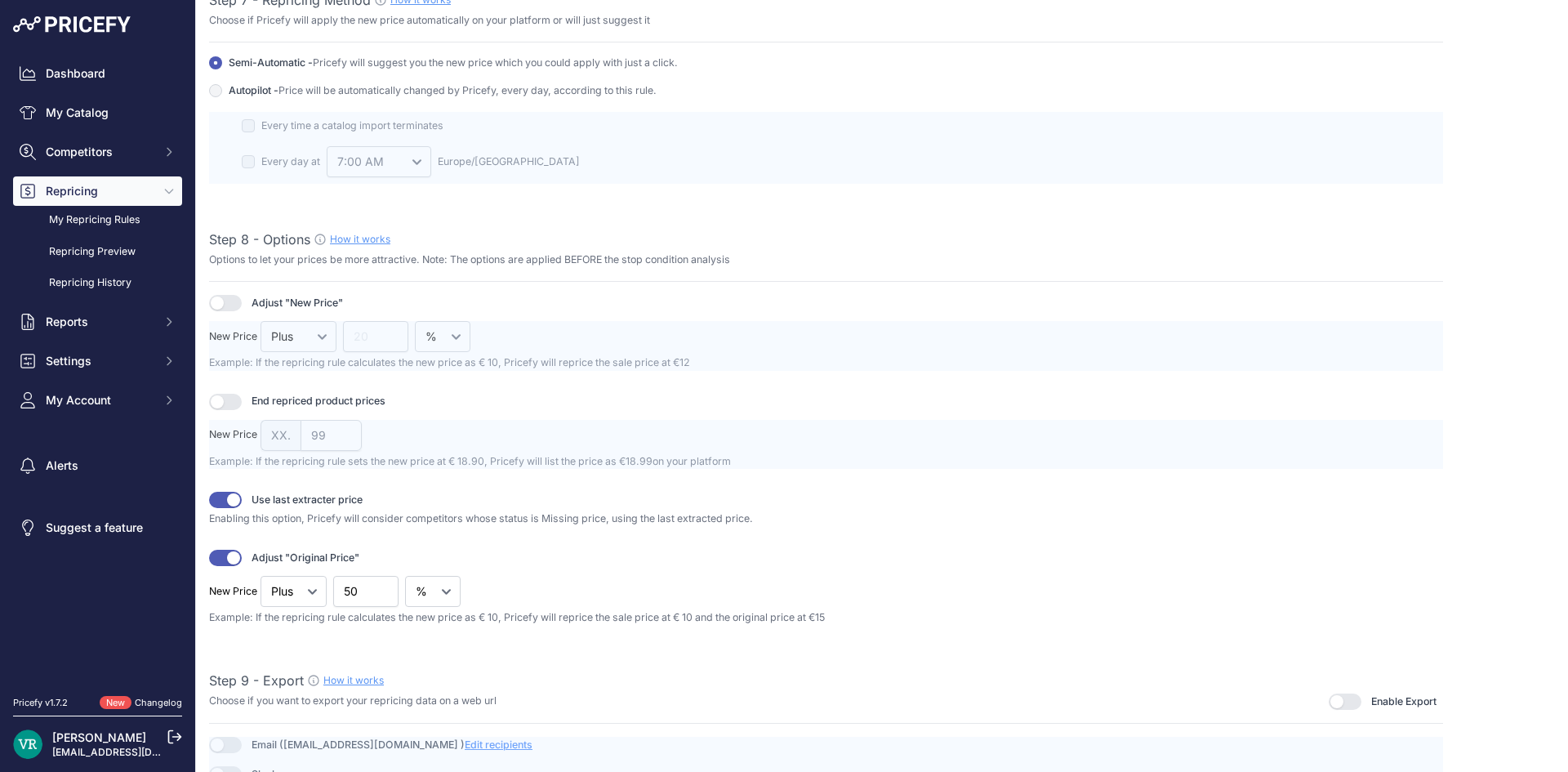
scroll to position [1942, 0]
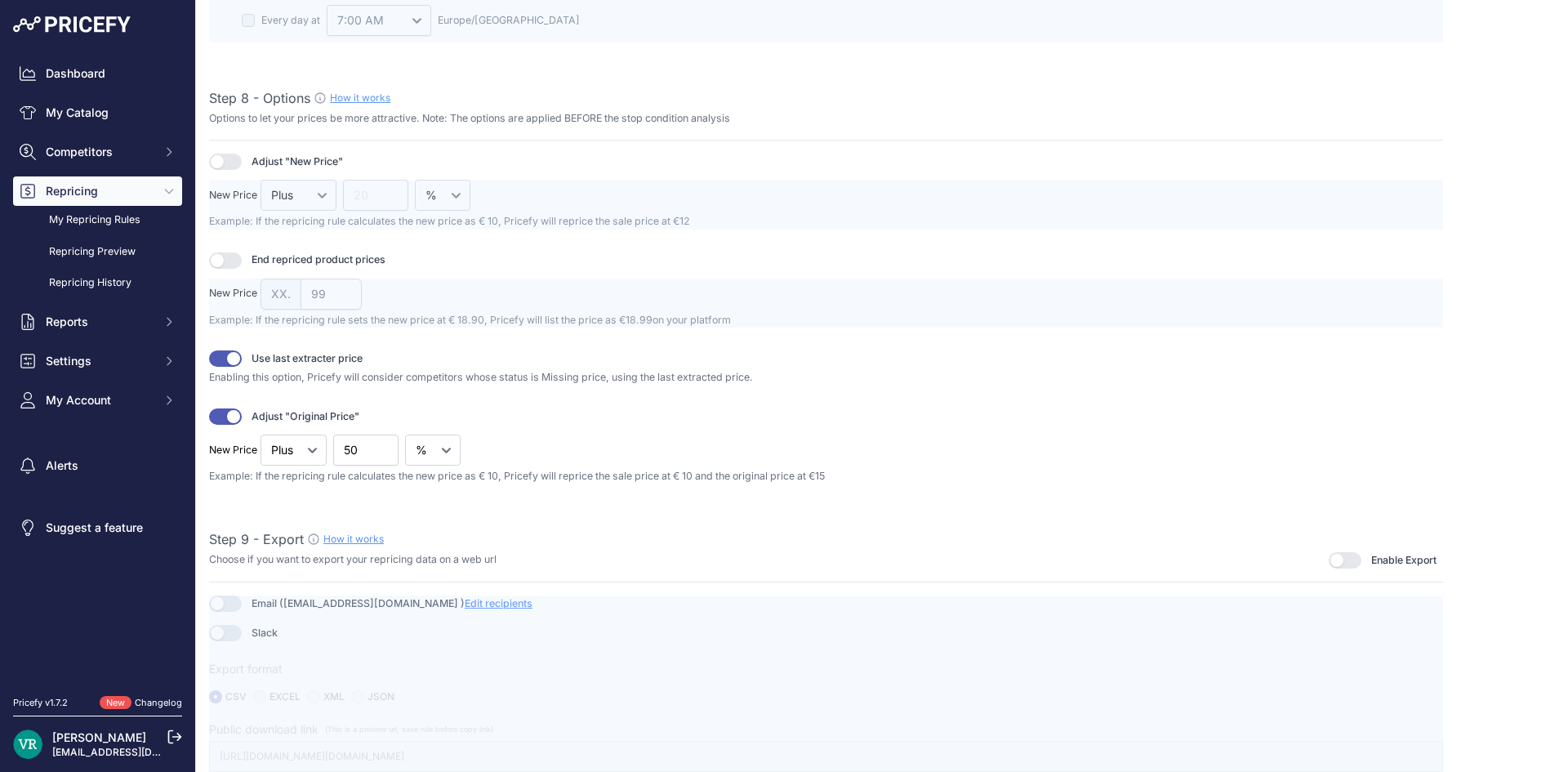
click at [240, 415] on button "button" at bounding box center [225, 417] width 33 height 17
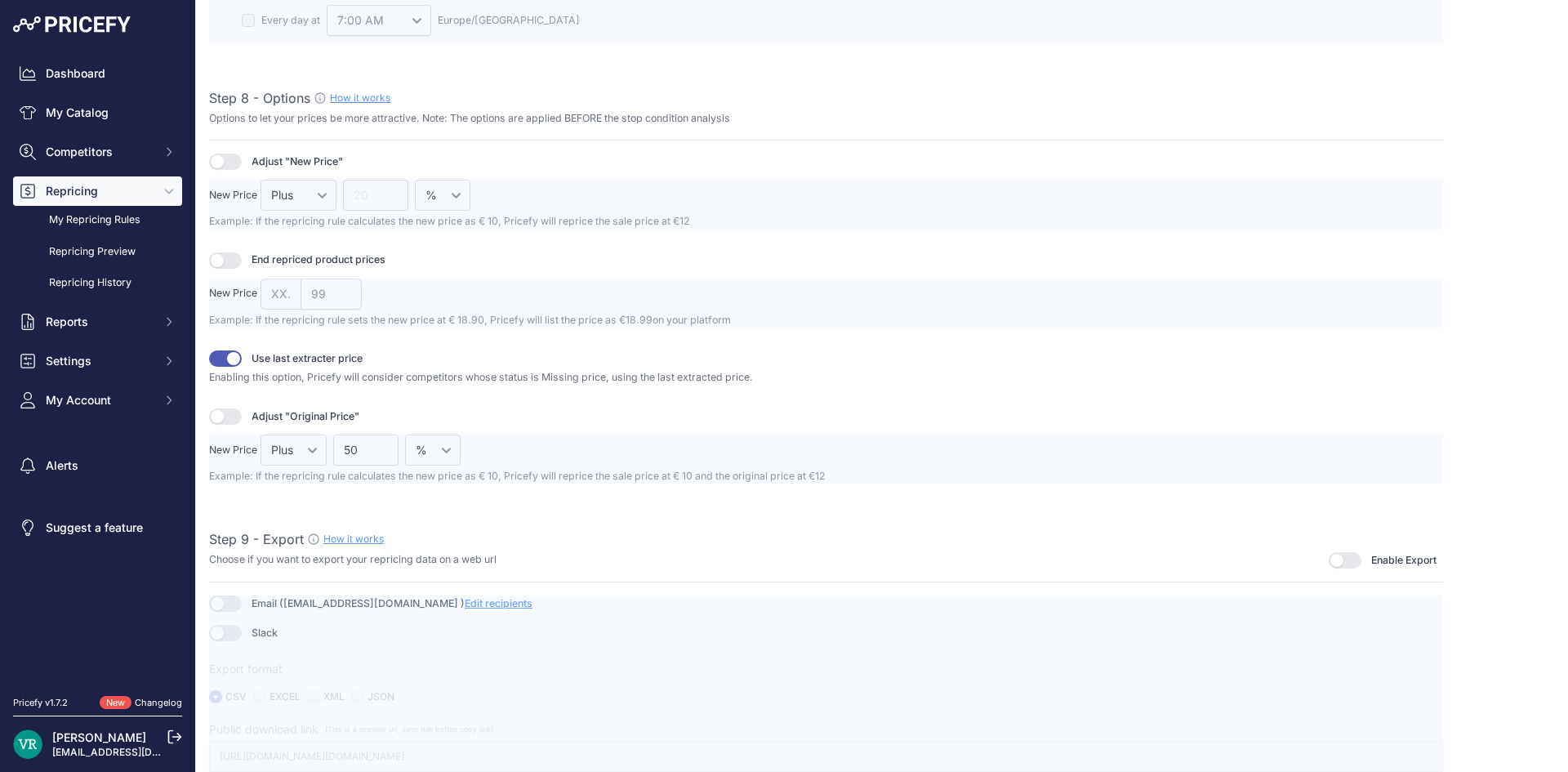
click at [225, 260] on button "button" at bounding box center [225, 261] width 33 height 17
click at [307, 293] on input "99" at bounding box center [331, 294] width 62 height 31
type input "00"
click at [610, 250] on div "Adjust "New Price" New Price 12 00 18.00 50" at bounding box center [826, 319] width 1234 height 330
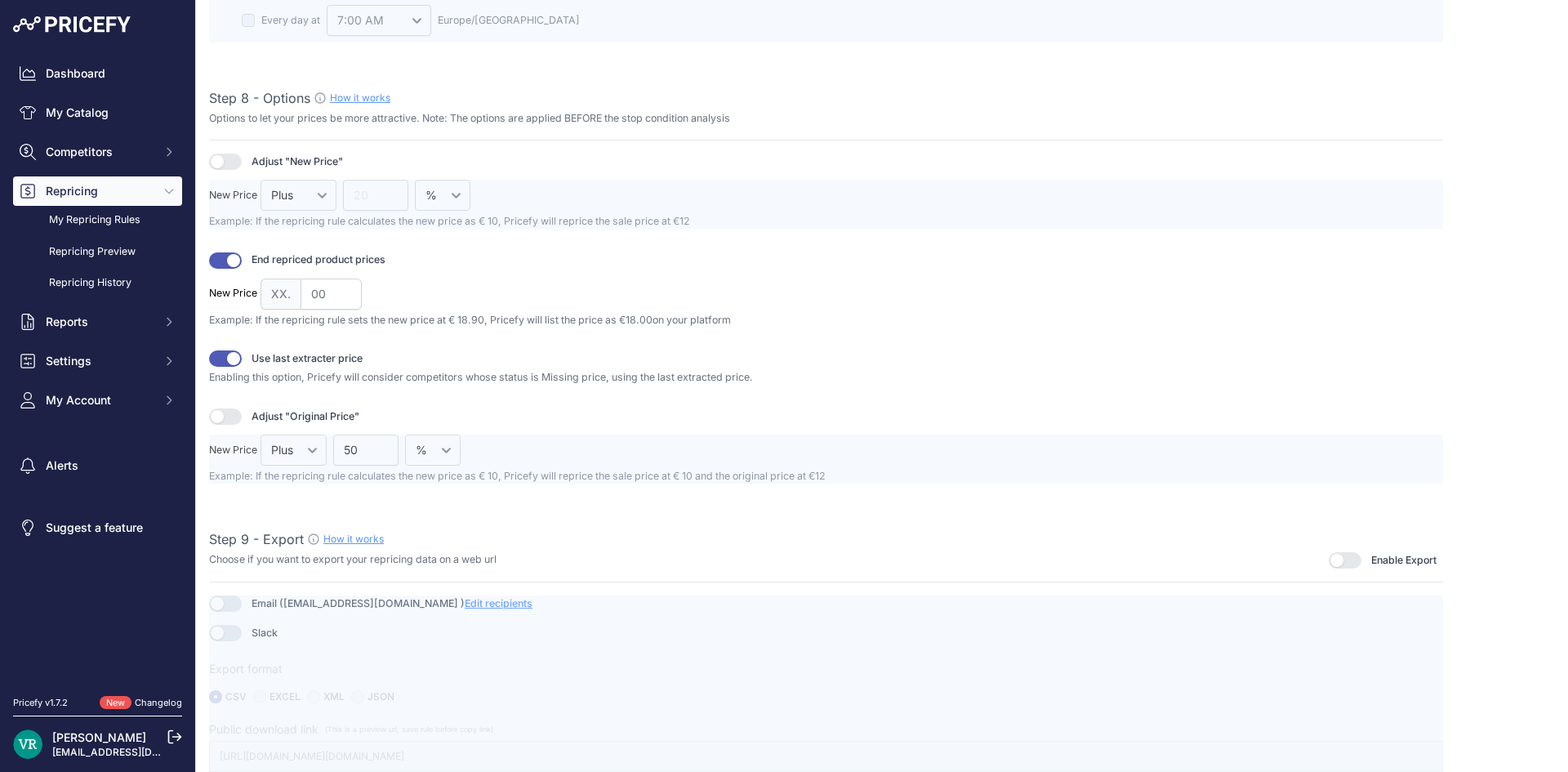
click at [282, 293] on span "XX." at bounding box center [280, 294] width 40 height 31
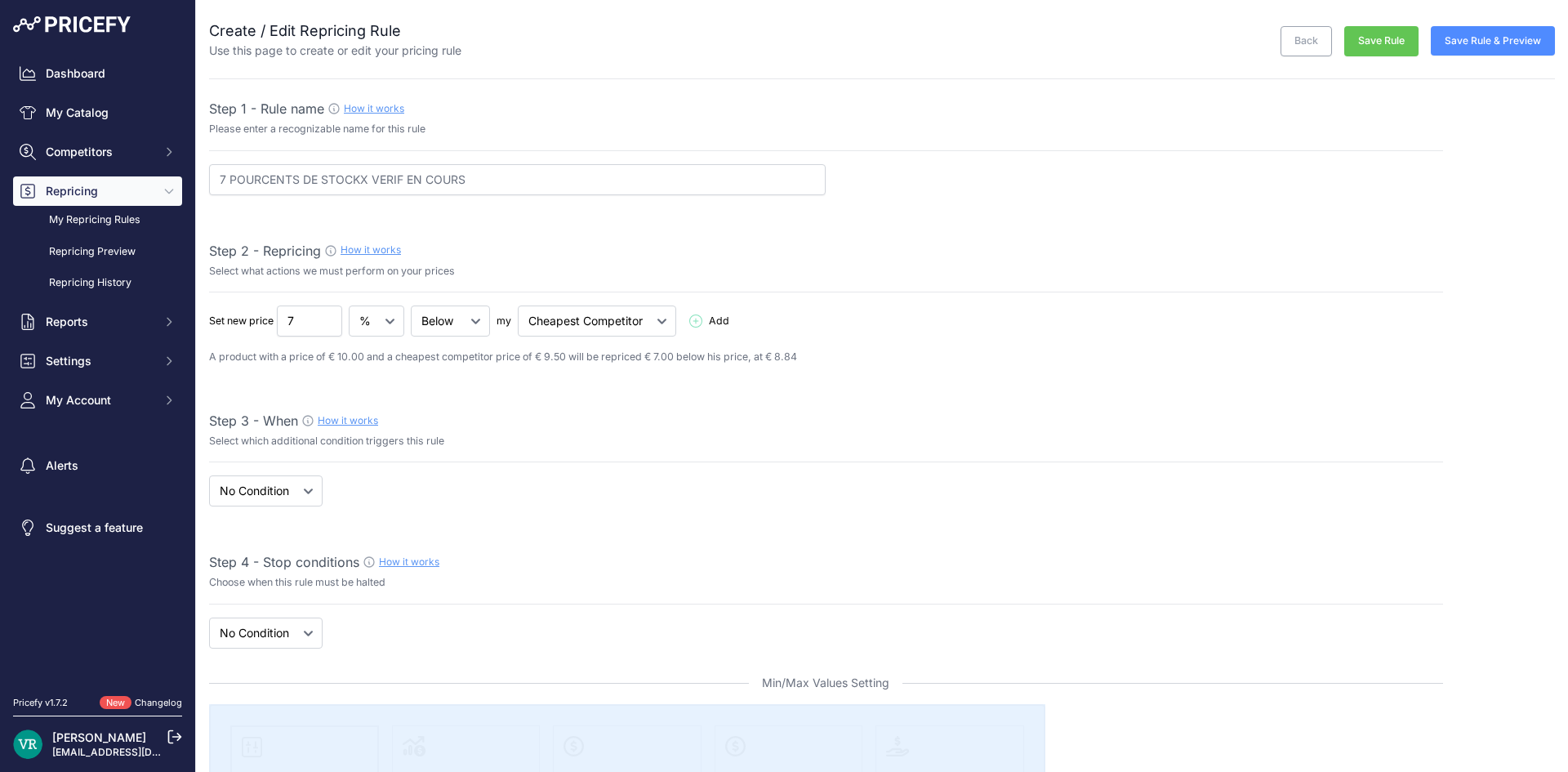
click at [1378, 37] on button "Save Rule" at bounding box center [1382, 41] width 75 height 30
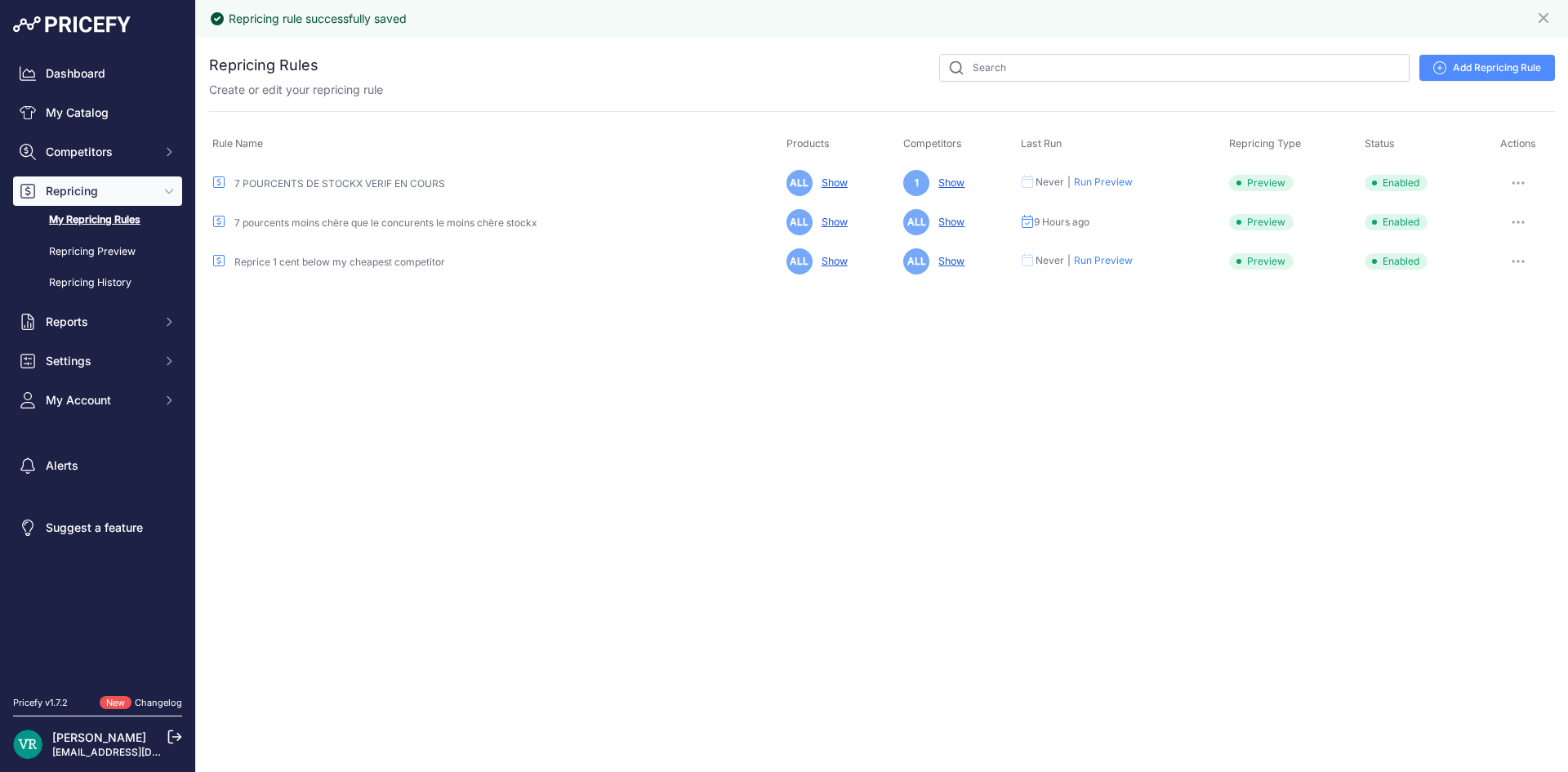
click at [1519, 172] on button "button" at bounding box center [1518, 183] width 33 height 23
click at [1480, 267] on button "Reprice Now" at bounding box center [1499, 269] width 104 height 26
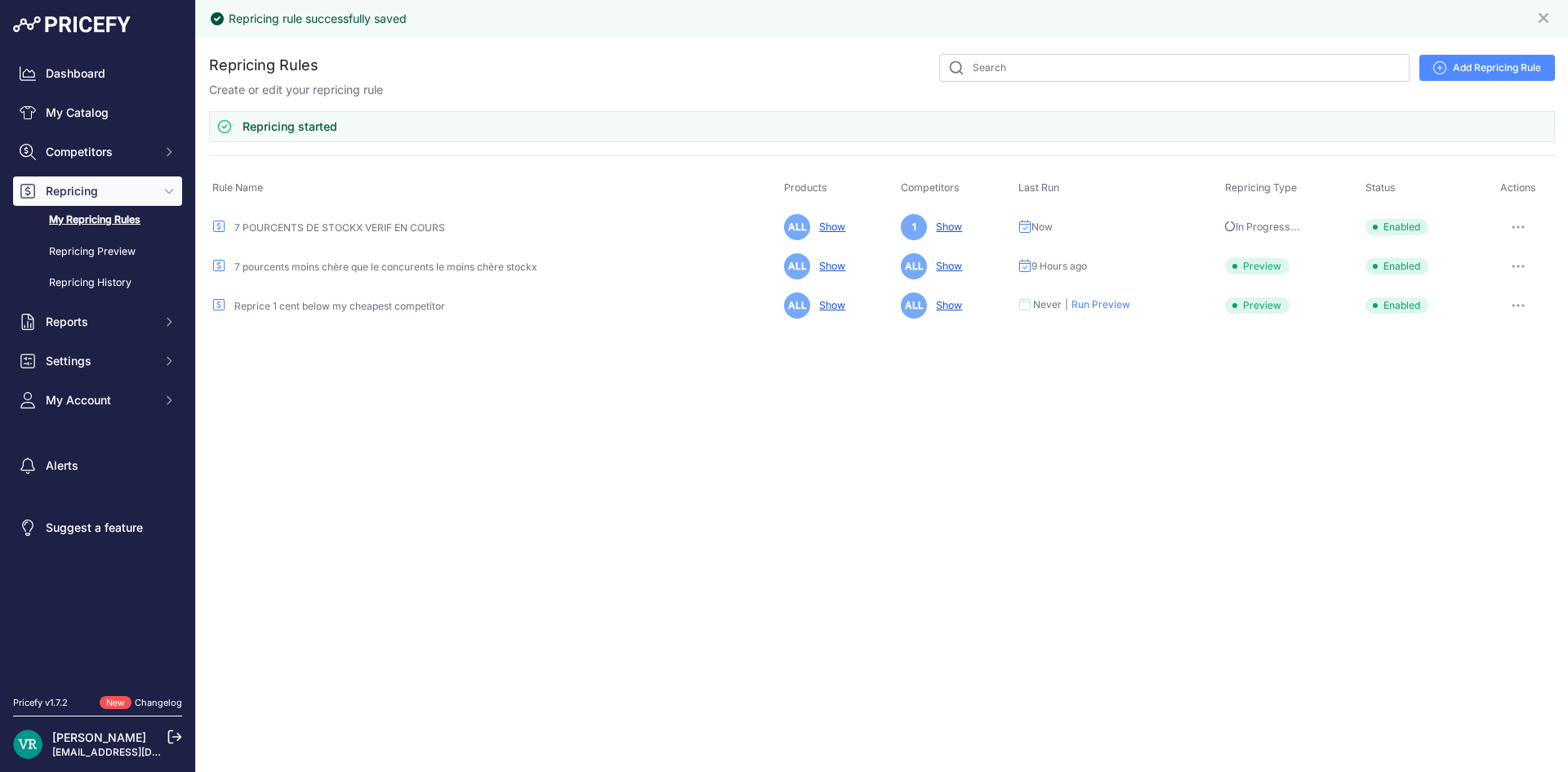
click at [378, 229] on link "7 POURCENTS DE STOCKX VERIF EN COURS" at bounding box center [339, 227] width 211 height 12
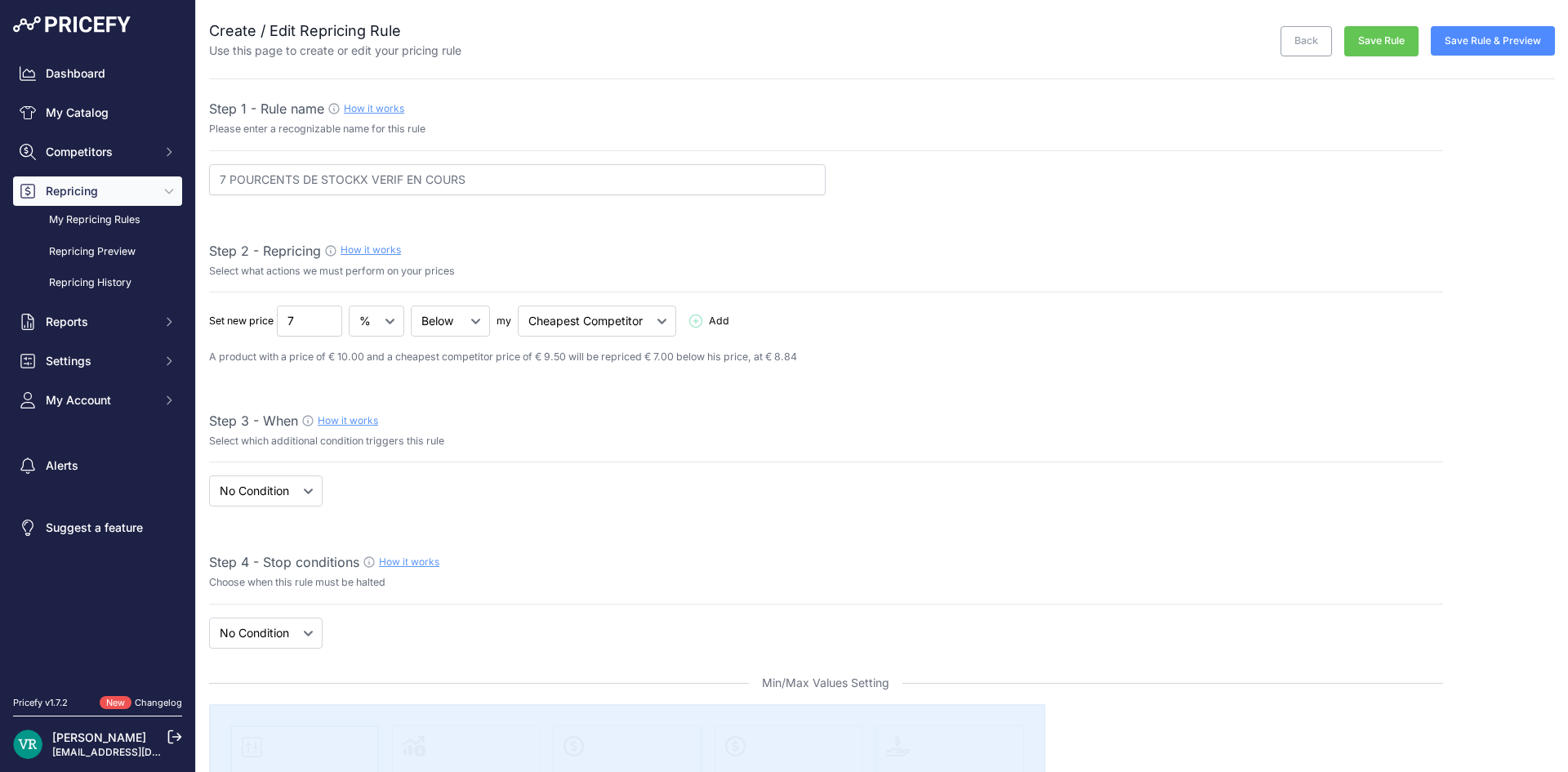
select select "7"
click at [101, 189] on span "Repricing" at bounding box center [99, 191] width 107 height 17
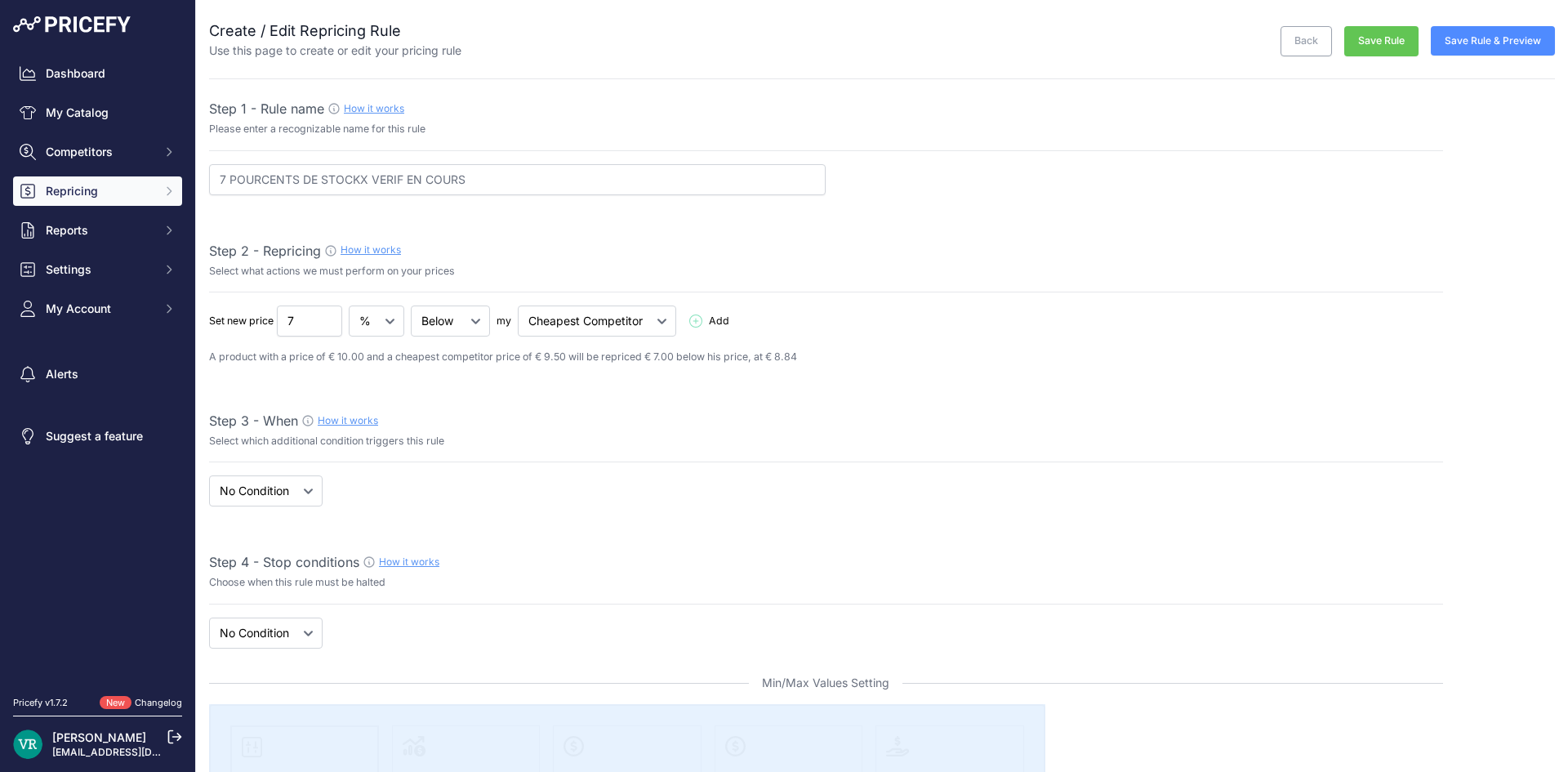
click at [103, 195] on span "Repricing" at bounding box center [99, 191] width 107 height 17
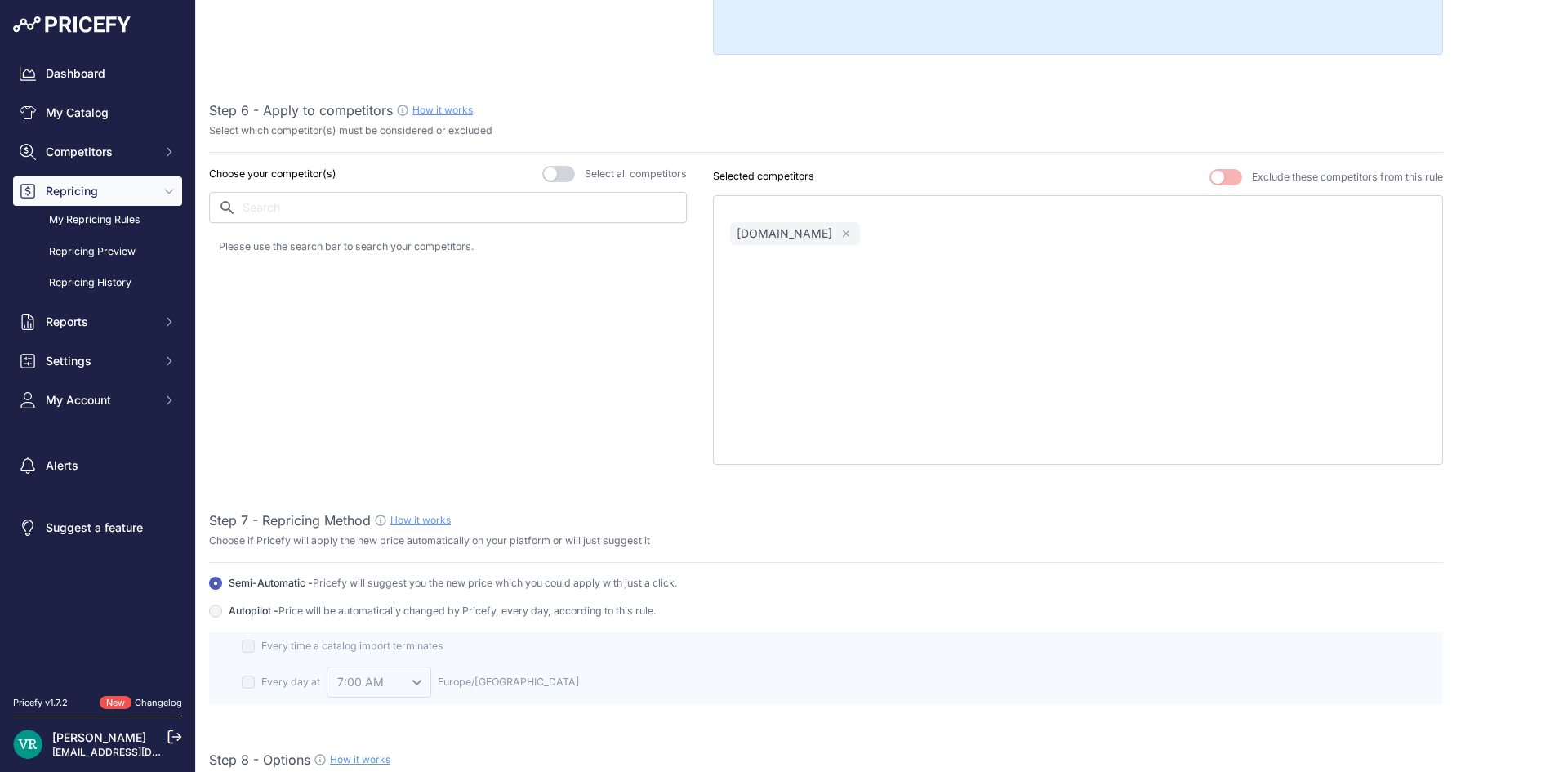
scroll to position [1307, 0]
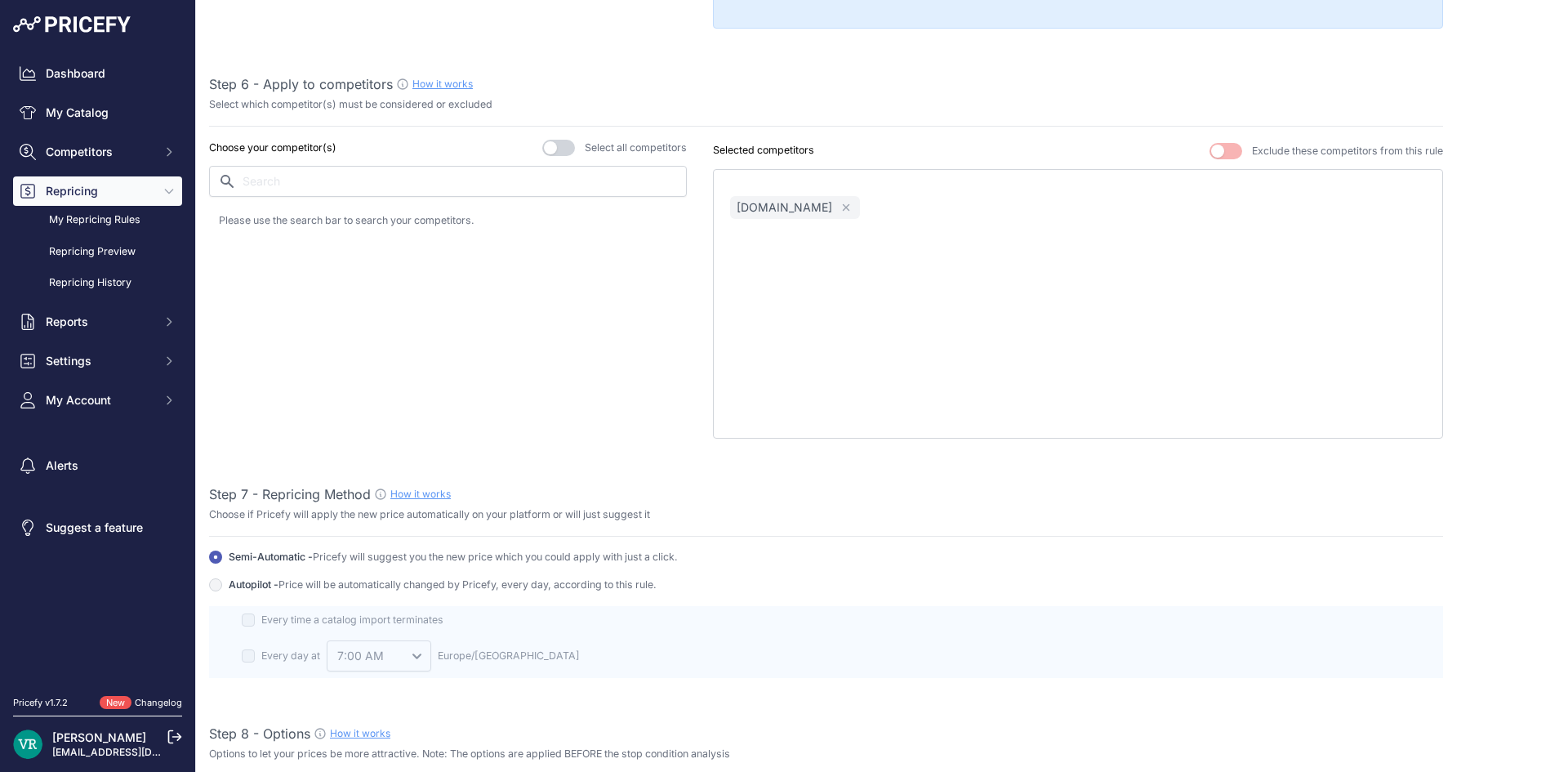
drag, startPoint x: 325, startPoint y: 221, endPoint x: 344, endPoint y: 221, distance: 19.0
click at [344, 221] on p "Please use the search bar to search your competitors." at bounding box center [447, 221] width 458 height 16
click at [763, 204] on p "stockx.com" at bounding box center [784, 208] width 95 height 17
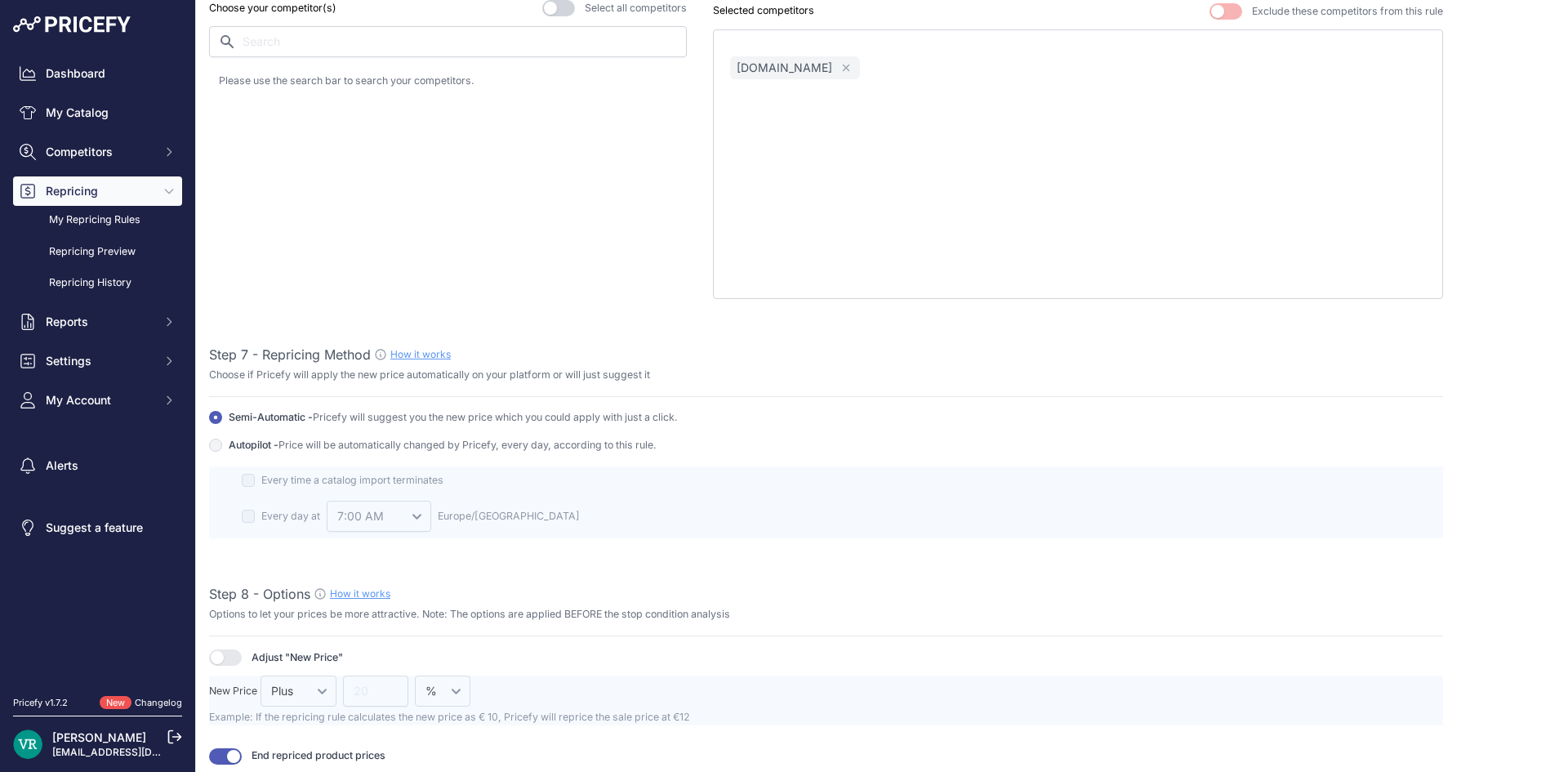
scroll to position [1143, 0]
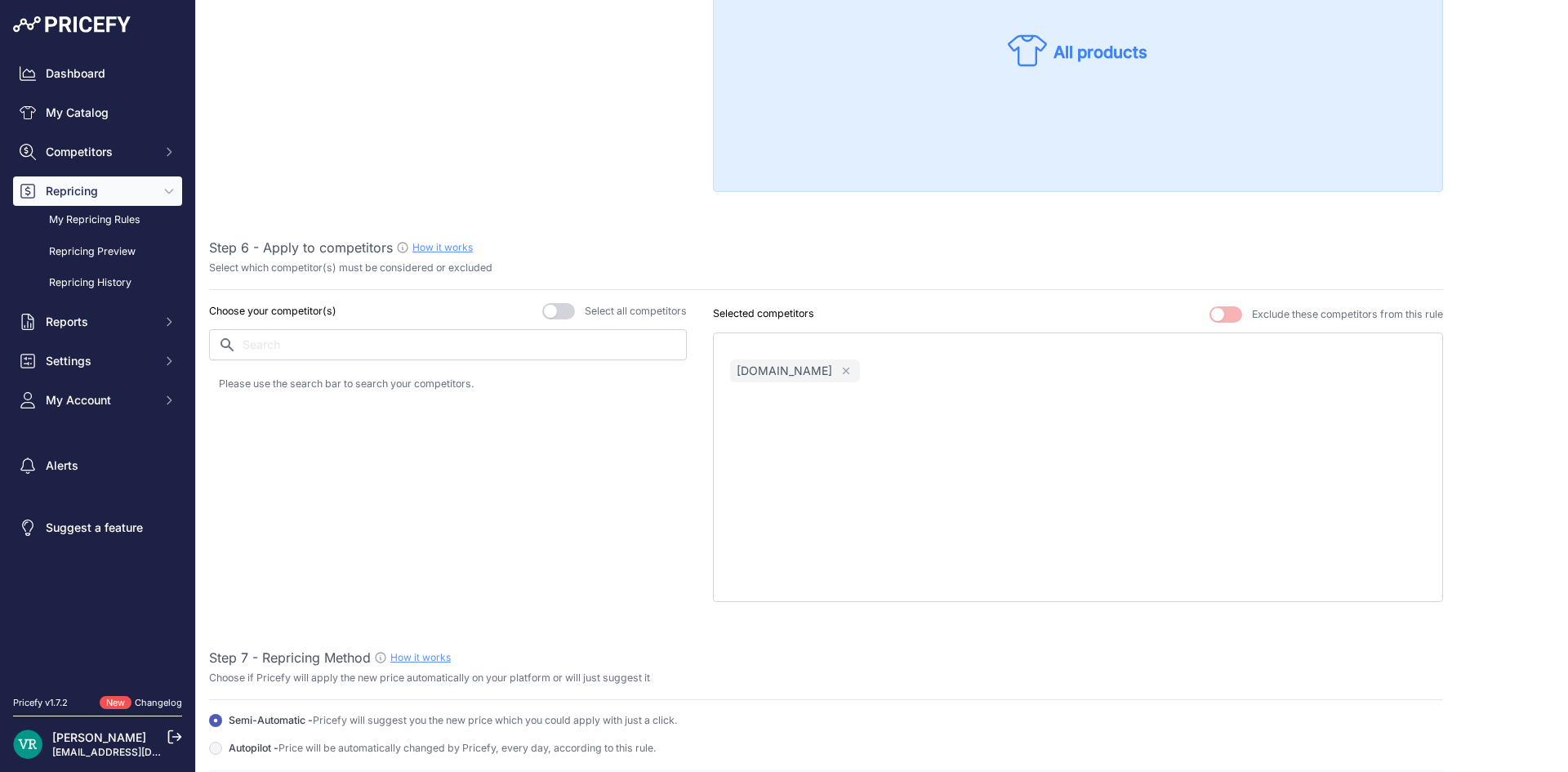
drag, startPoint x: 1240, startPoint y: 313, endPoint x: 1437, endPoint y: 309, distance: 197.0
click at [1437, 309] on div "Create / Edit Repricing Rule Use this page to create or edit your pricing rule …" at bounding box center [882, 214] width 1346 height 2714
click at [1176, 219] on div "Step 1 - Rule name How it works Please enter a recognizable name for this rule …" at bounding box center [826, 263] width 1234 height 2615
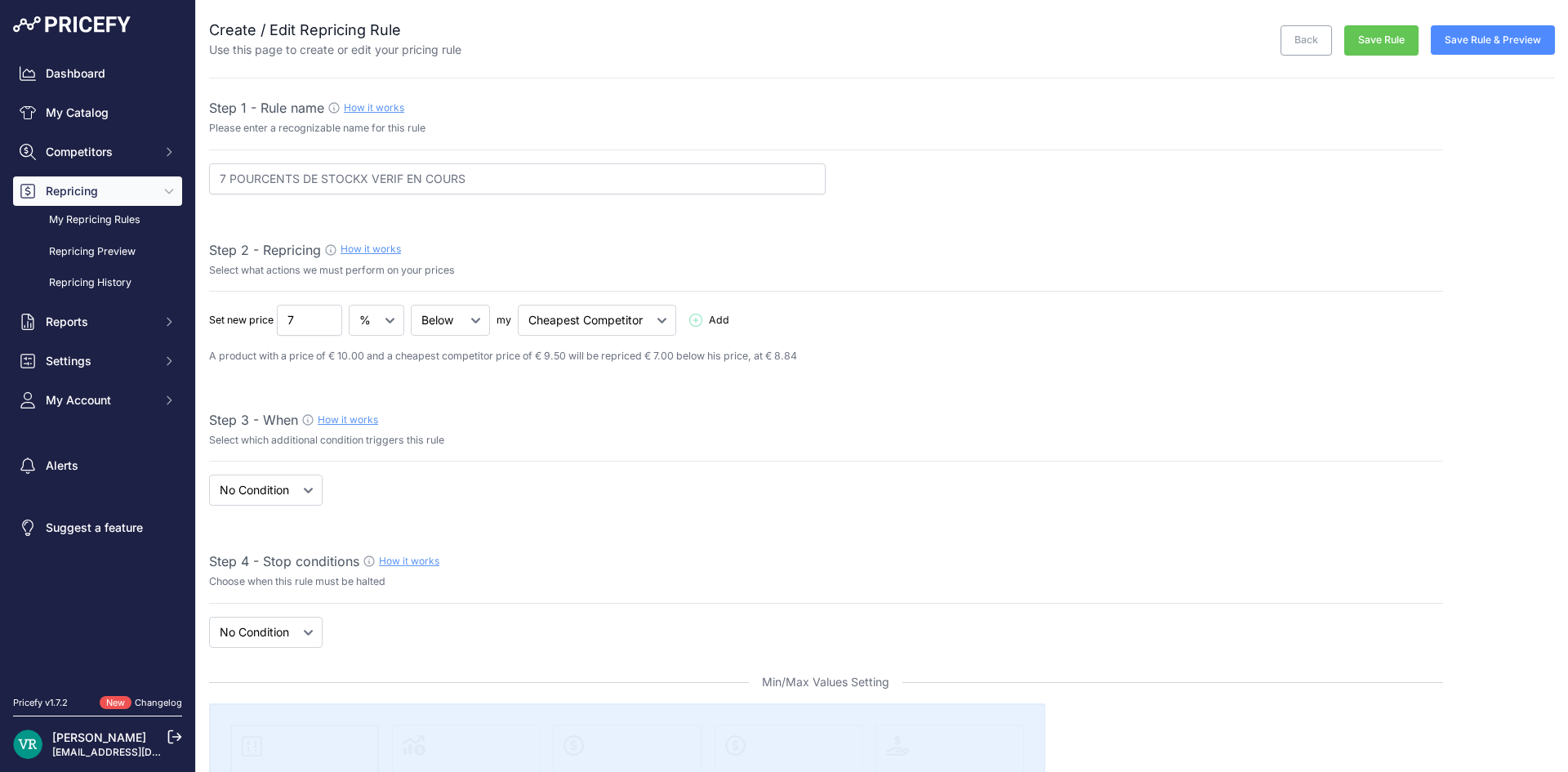
scroll to position [0, 0]
click at [98, 194] on span "Repricing" at bounding box center [99, 191] width 107 height 17
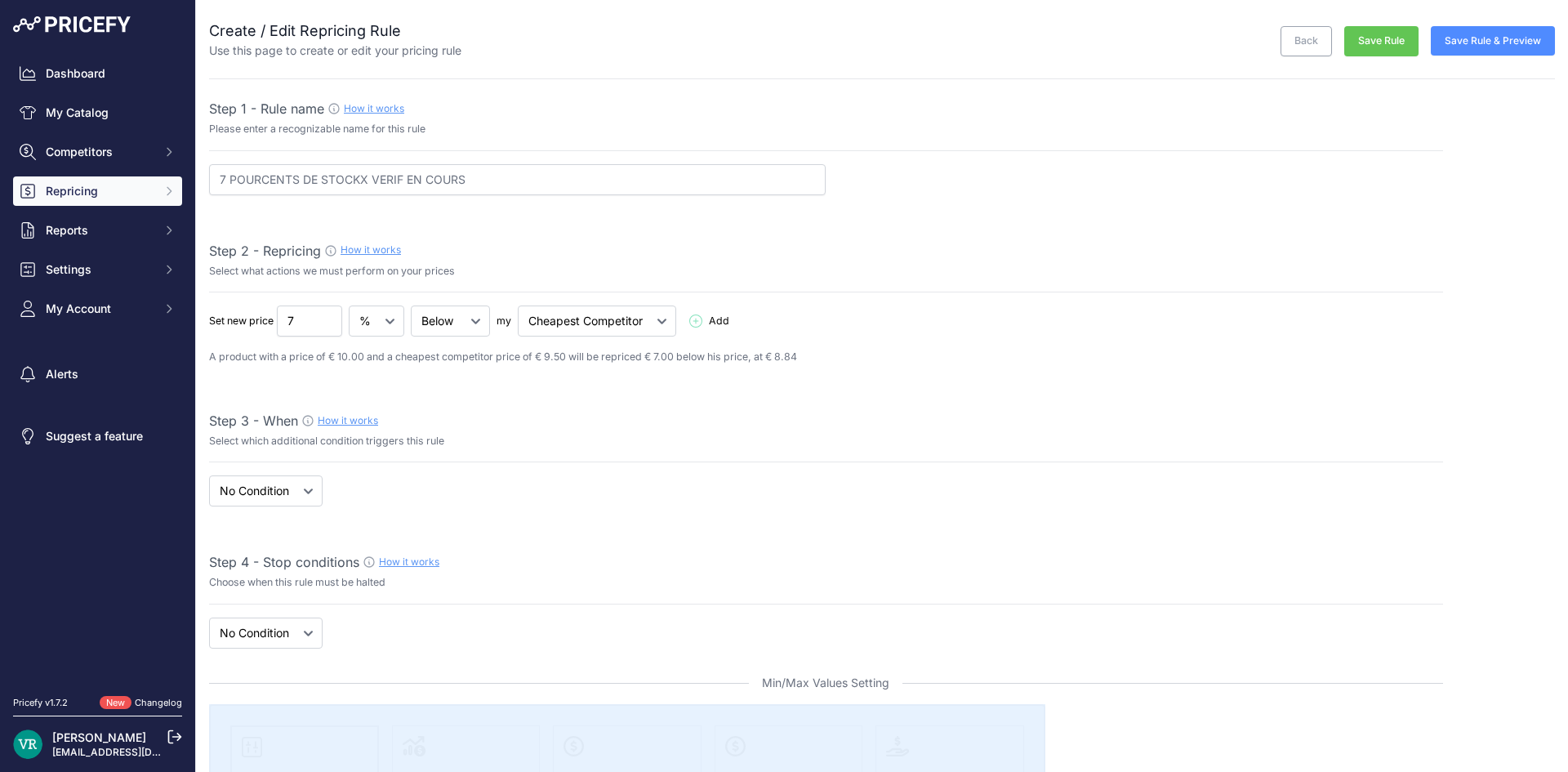
click at [126, 195] on span "Repricing" at bounding box center [99, 191] width 107 height 17
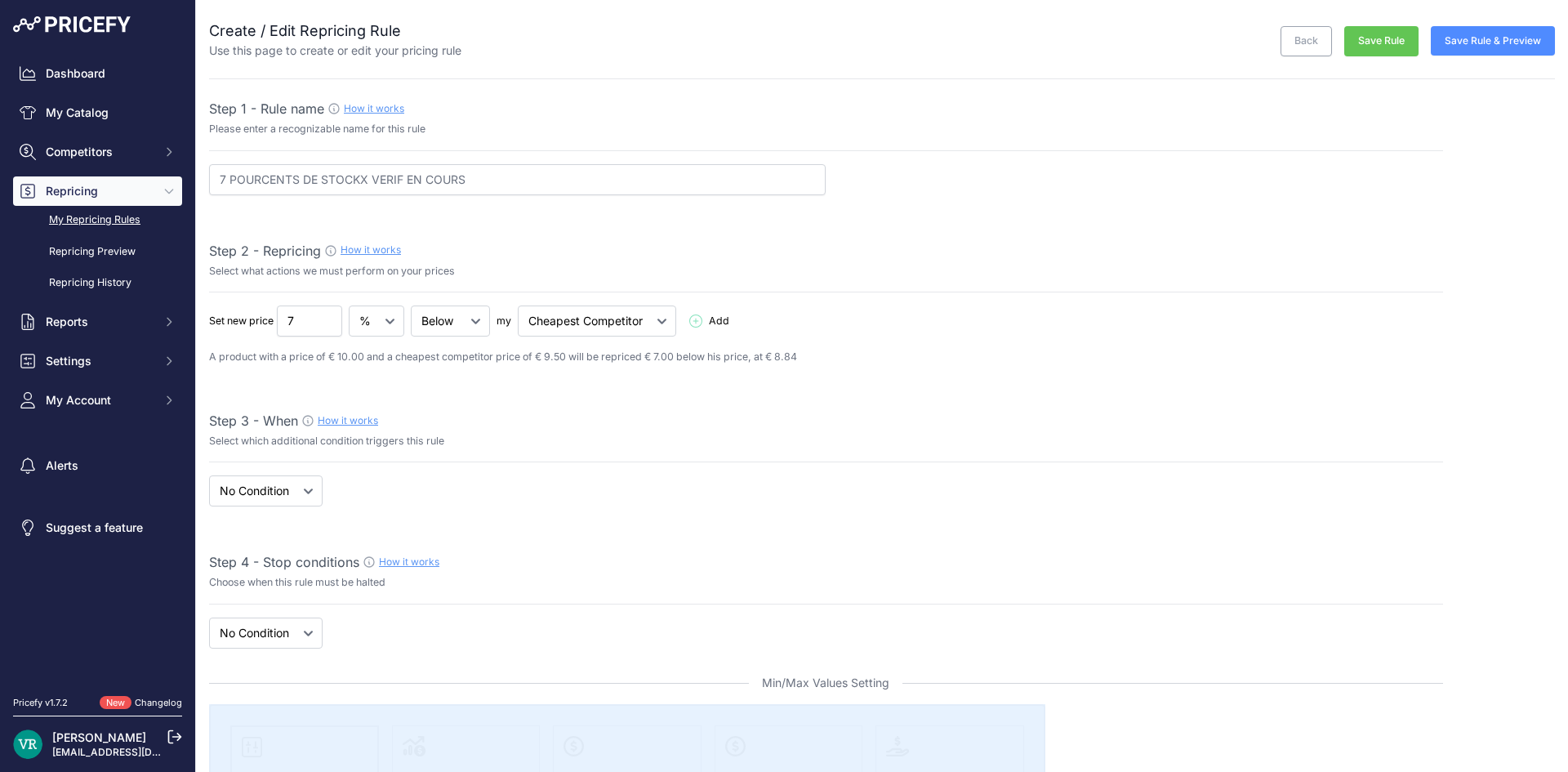
click at [114, 217] on link "My Repricing Rules" at bounding box center [97, 220] width 169 height 29
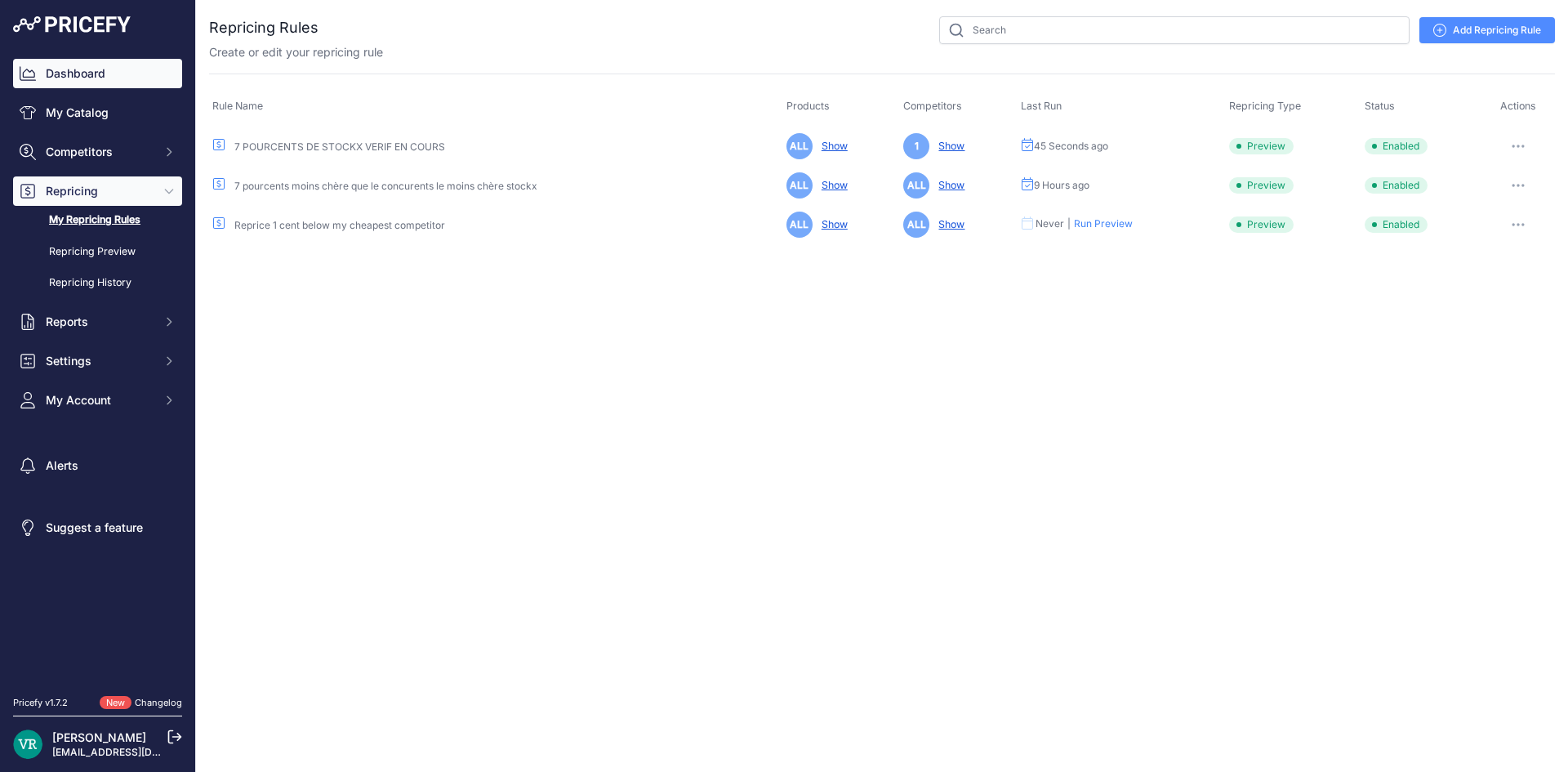
click at [76, 76] on link "Dashboard" at bounding box center [97, 74] width 169 height 30
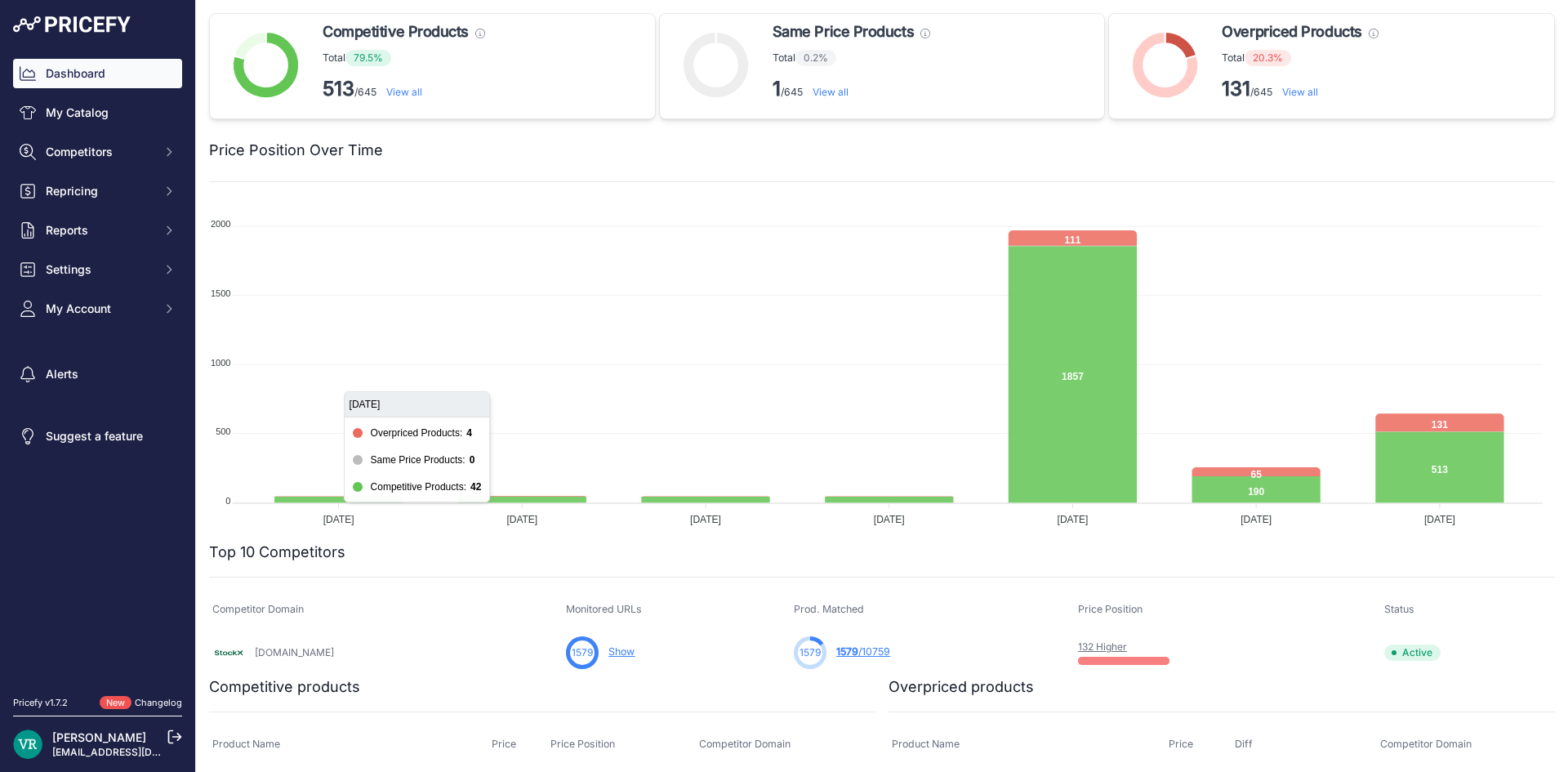
scroll to position [408, 0]
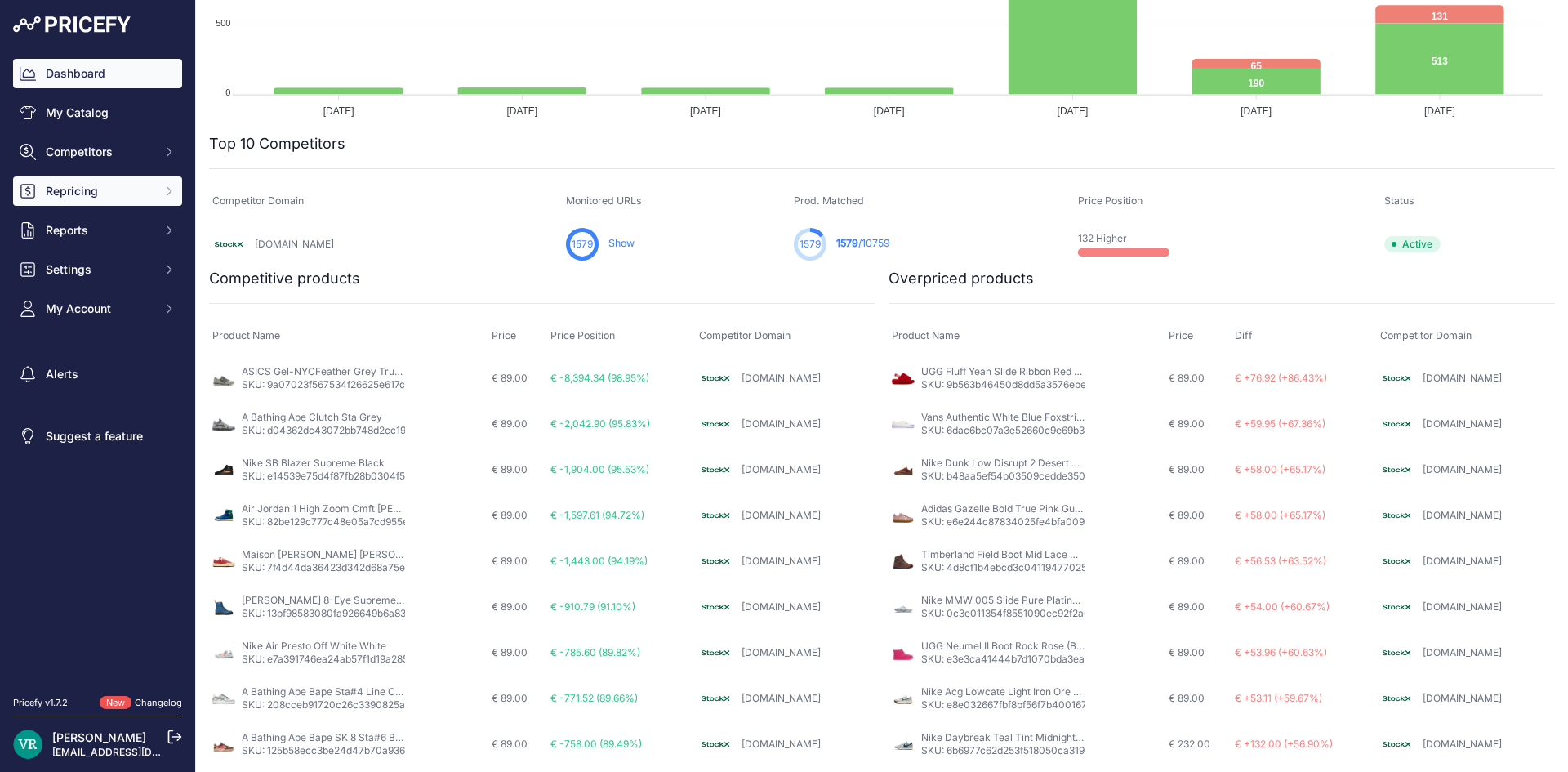
click at [82, 190] on span "Repricing" at bounding box center [99, 191] width 107 height 17
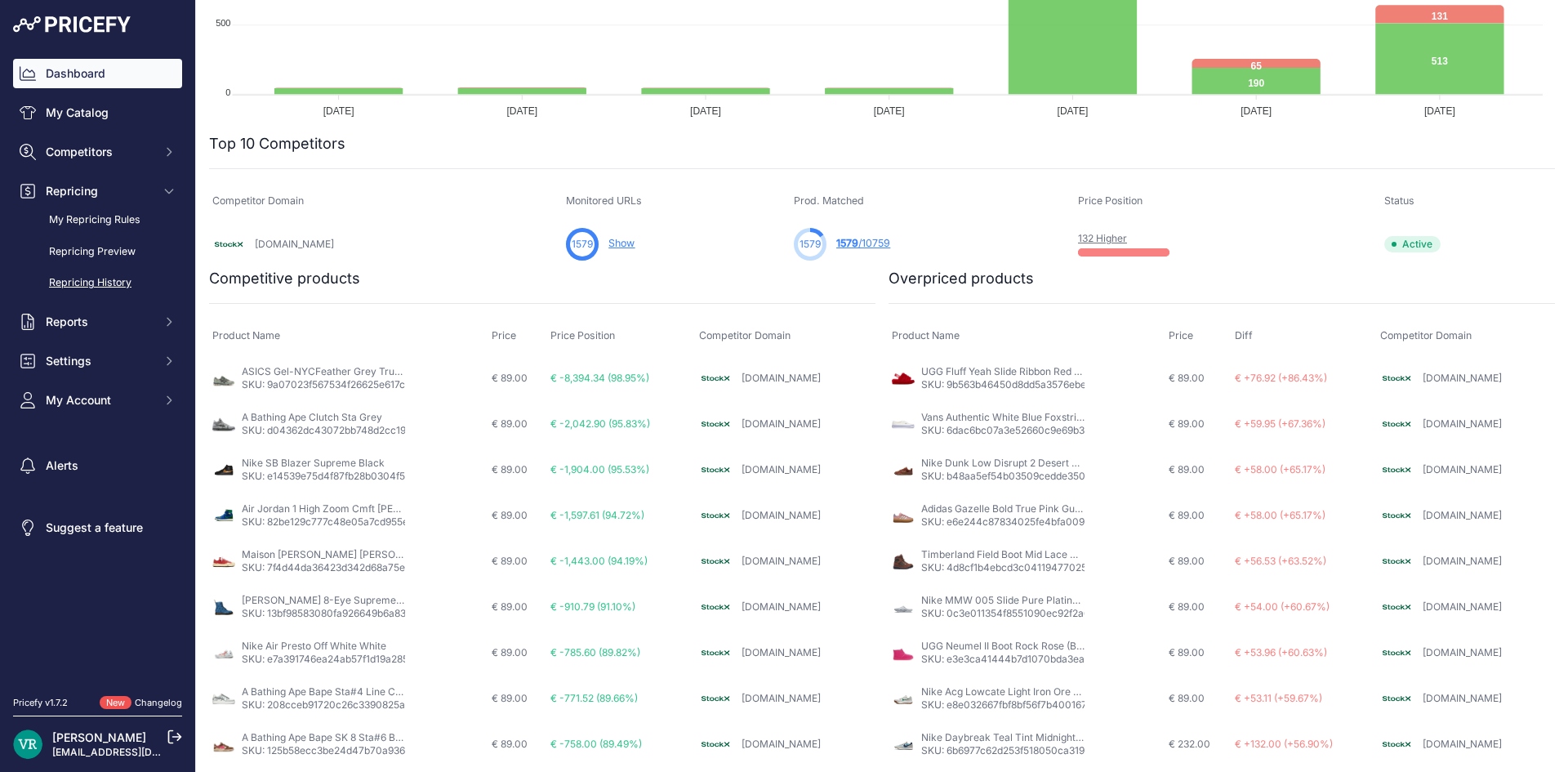
click at [95, 276] on link "Repricing History" at bounding box center [97, 283] width 169 height 29
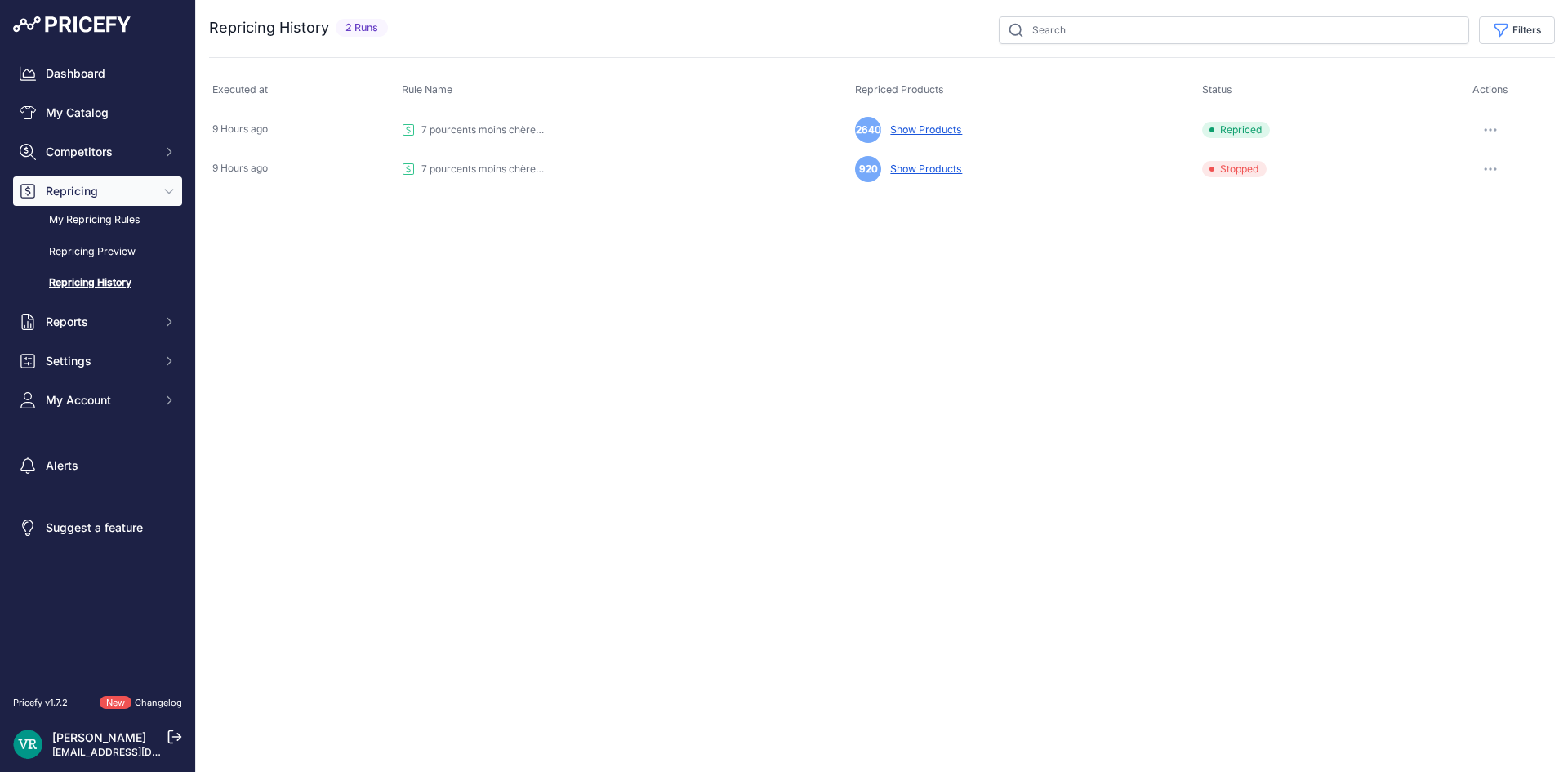
click at [85, 180] on button "Repricing" at bounding box center [97, 191] width 169 height 30
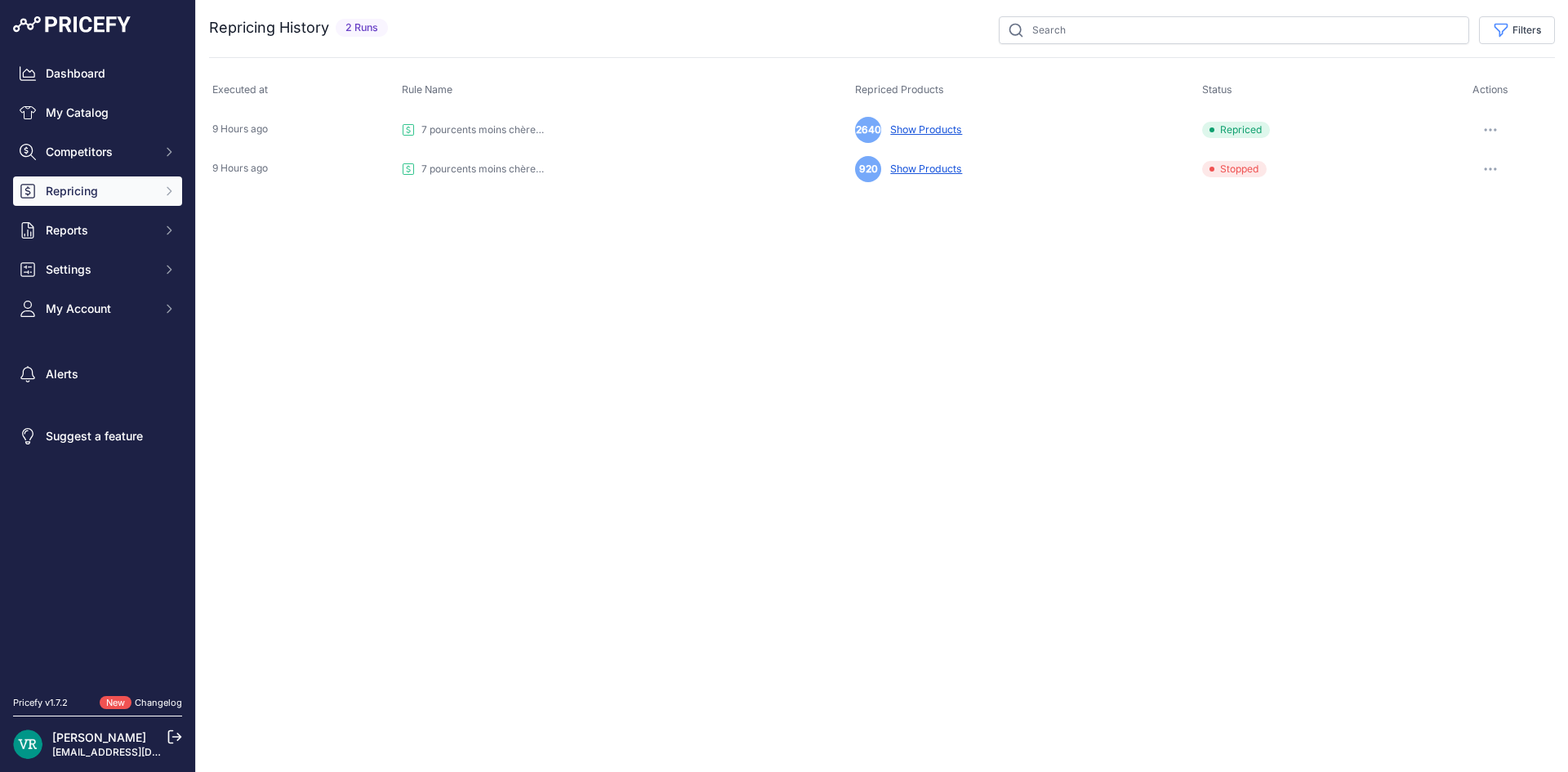
click at [89, 182] on button "Repricing" at bounding box center [97, 191] width 169 height 30
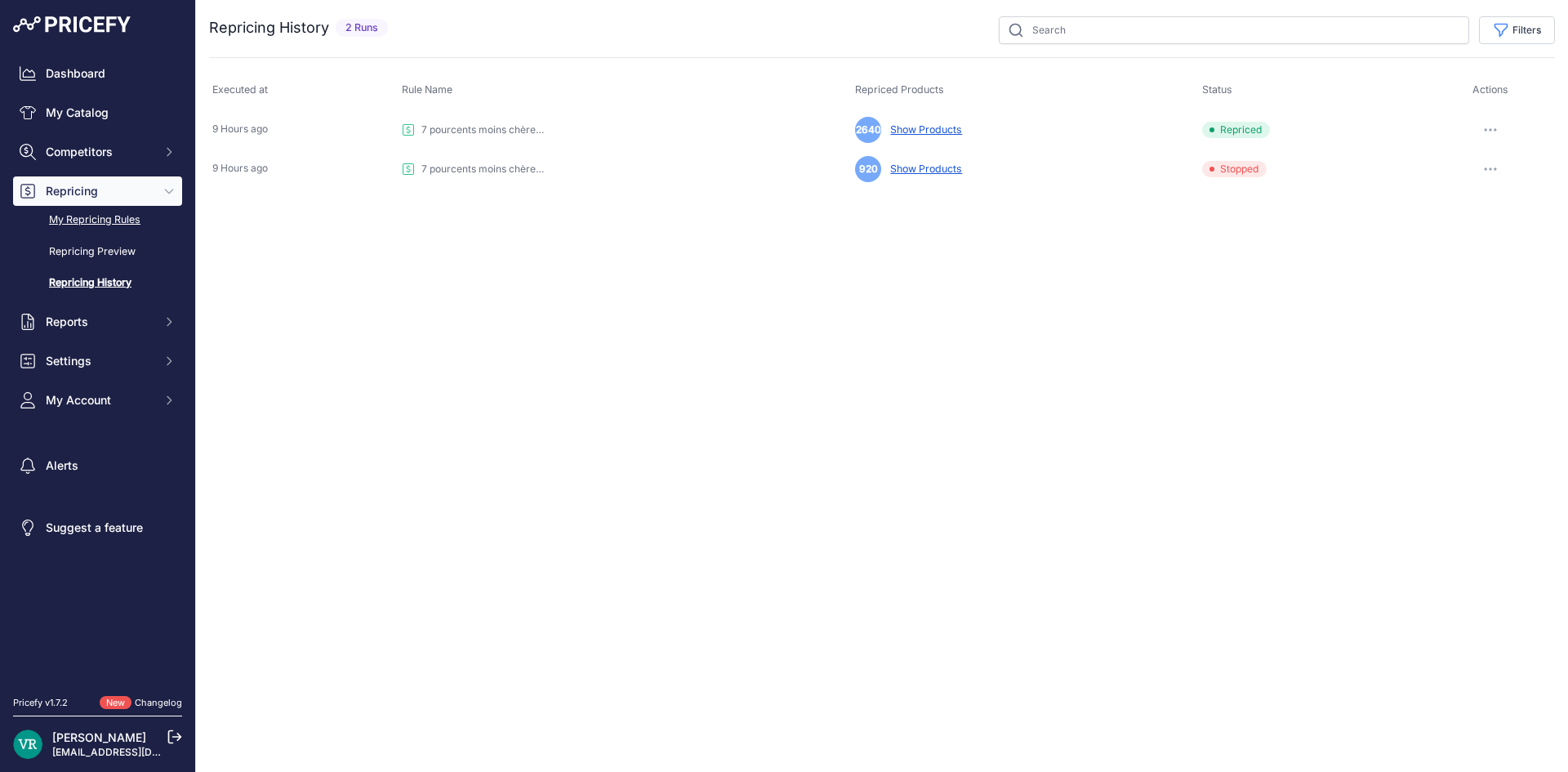
click at [102, 216] on link "My Repricing Rules" at bounding box center [97, 220] width 169 height 29
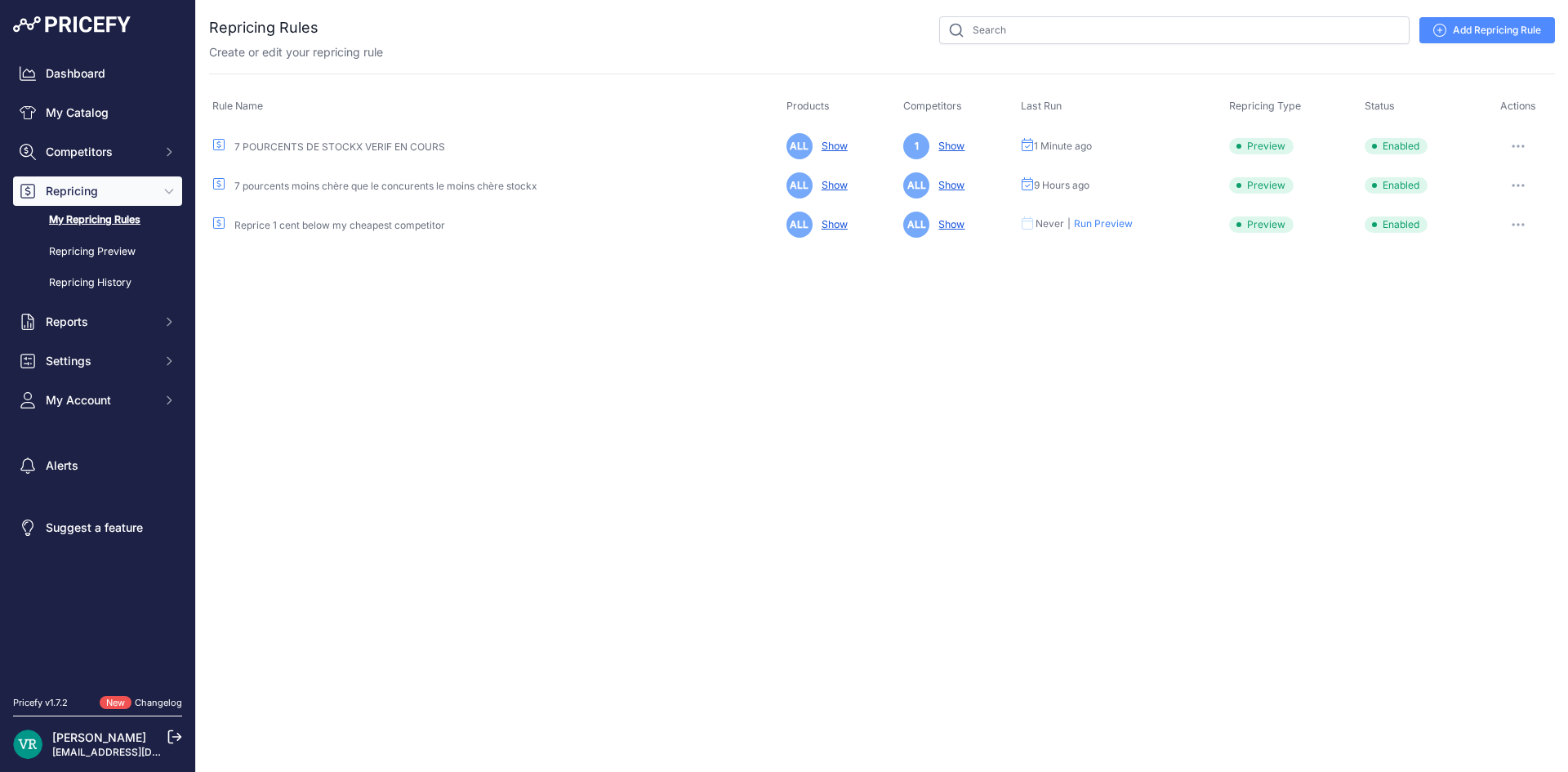
click at [1516, 145] on icon "button" at bounding box center [1519, 146] width 13 height 4
click at [1513, 234] on button "Reprice Now" at bounding box center [1499, 233] width 104 height 26
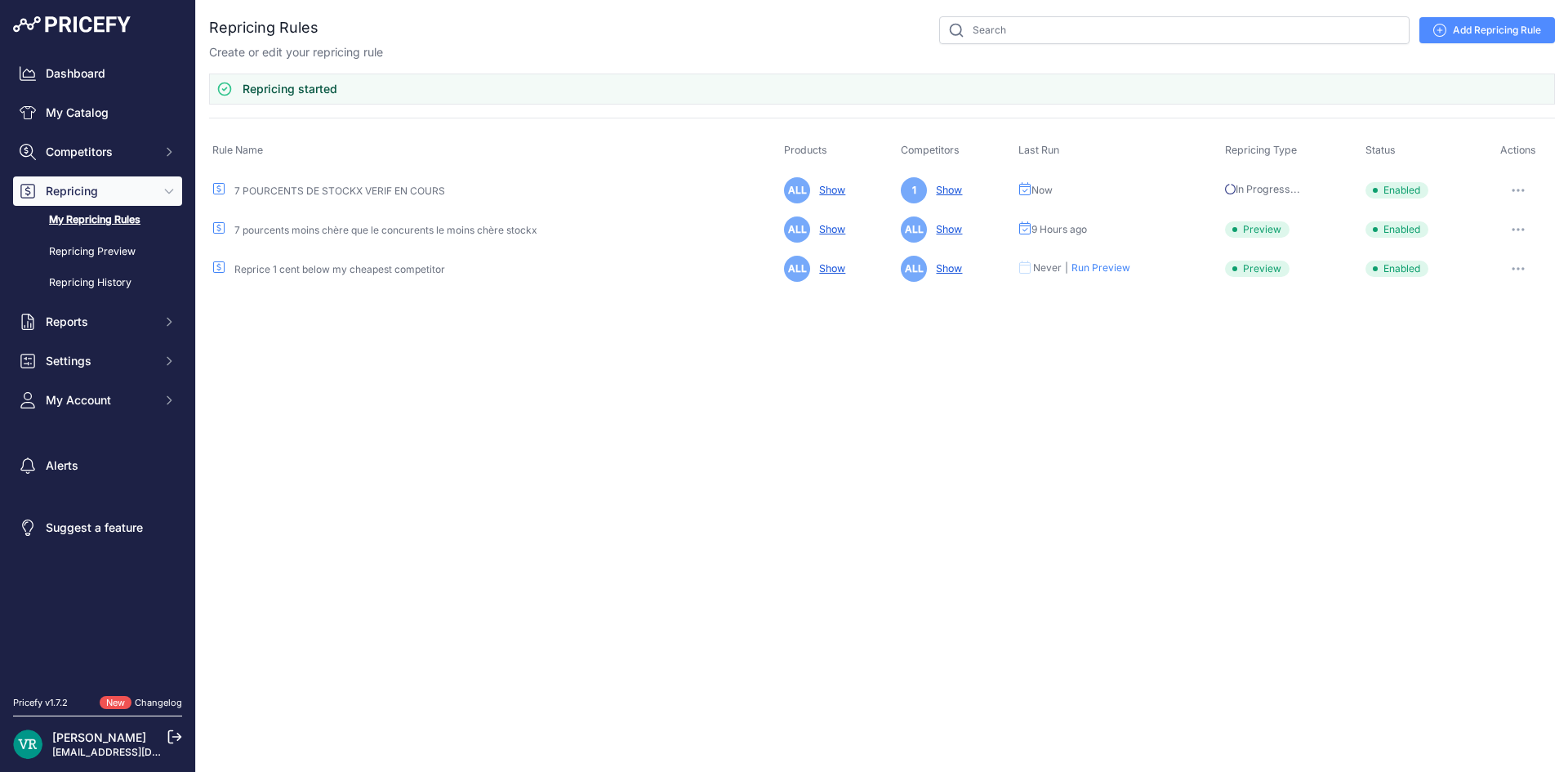
click at [1512, 231] on button "button" at bounding box center [1518, 229] width 33 height 23
click at [1505, 359] on button "Delete" at bounding box center [1499, 368] width 104 height 26
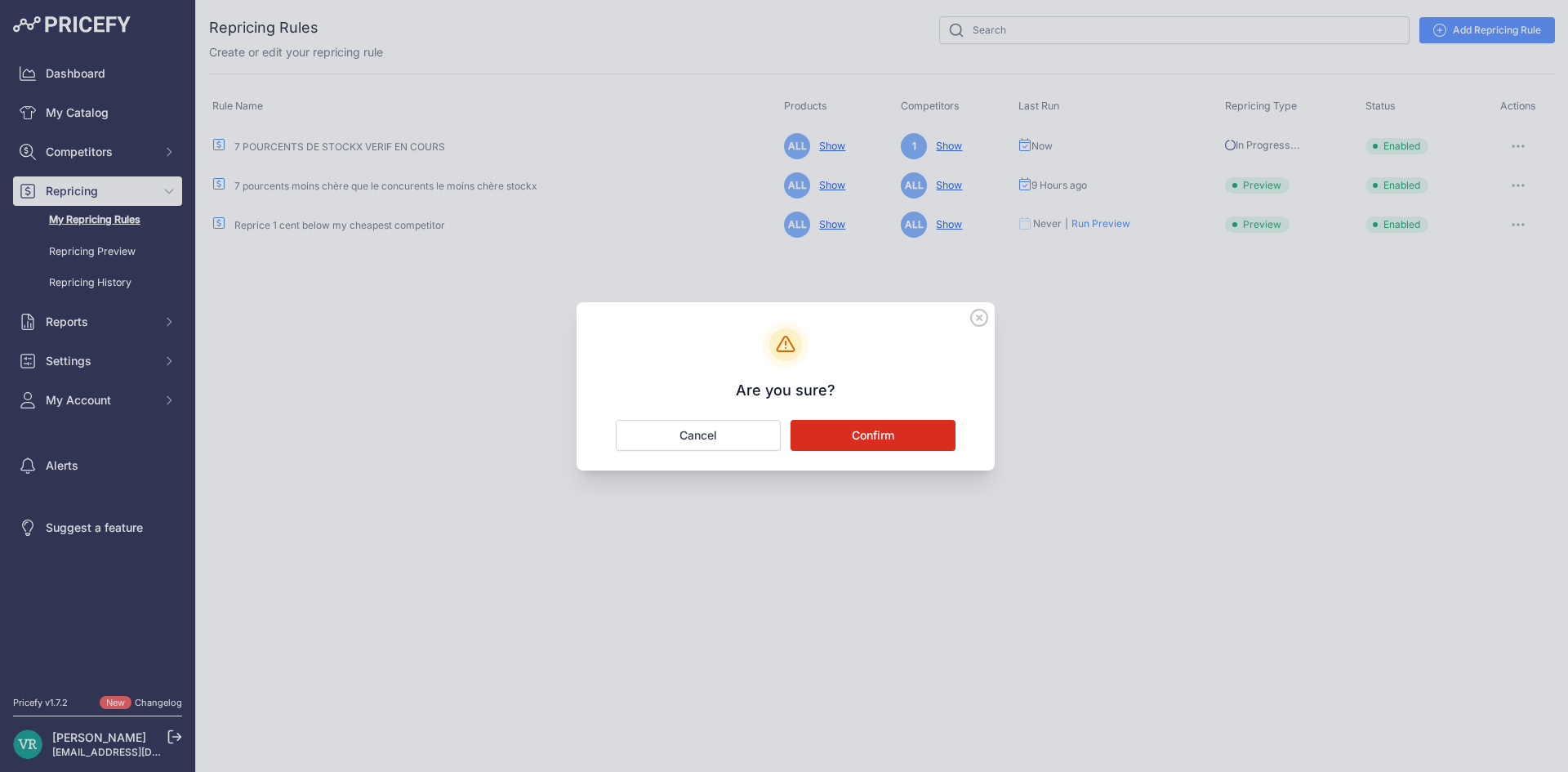
click at [910, 431] on button "Confirm" at bounding box center [873, 434] width 165 height 31
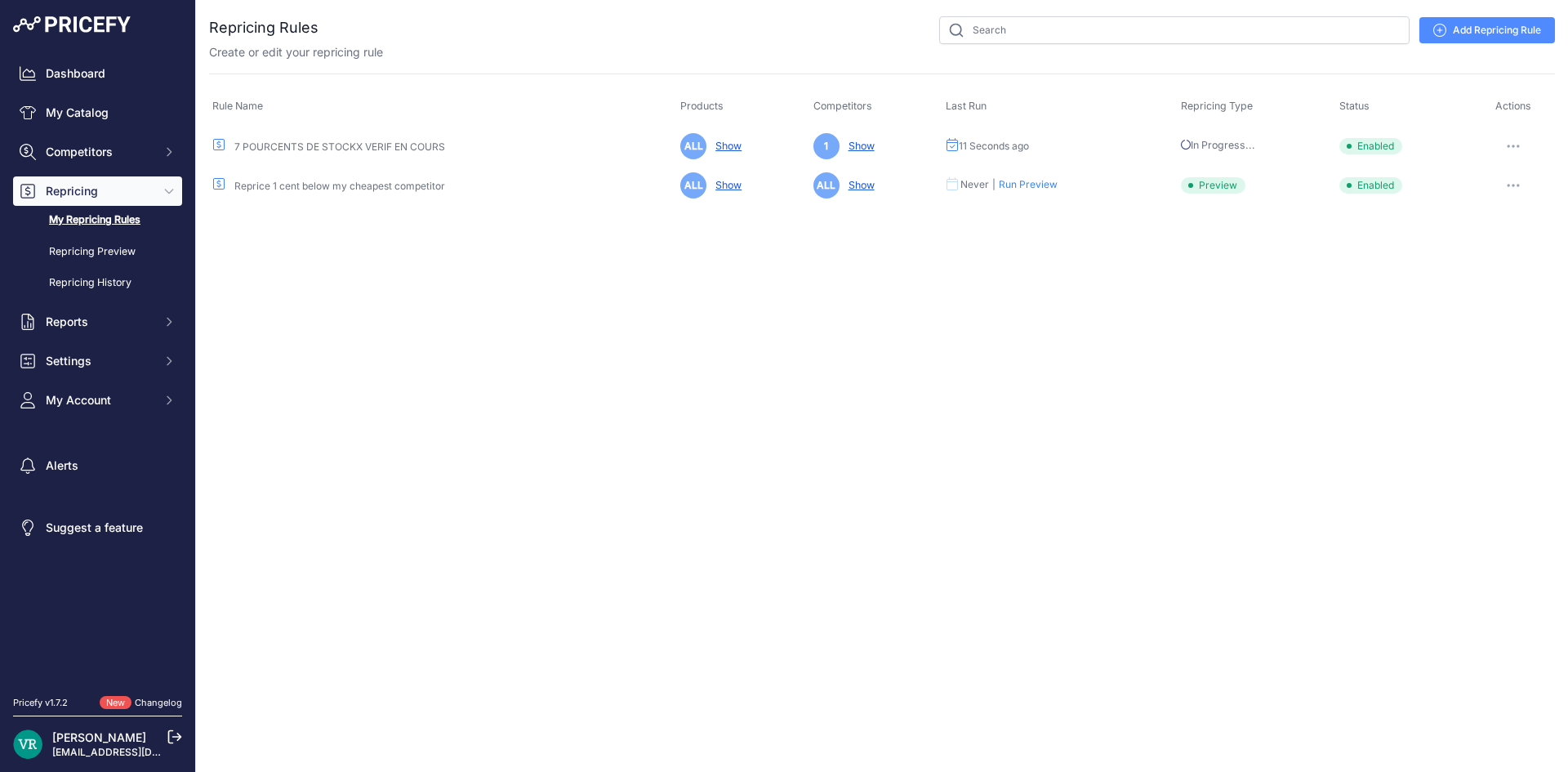
click at [1508, 187] on button "button" at bounding box center [1513, 186] width 33 height 23
click at [1474, 326] on button "Delete" at bounding box center [1499, 324] width 104 height 26
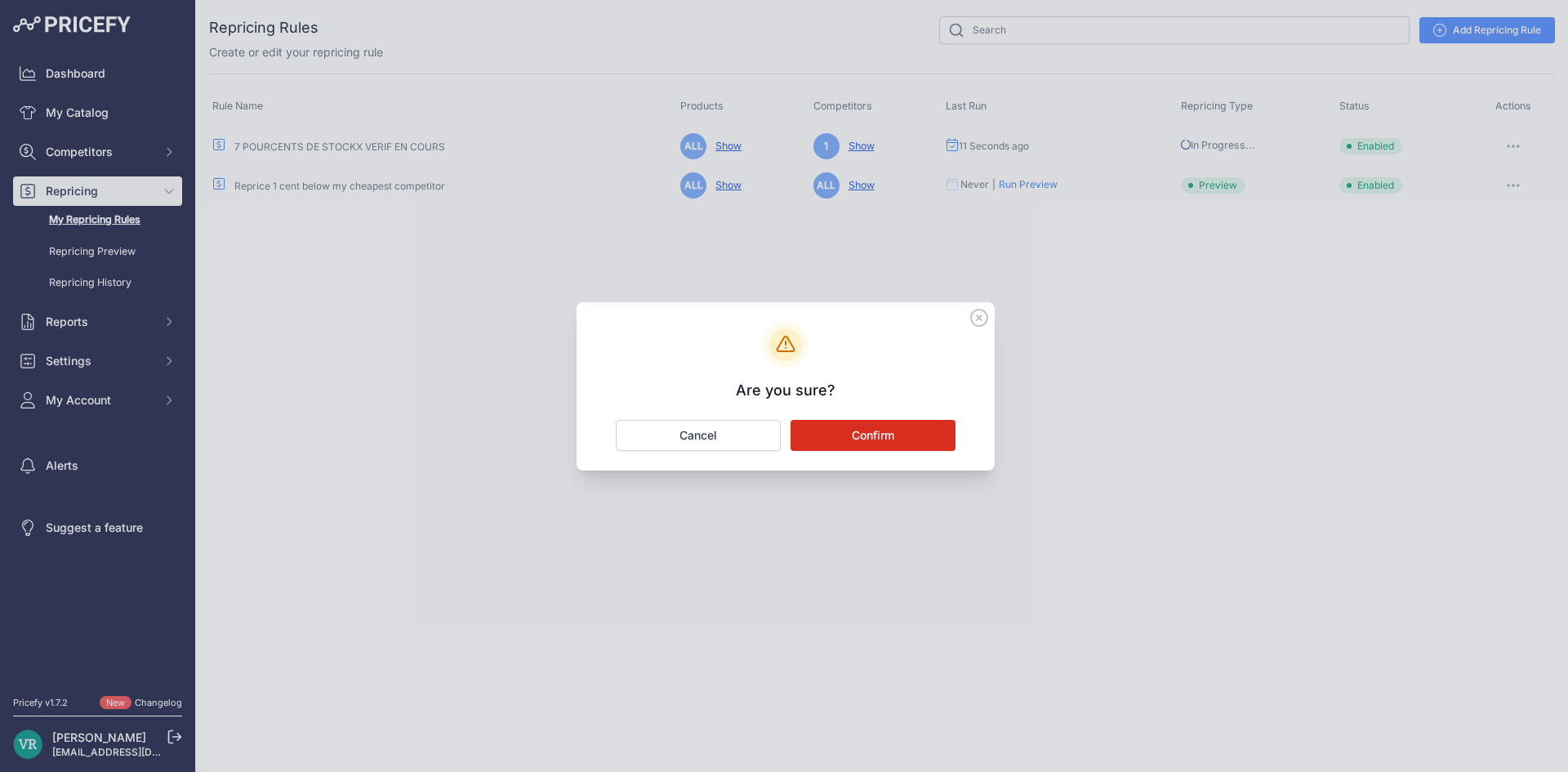
click at [847, 425] on button "Confirm" at bounding box center [873, 434] width 165 height 31
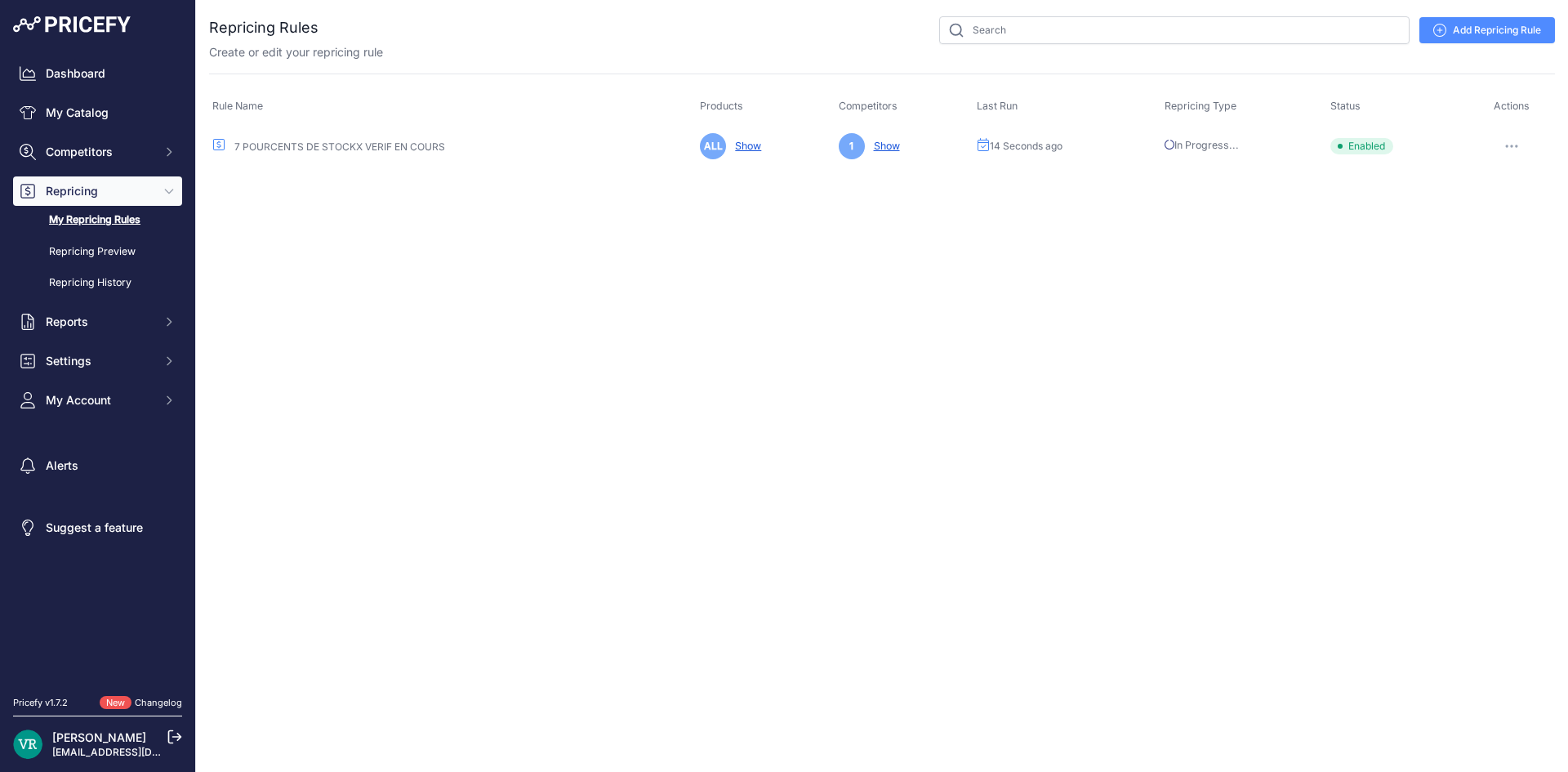
click at [1506, 149] on button "button" at bounding box center [1511, 146] width 33 height 23
click at [1342, 145] on circle at bounding box center [1340, 145] width 5 height 5
click at [1181, 154] on td "In Progress..." at bounding box center [1245, 145] width 166 height 40
click at [1181, 145] on span "In Progress..." at bounding box center [1202, 145] width 75 height 12
click at [1509, 146] on icon "button" at bounding box center [1512, 146] width 13 height 4
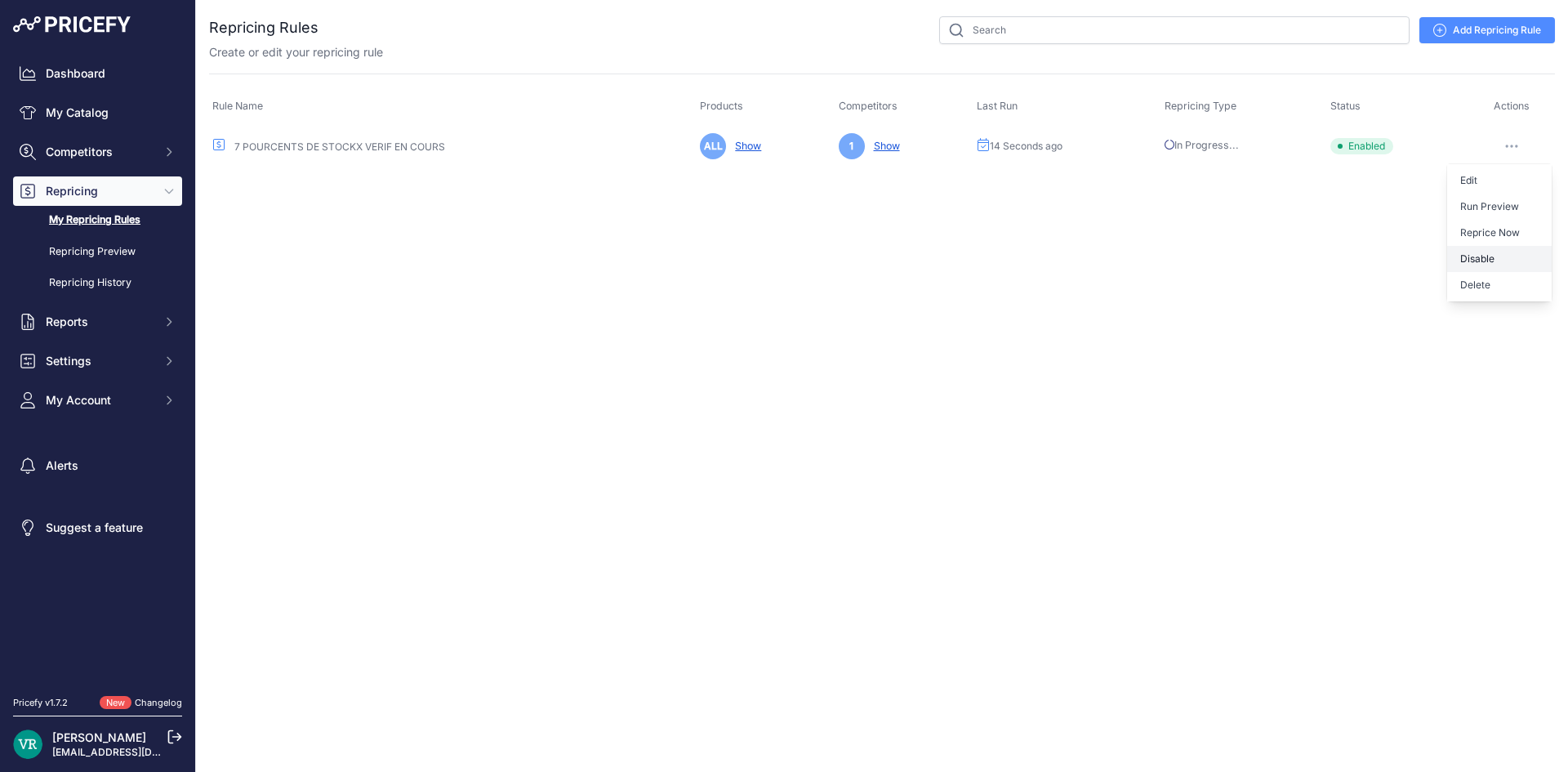
click at [1486, 249] on button "Disable" at bounding box center [1499, 259] width 104 height 26
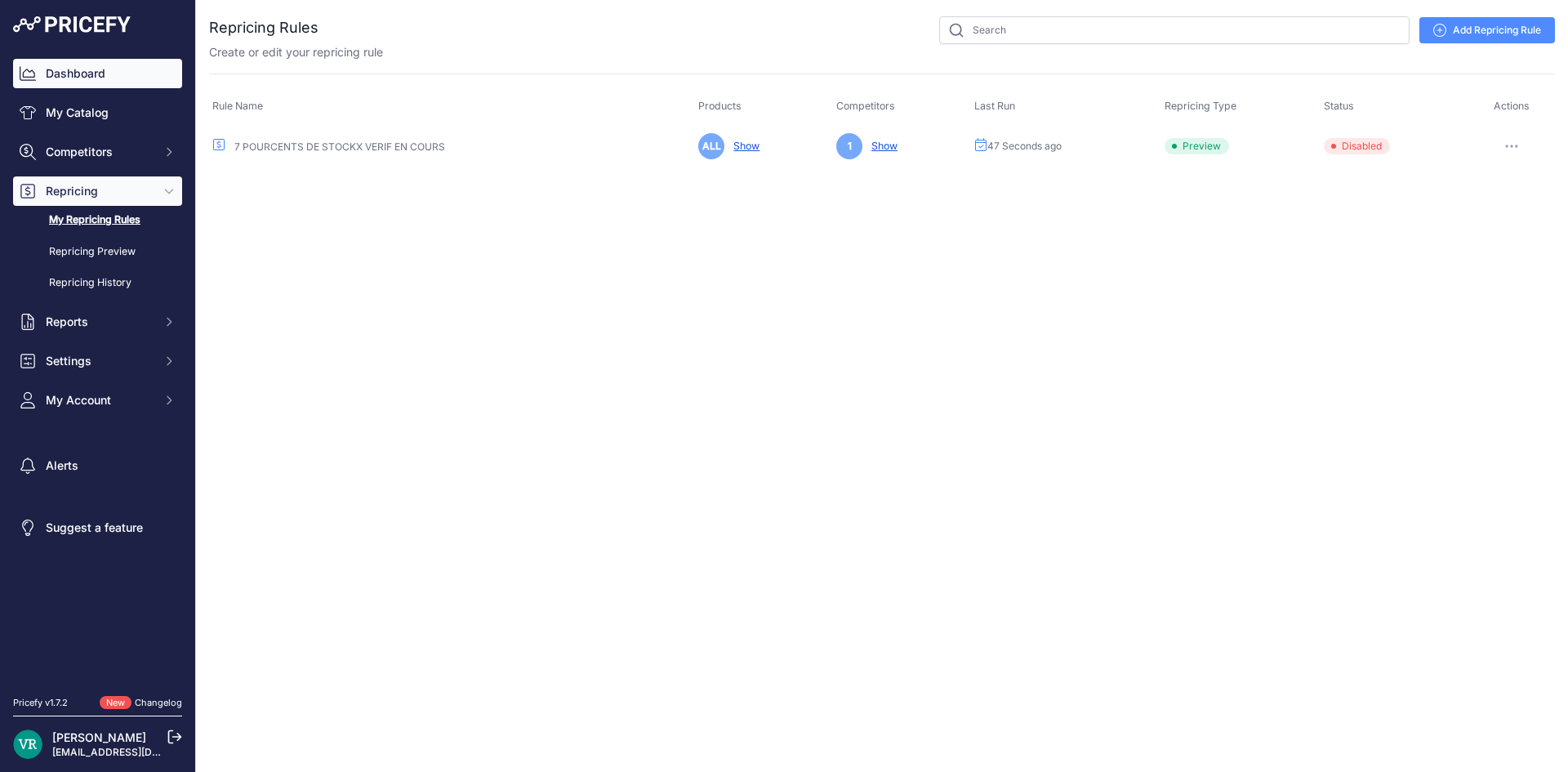
click at [117, 76] on link "Dashboard" at bounding box center [97, 74] width 169 height 30
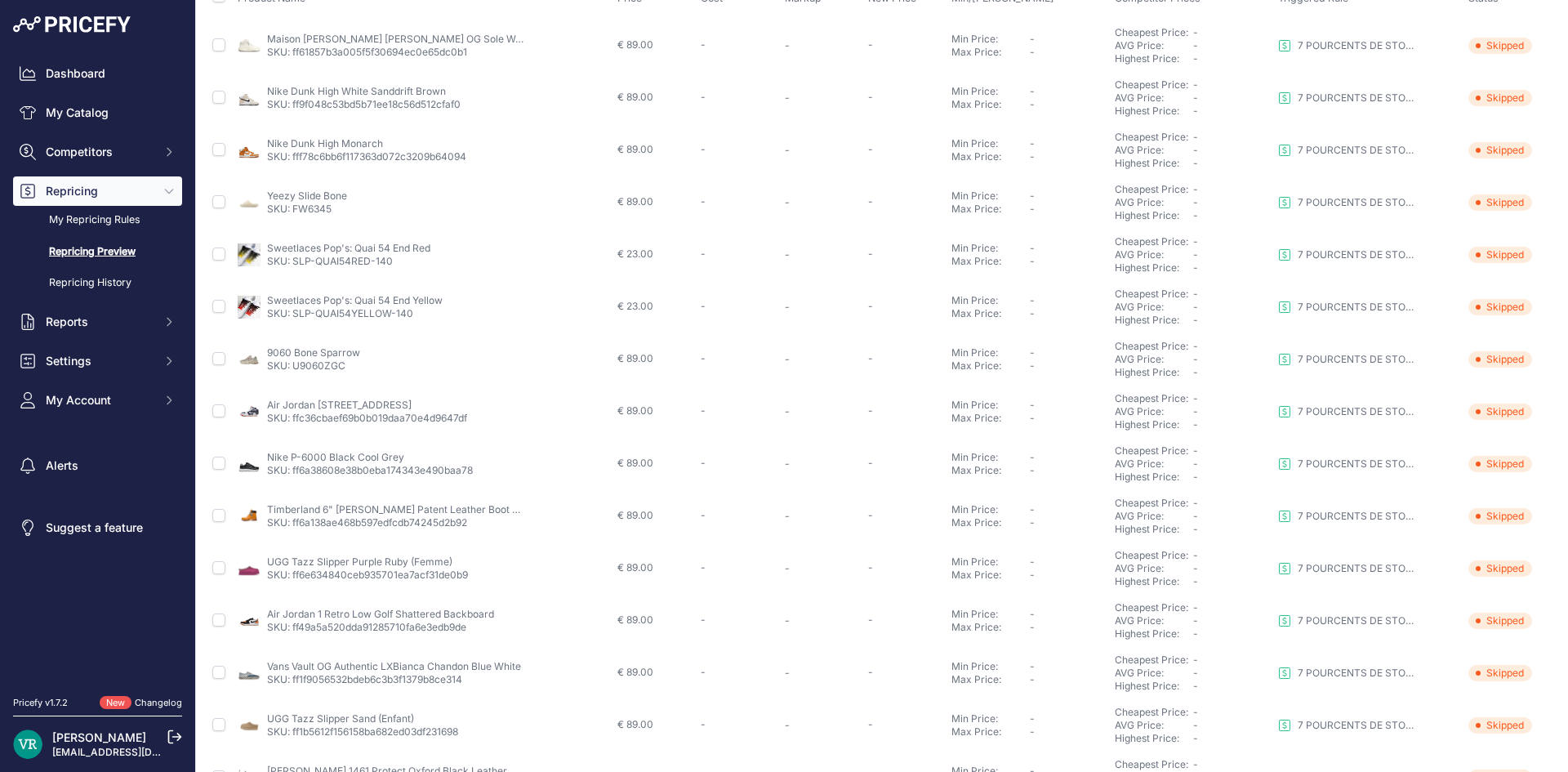
scroll to position [20, 0]
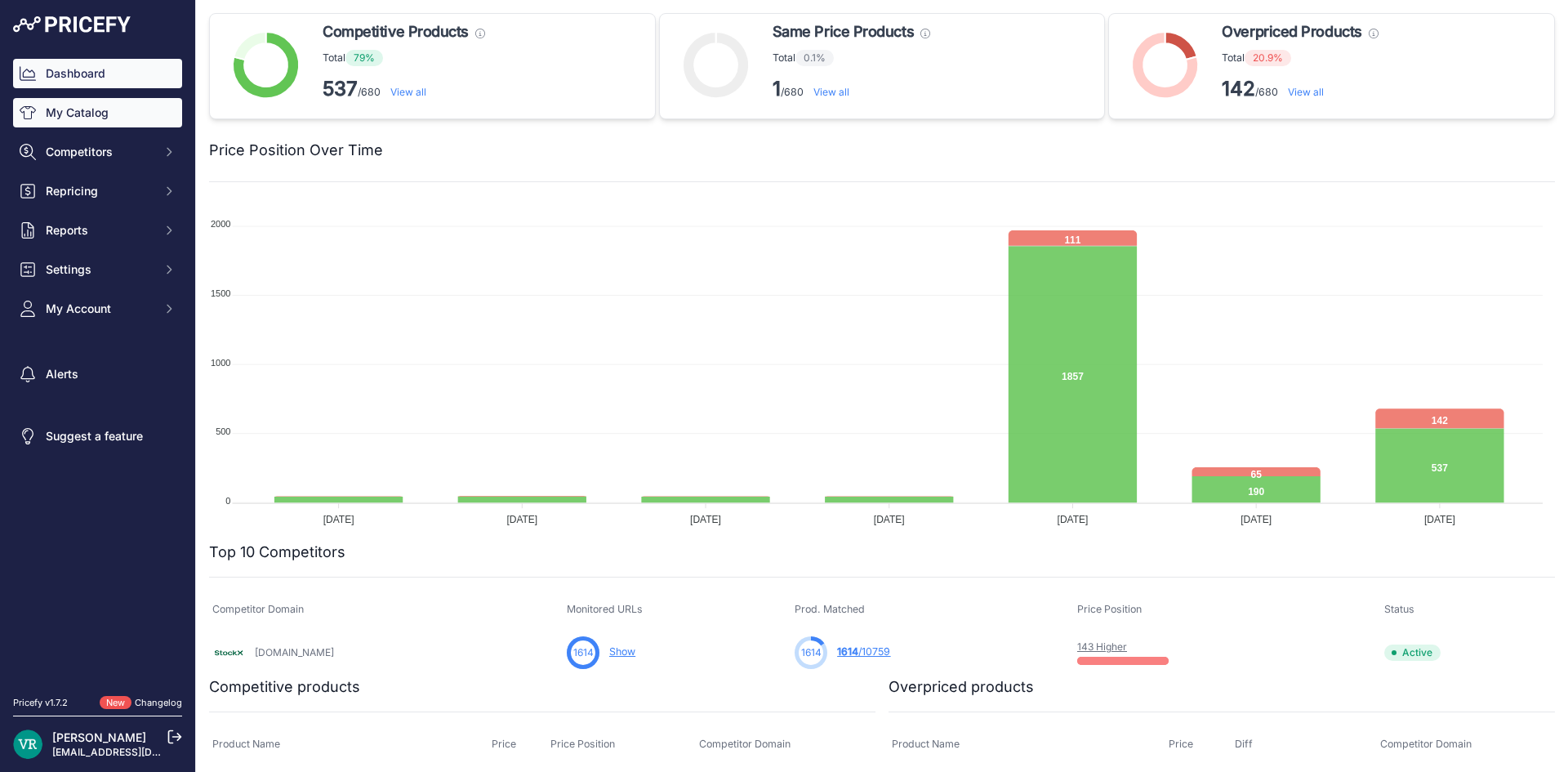
click at [38, 116] on link "My Catalog" at bounding box center [97, 113] width 169 height 30
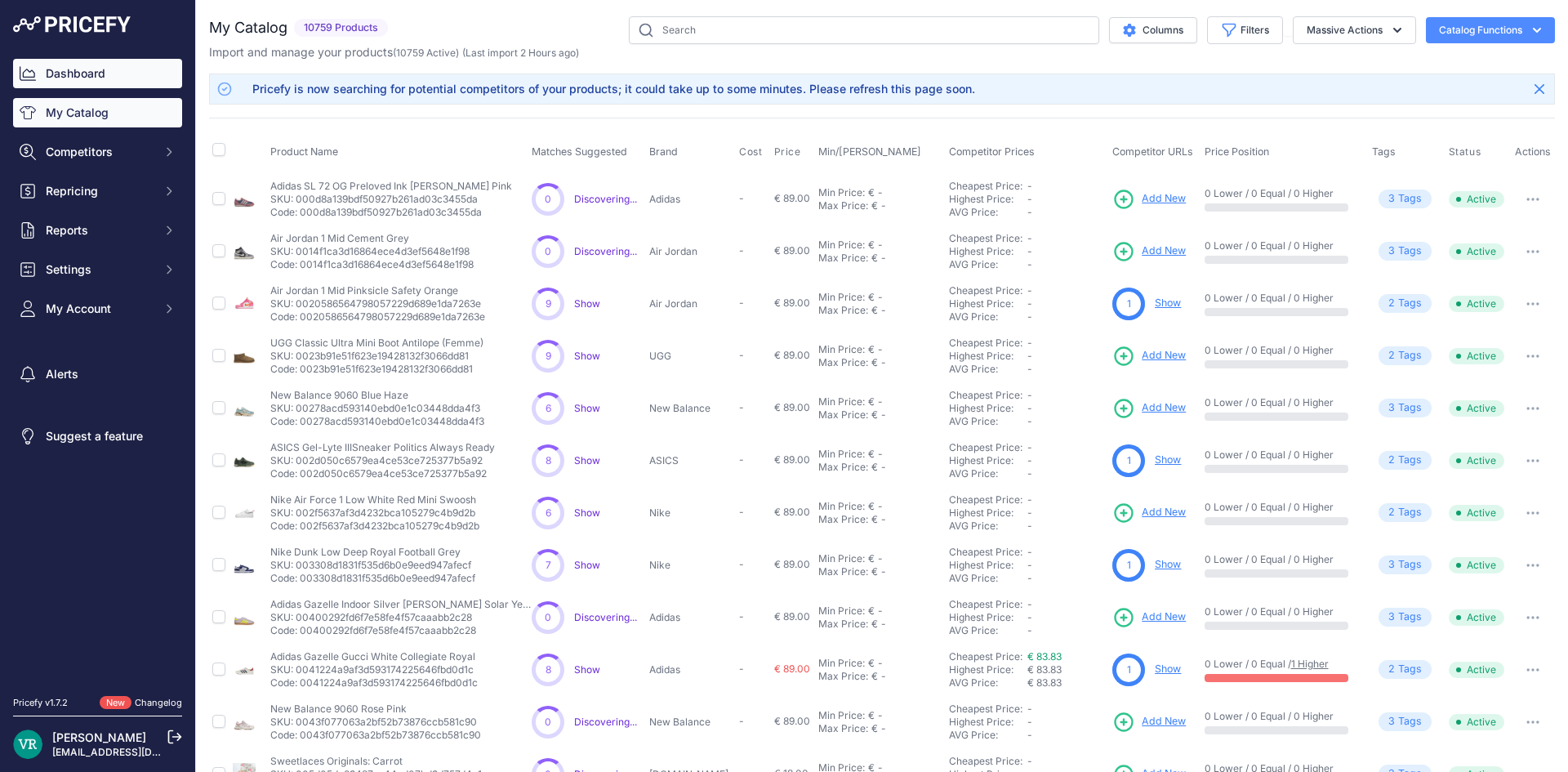
click at [115, 76] on link "Dashboard" at bounding box center [97, 74] width 169 height 30
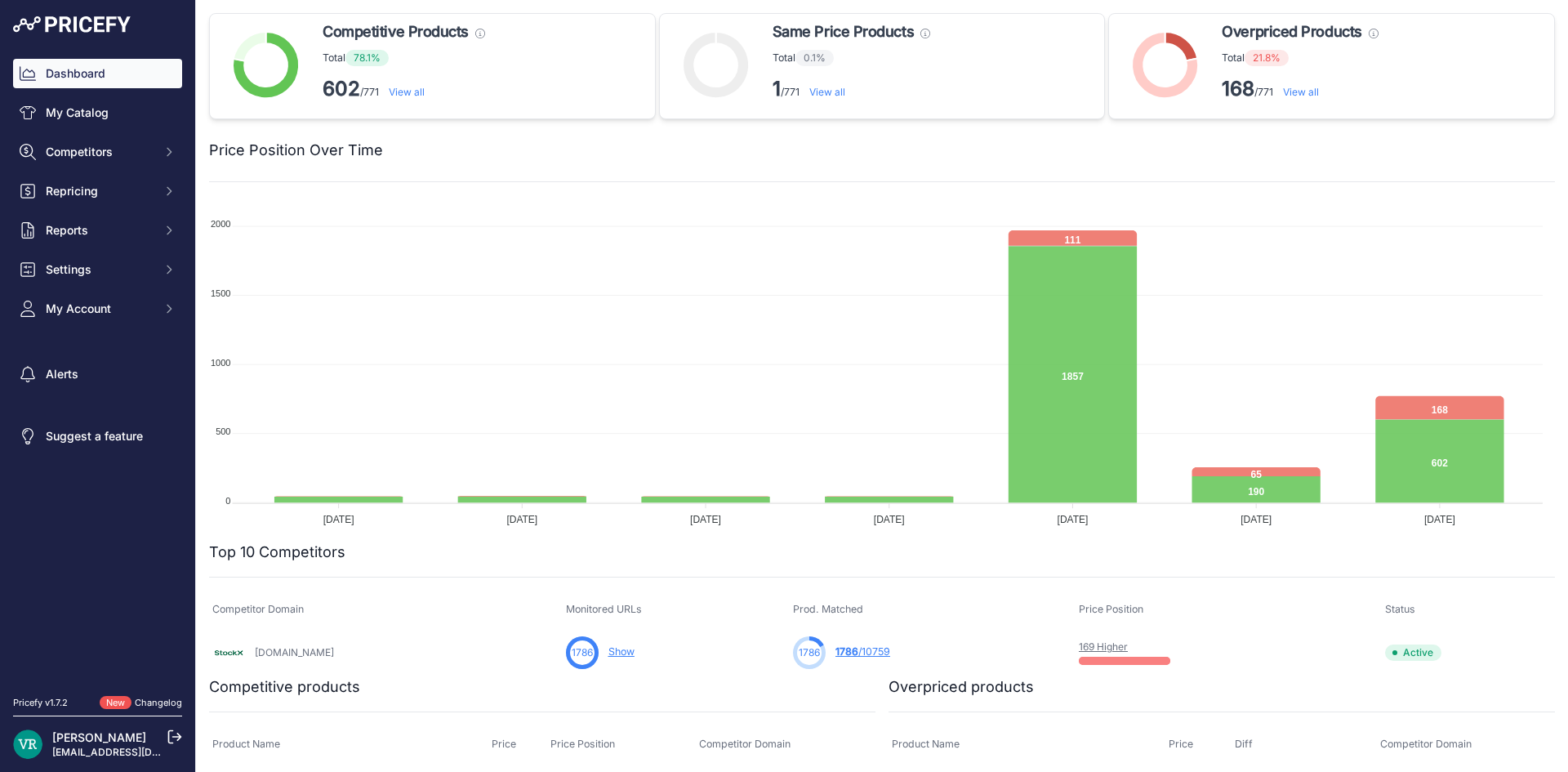
click at [96, 167] on div "Dashboard My Catalog Competitors Competitors Monitored URLs MAP infringements R…" at bounding box center [97, 191] width 169 height 265
click at [96, 158] on span "Competitors" at bounding box center [99, 152] width 107 height 17
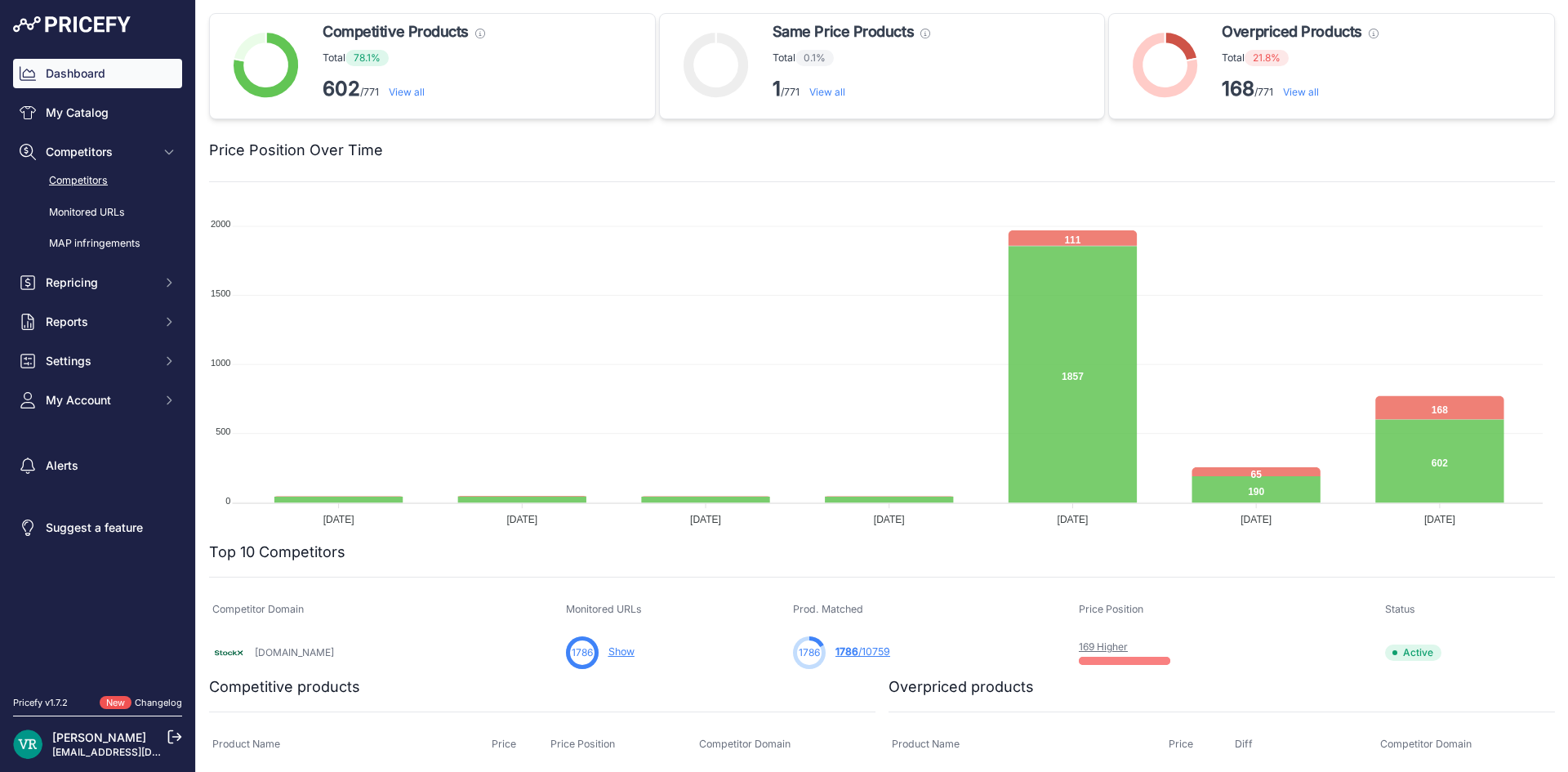
click at [107, 175] on link "Competitors" at bounding box center [97, 181] width 169 height 29
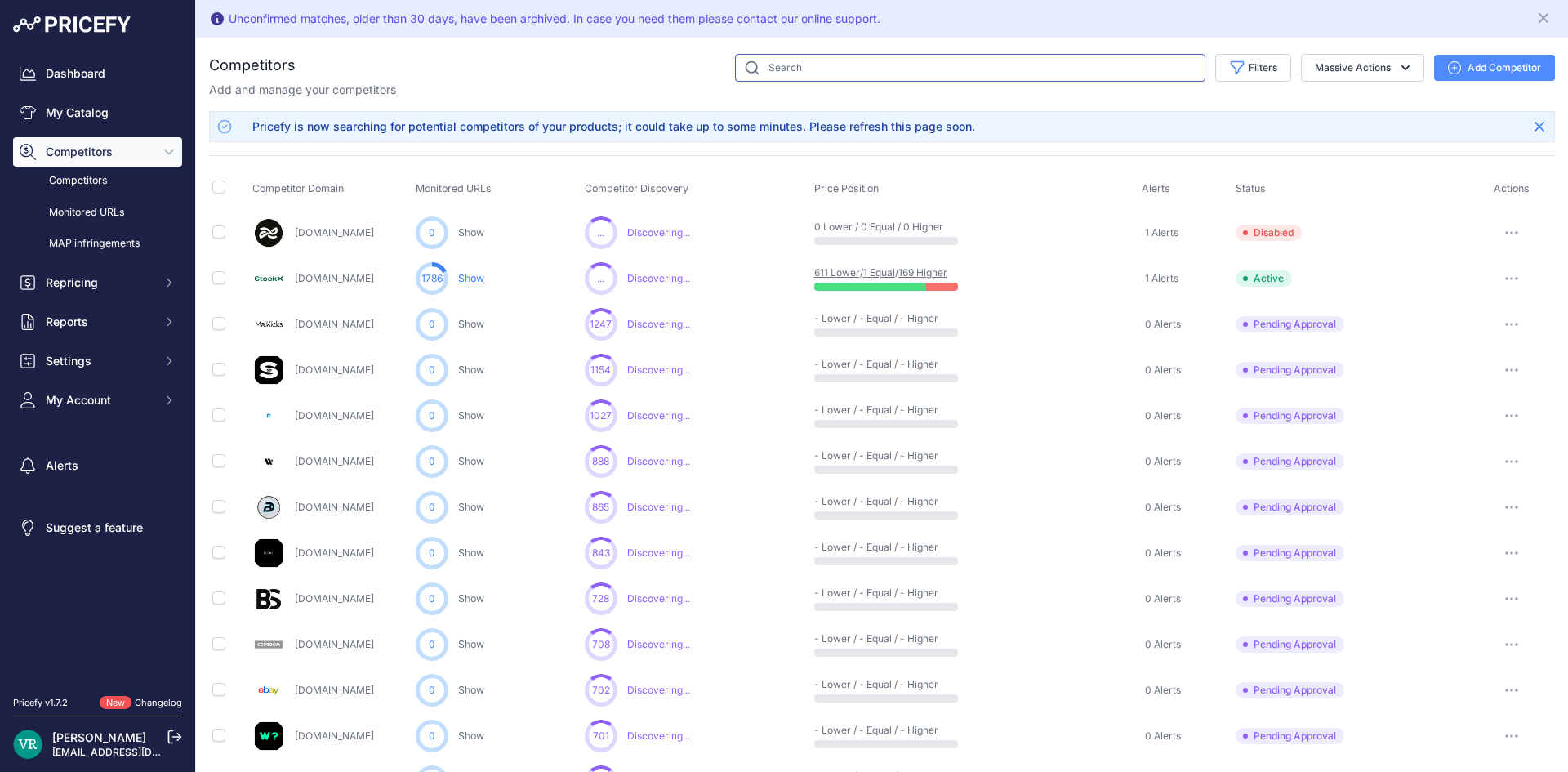
click at [818, 68] on input "text" at bounding box center [970, 68] width 471 height 28
type input "wethenew"
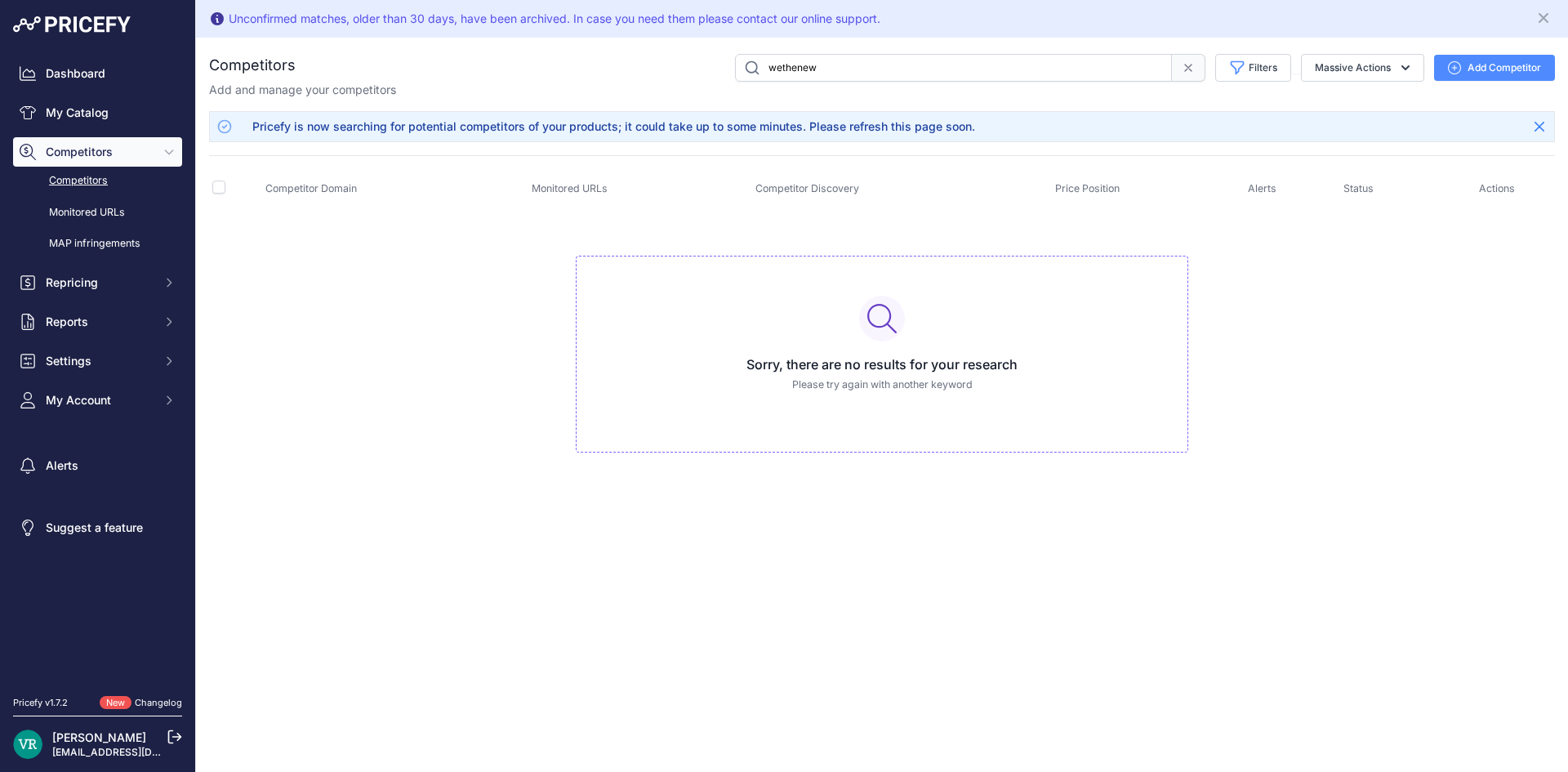
click at [1468, 60] on button "Add Competitor" at bounding box center [1494, 68] width 121 height 26
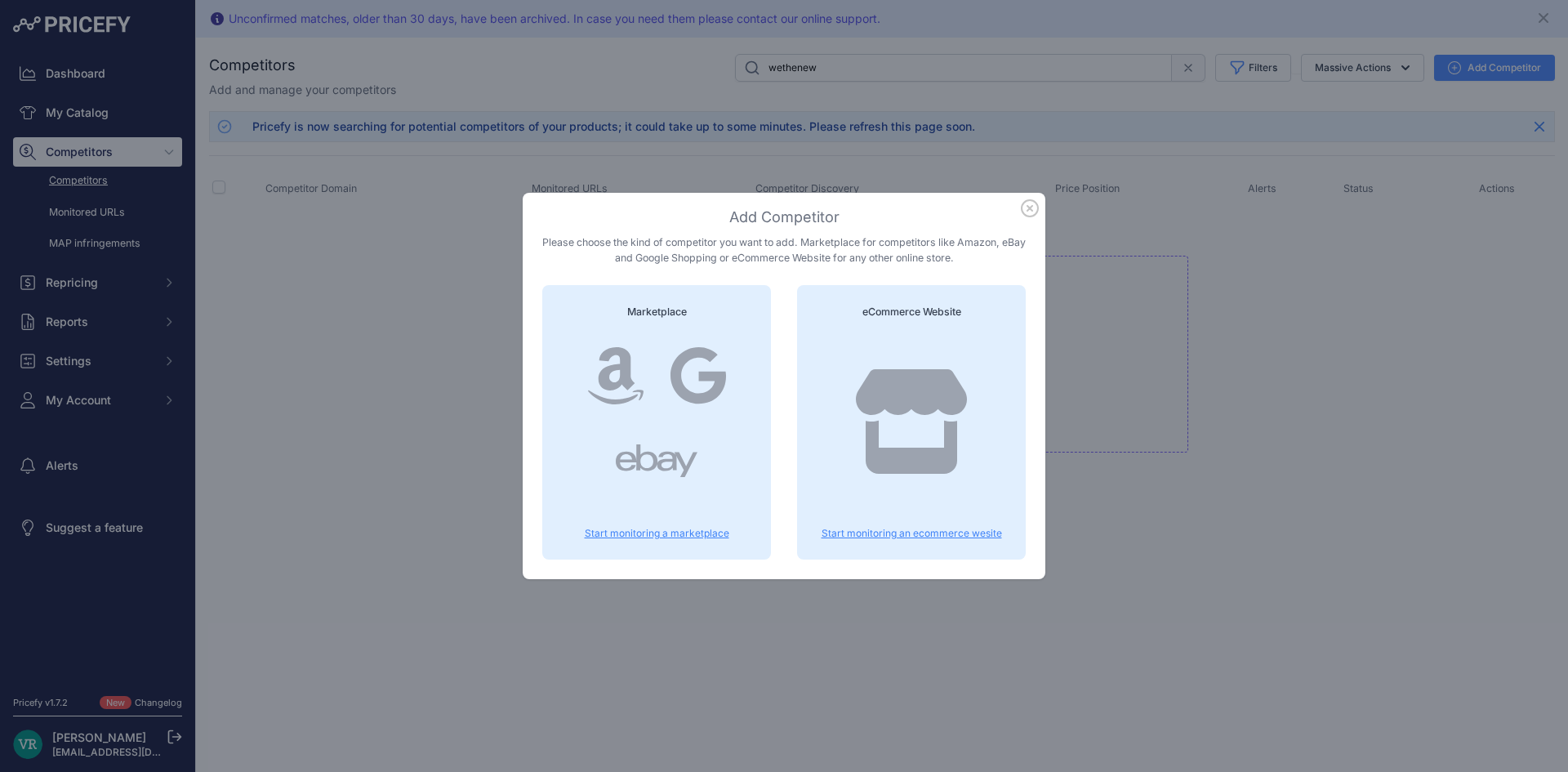
click at [897, 375] on icon at bounding box center [911, 421] width 111 height 104
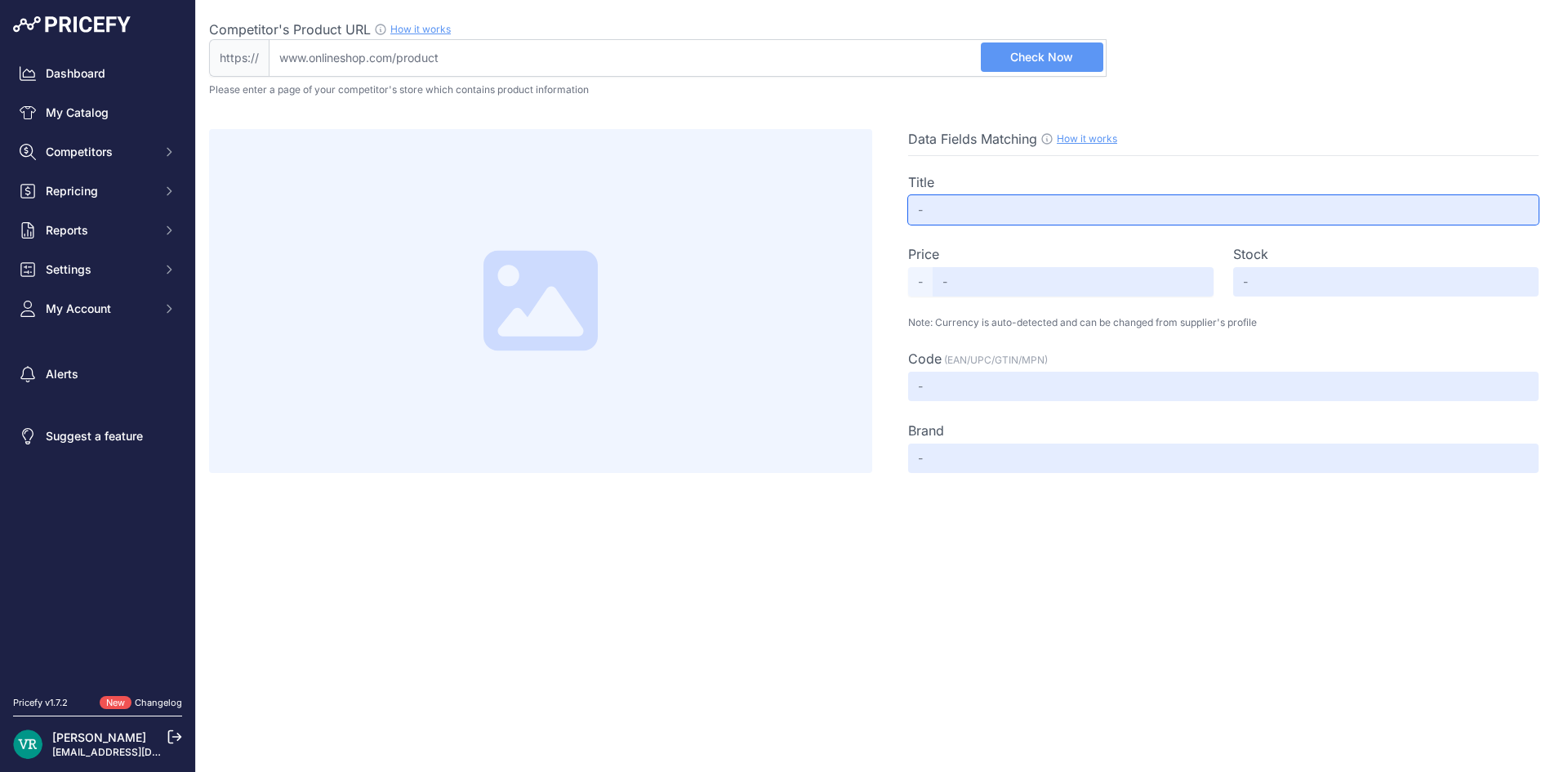
click at [982, 199] on input "text" at bounding box center [1223, 210] width 630 height 30
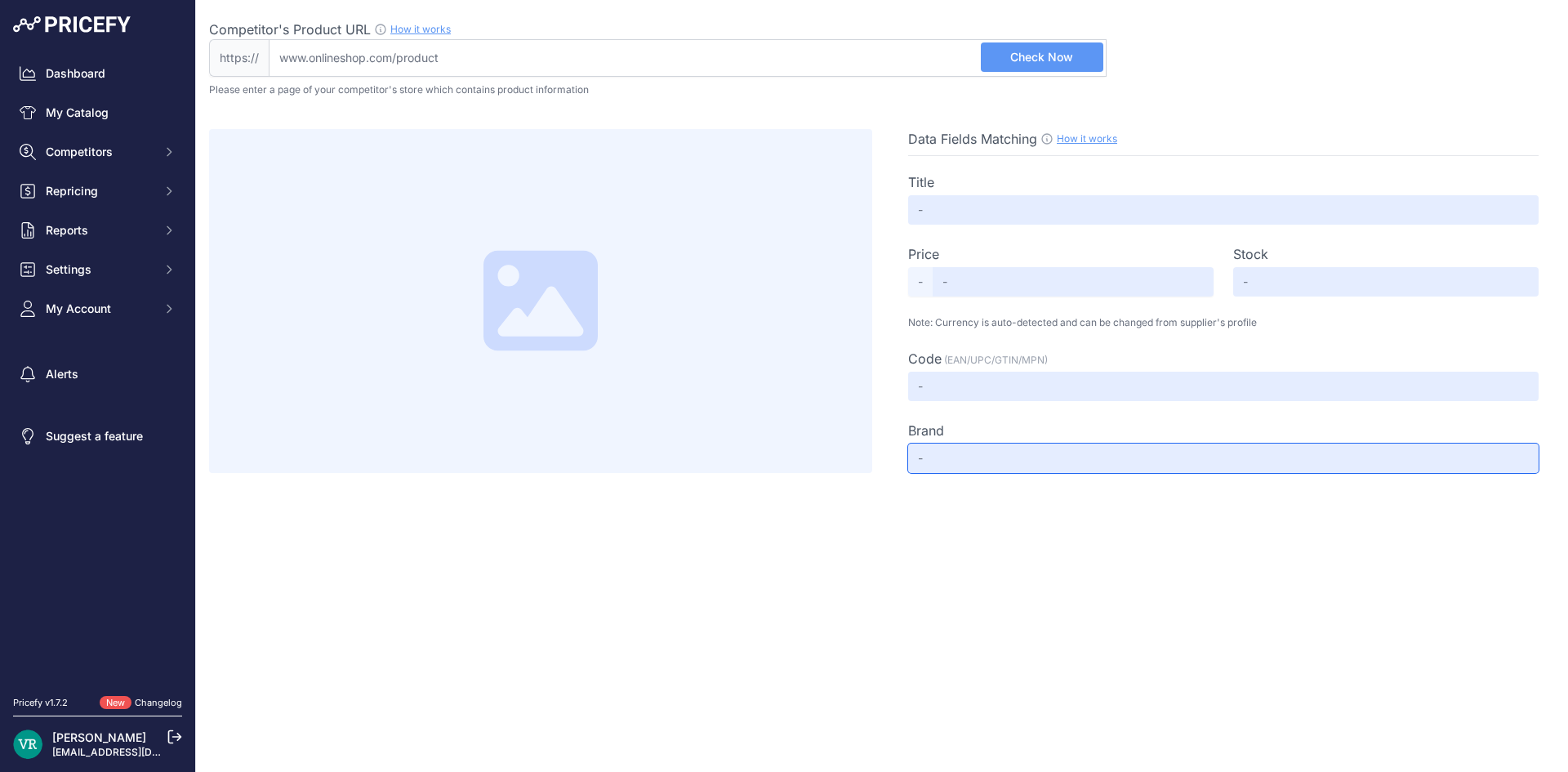
click at [950, 458] on input "text" at bounding box center [1223, 459] width 630 height 30
click at [444, 61] on input "Competitor's Product URL How it works In order to create your competitor's extr…" at bounding box center [687, 58] width 838 height 37
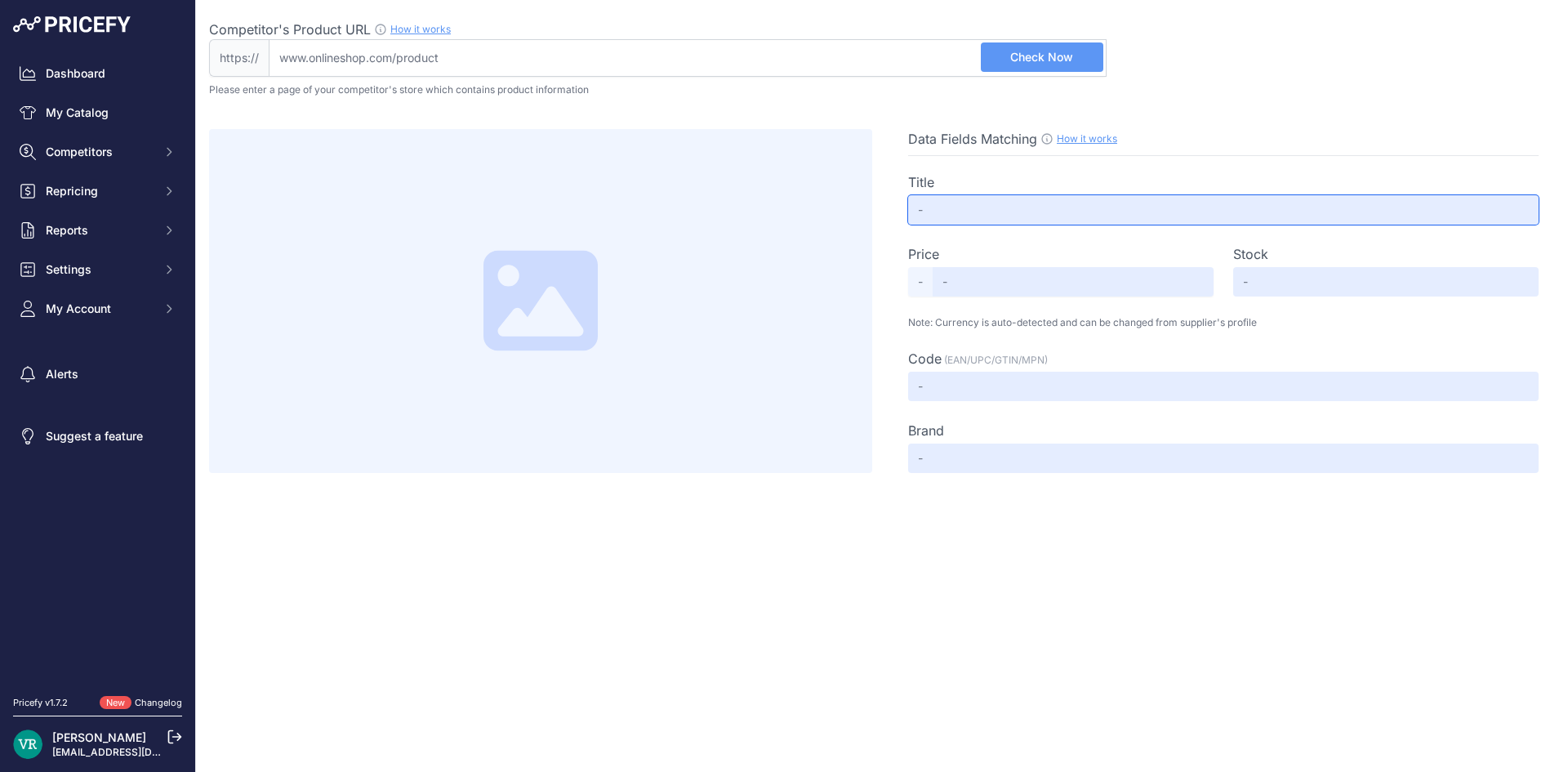
click at [983, 214] on input "text" at bounding box center [1223, 210] width 630 height 30
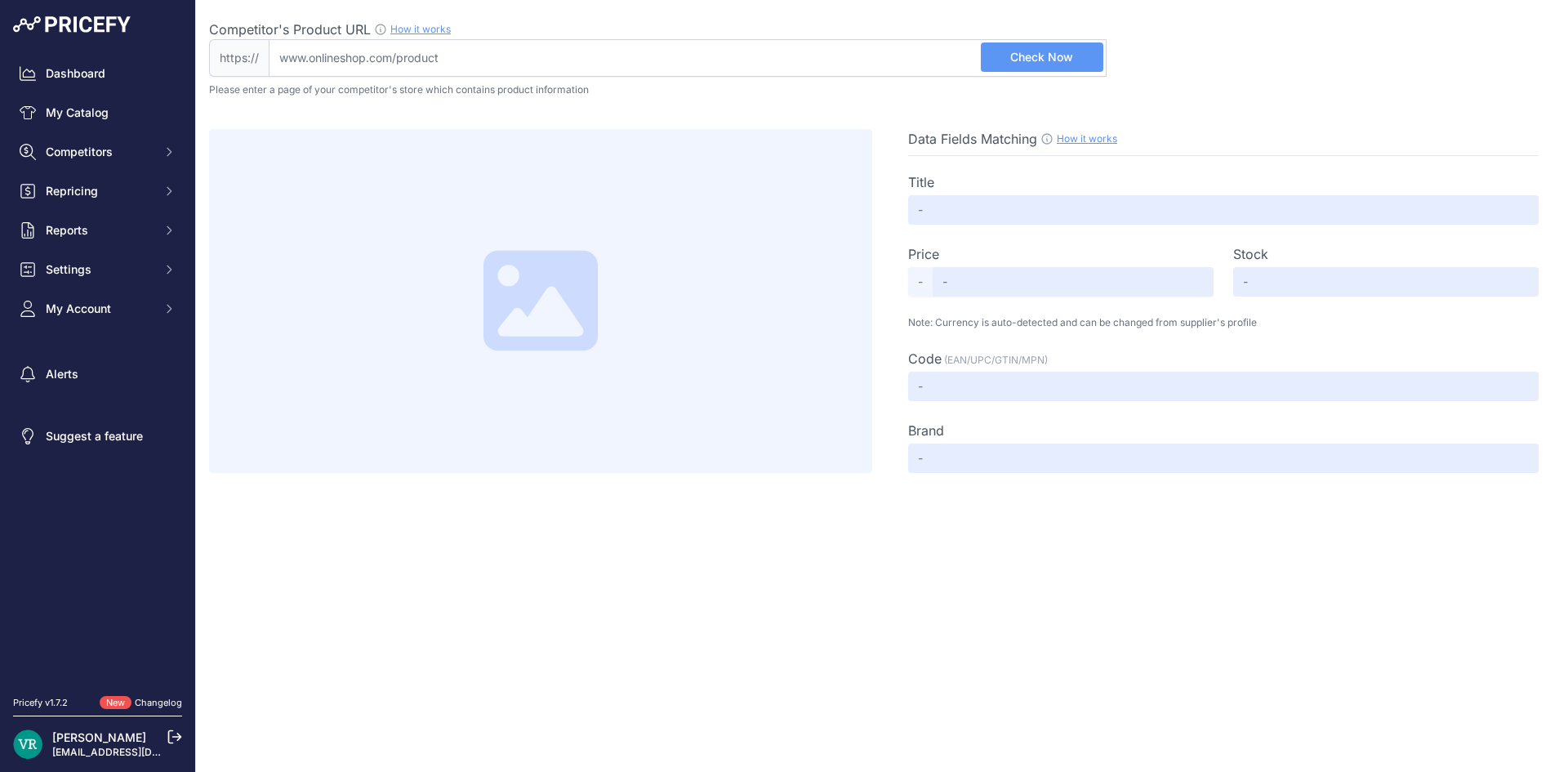
click at [379, 46] on input "Competitor's Product URL How it works In order to create your competitor's extr…" at bounding box center [687, 58] width 838 height 37
paste input "https://wethenew.com/"
type input "wethenew.com/"
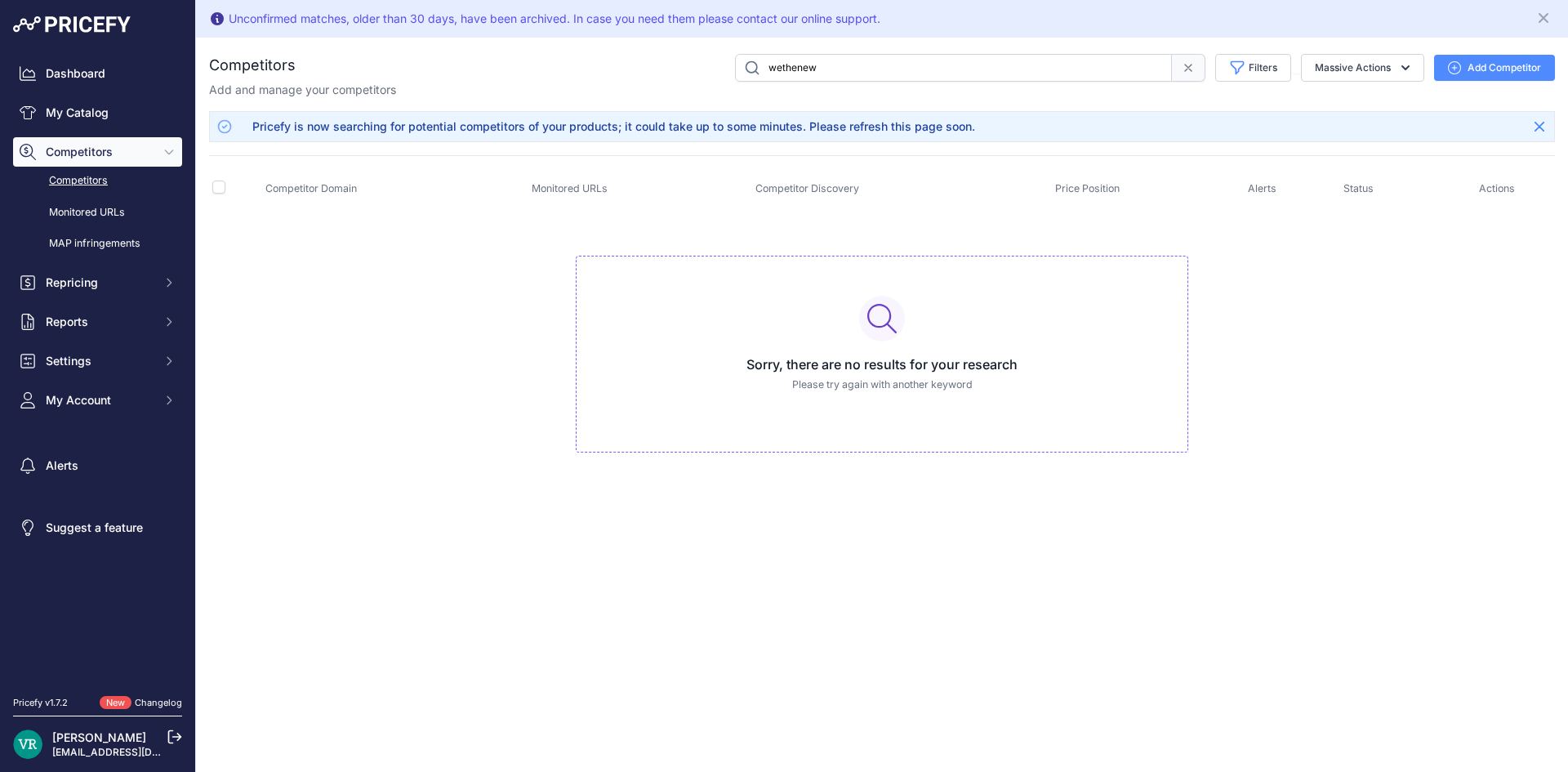
click at [1465, 59] on button "Add Competitor" at bounding box center [1494, 68] width 121 height 26
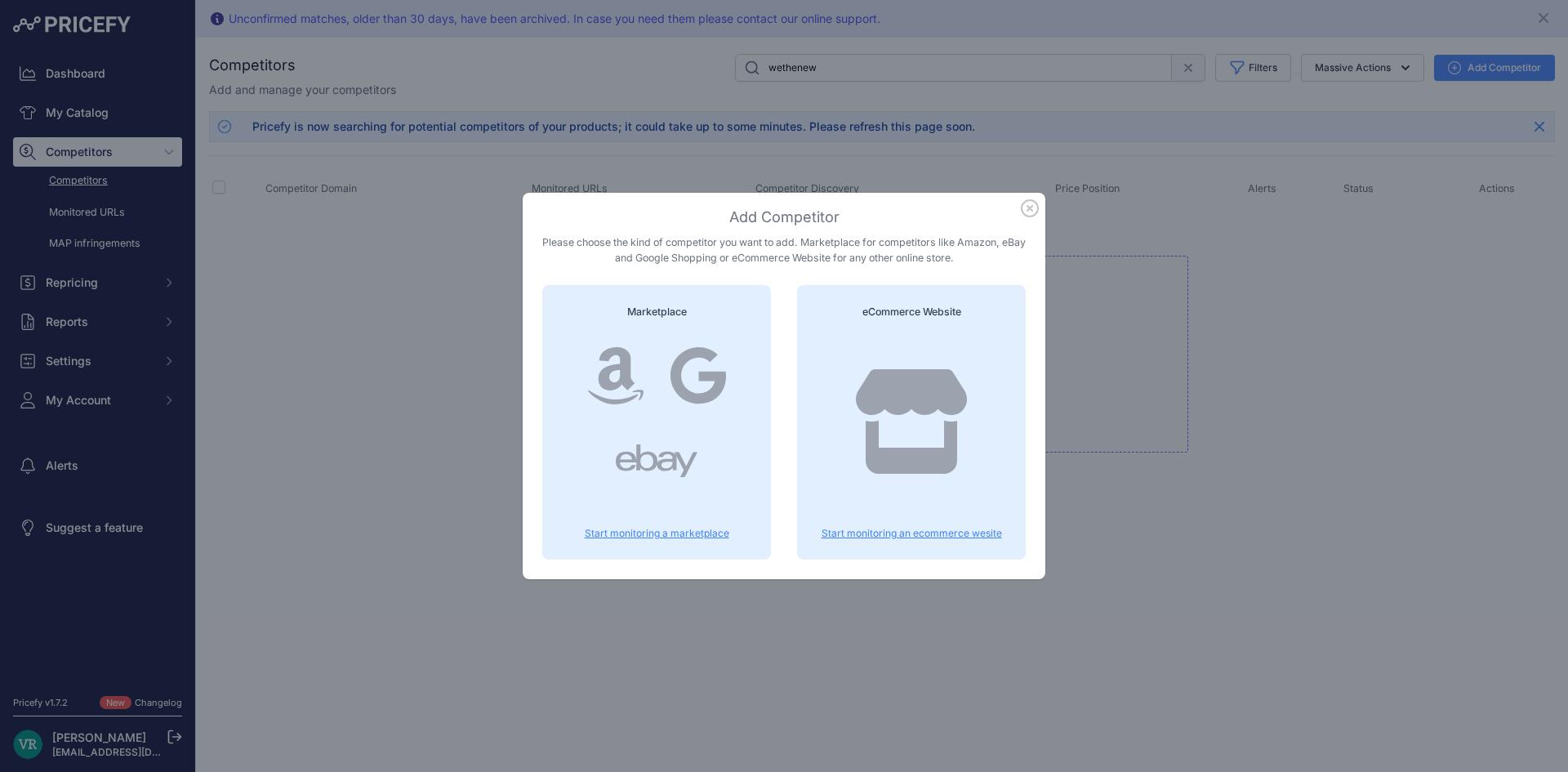
click at [1031, 205] on icon "button" at bounding box center [1029, 208] width 18 height 18
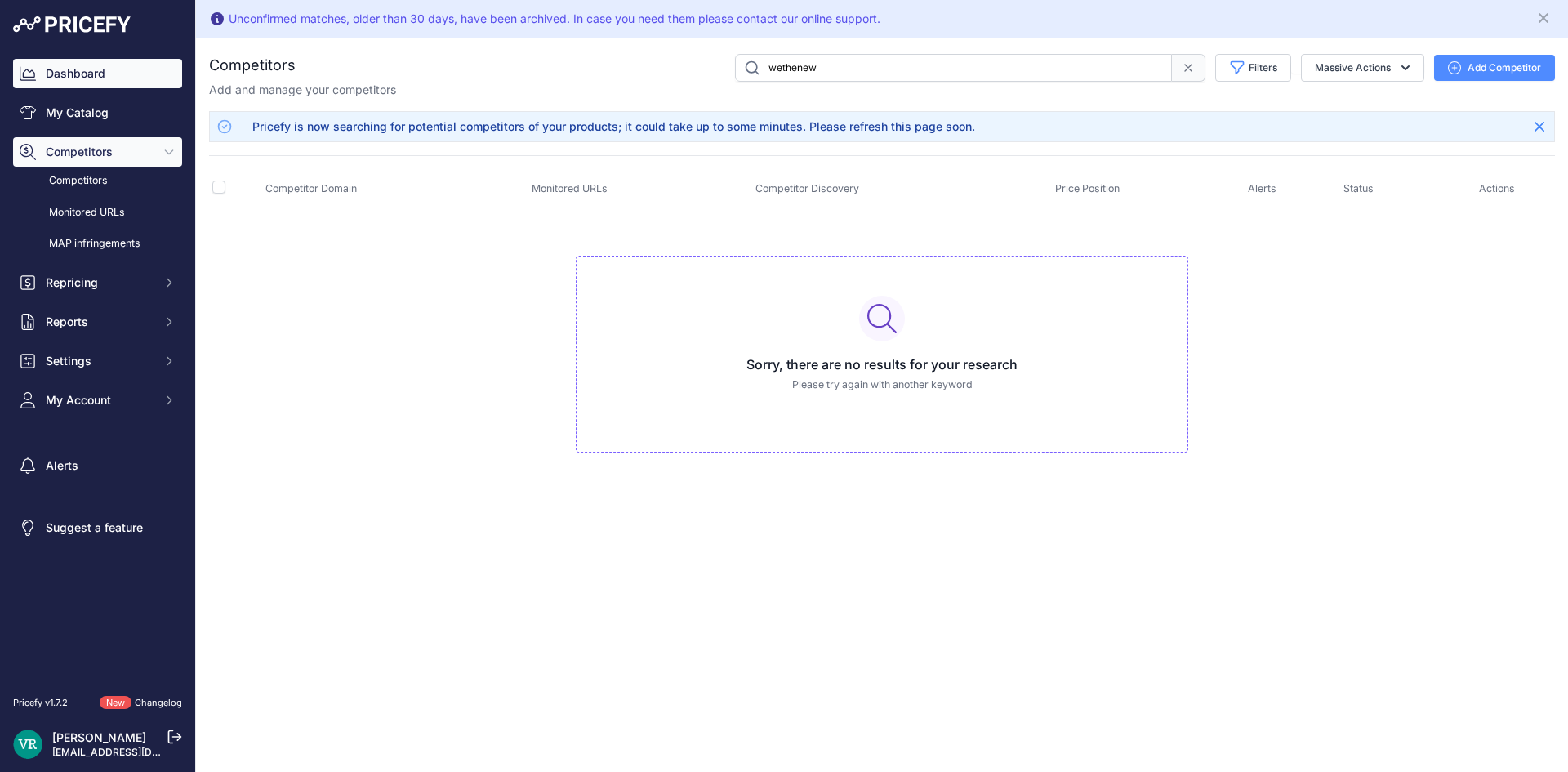
drag, startPoint x: 89, startPoint y: 77, endPoint x: 128, endPoint y: 82, distance: 39.3
click at [89, 76] on link "Dashboard" at bounding box center [97, 74] width 169 height 30
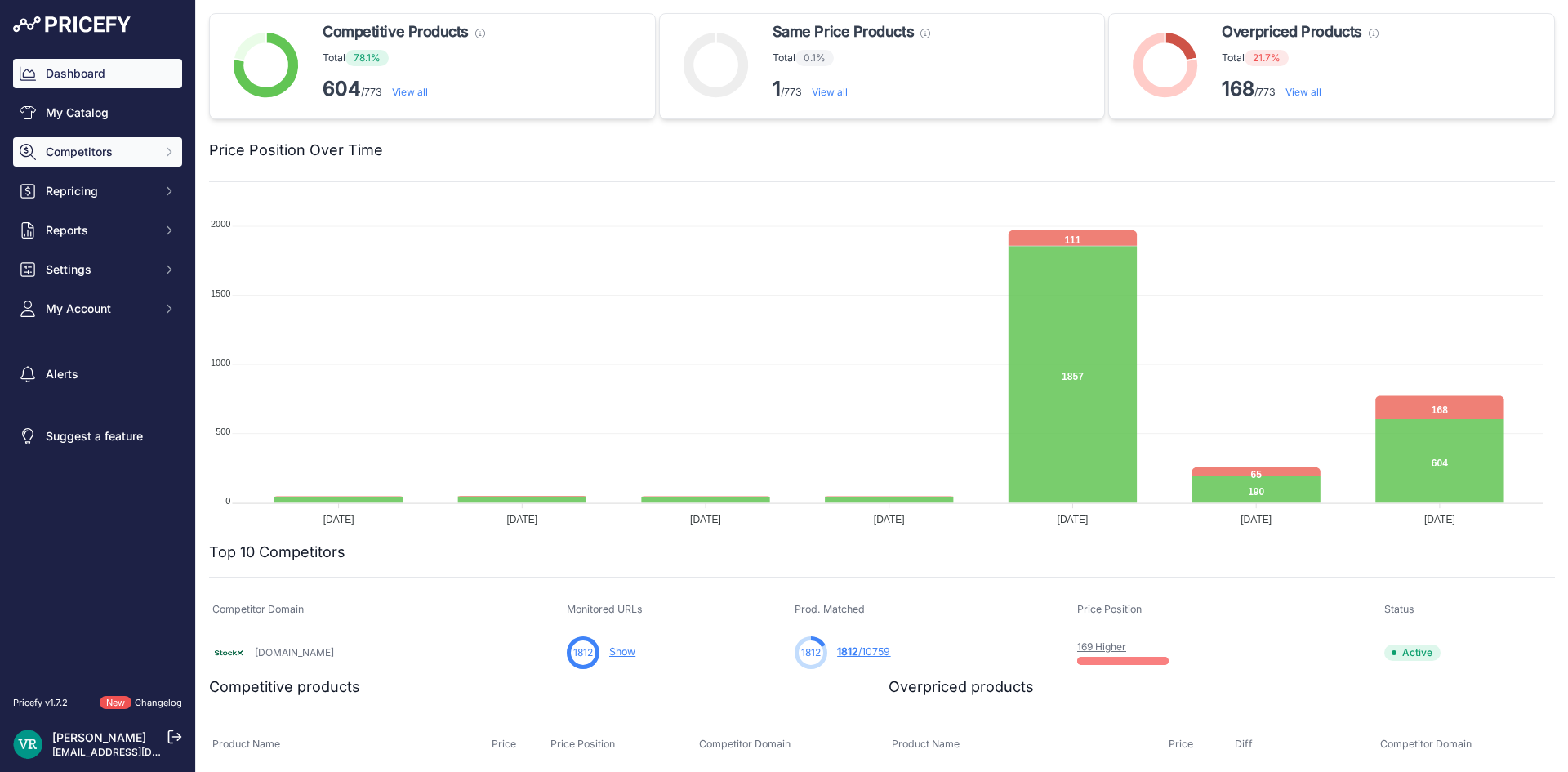
click at [97, 156] on span "Competitors" at bounding box center [99, 152] width 107 height 17
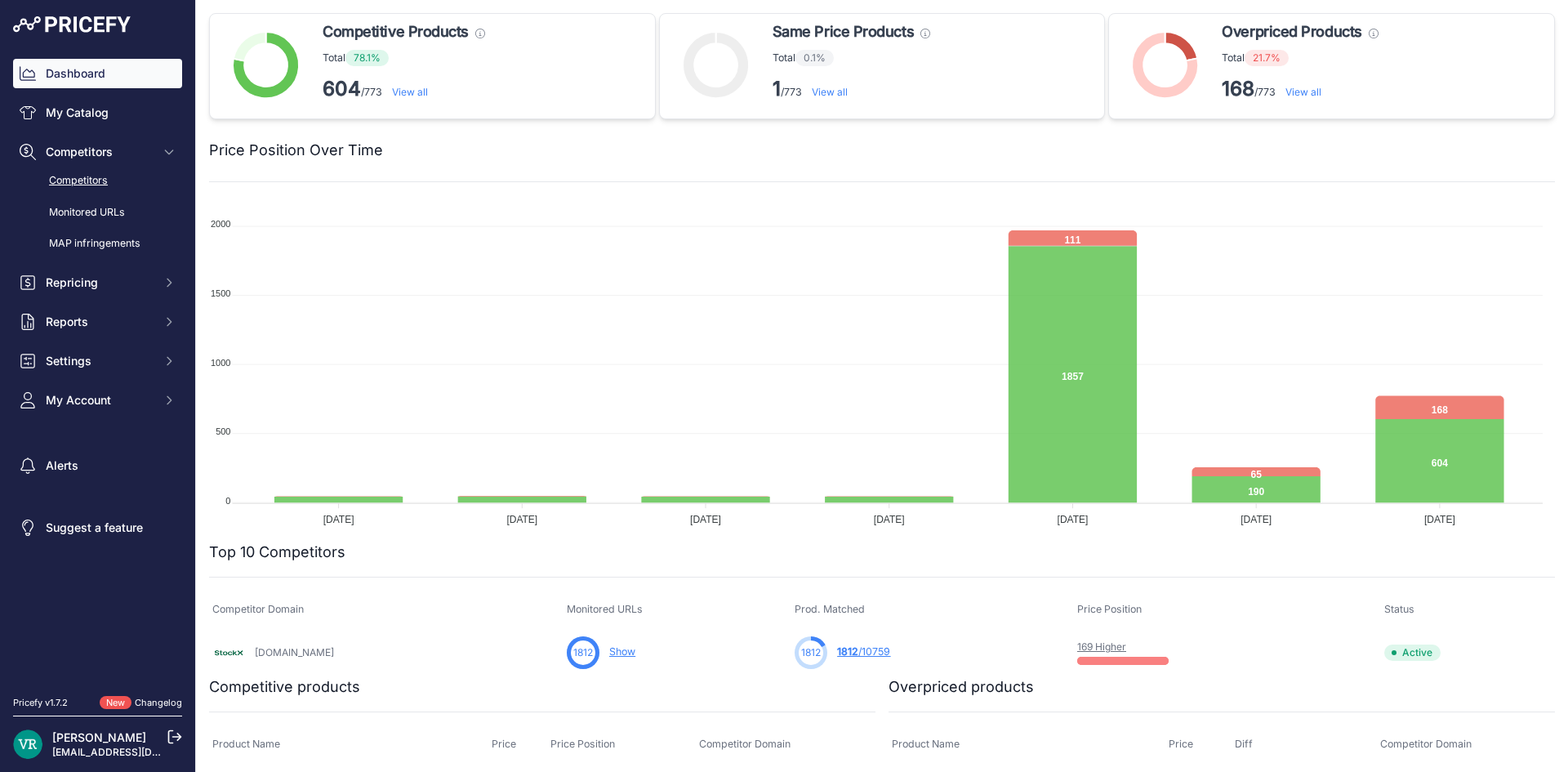
click at [102, 186] on link "Competitors" at bounding box center [97, 181] width 169 height 29
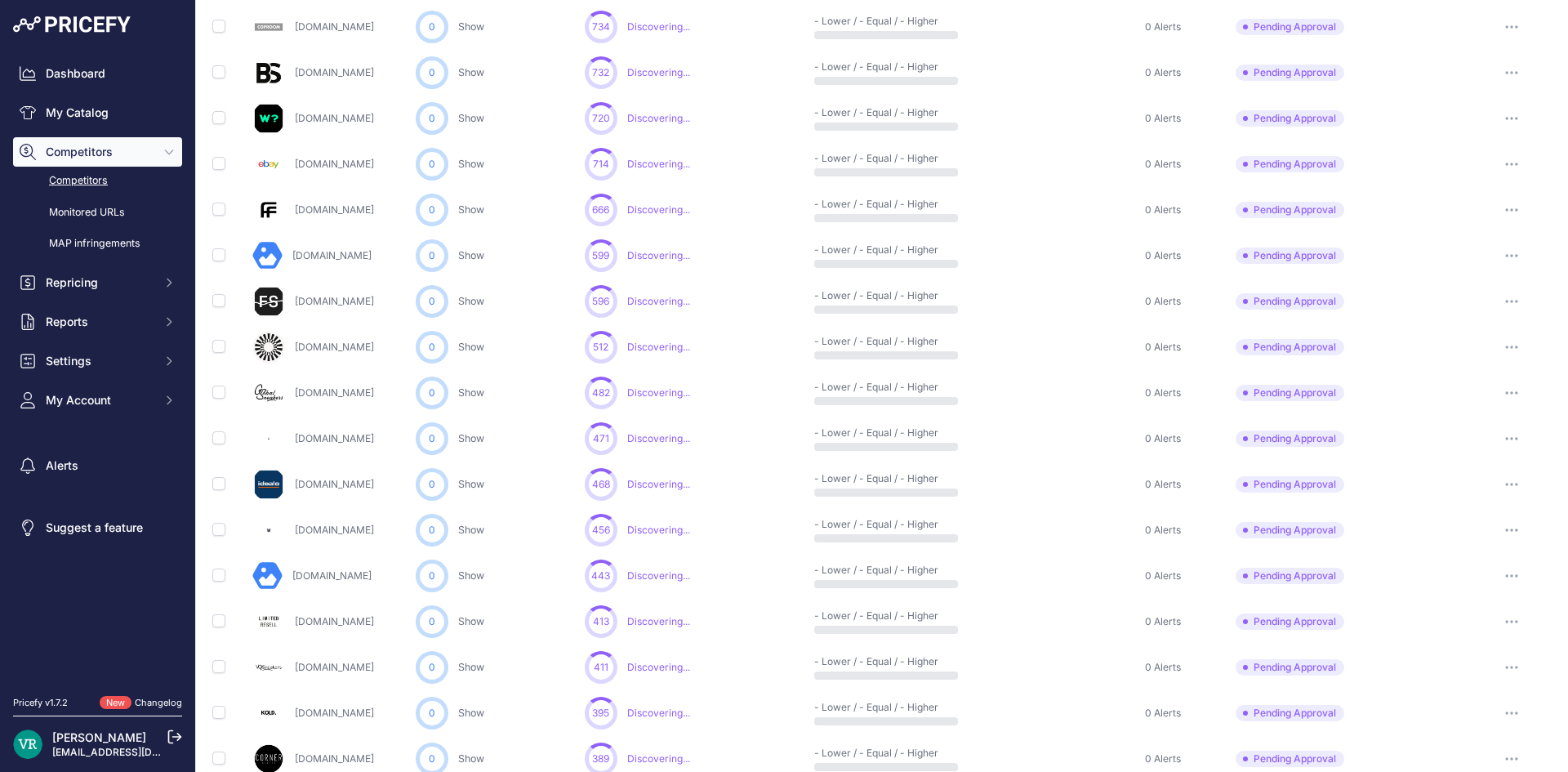
scroll to position [649, 0]
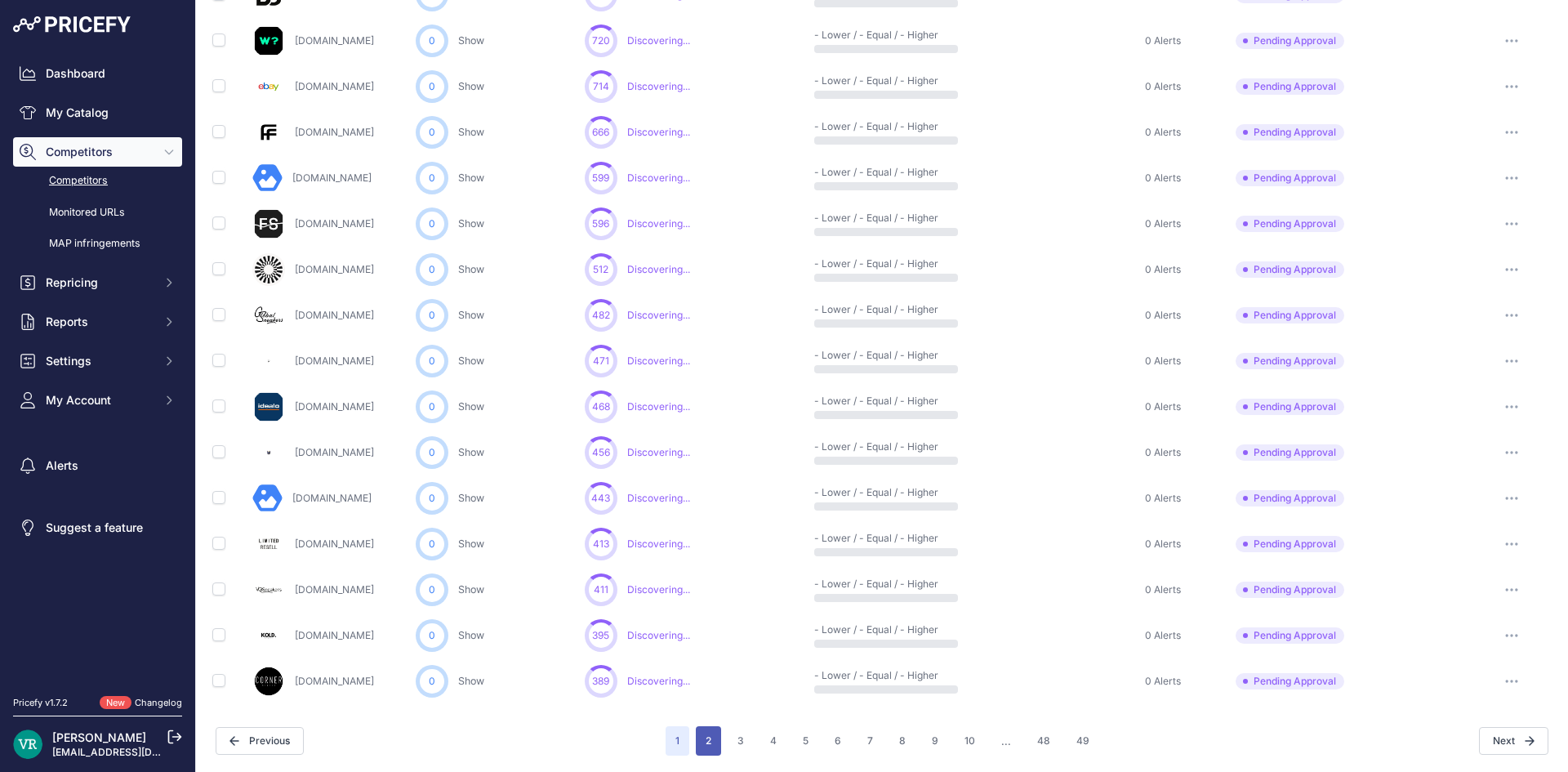
click at [698, 738] on button "2" at bounding box center [708, 741] width 25 height 30
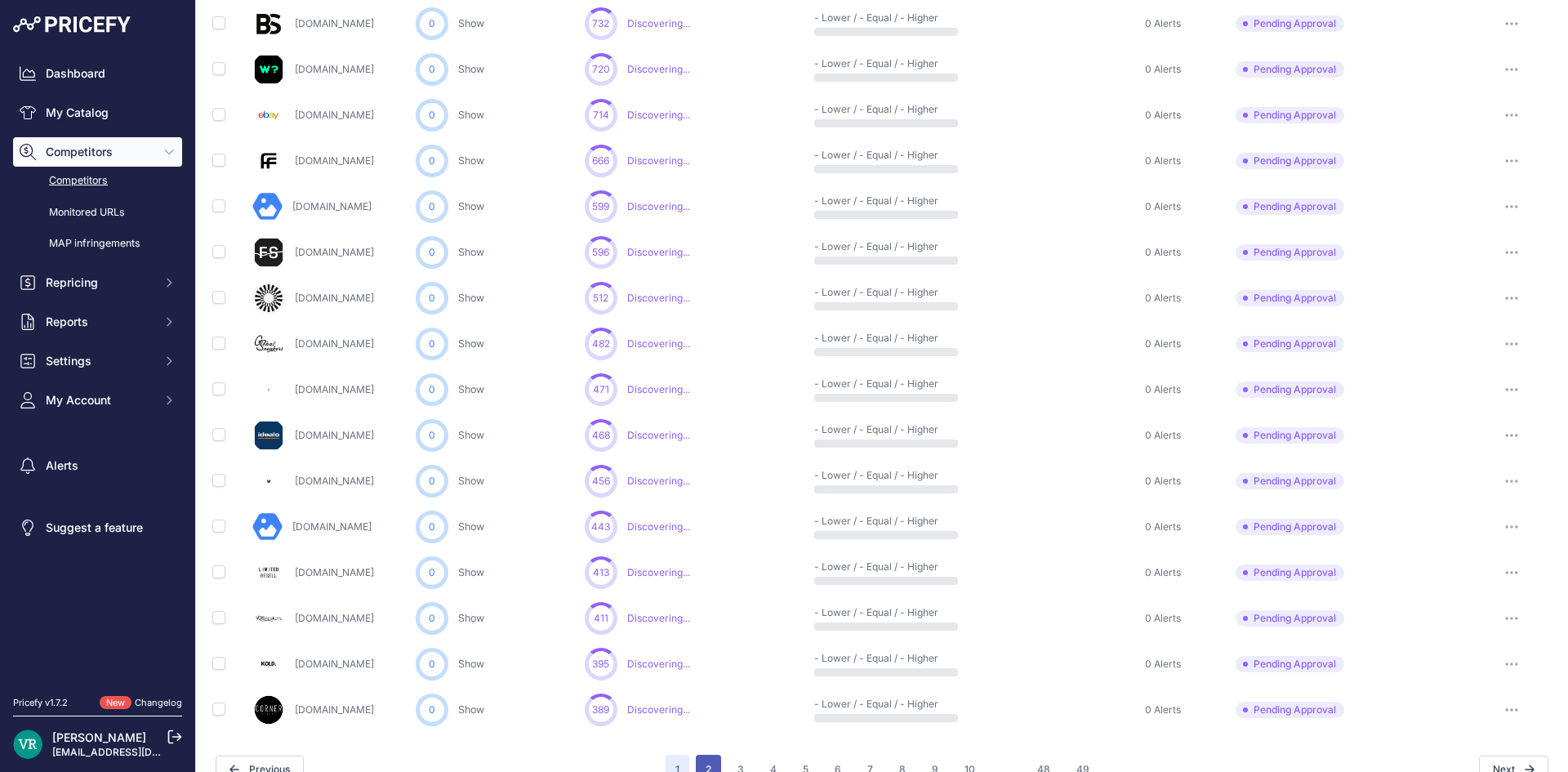
scroll to position [678, 0]
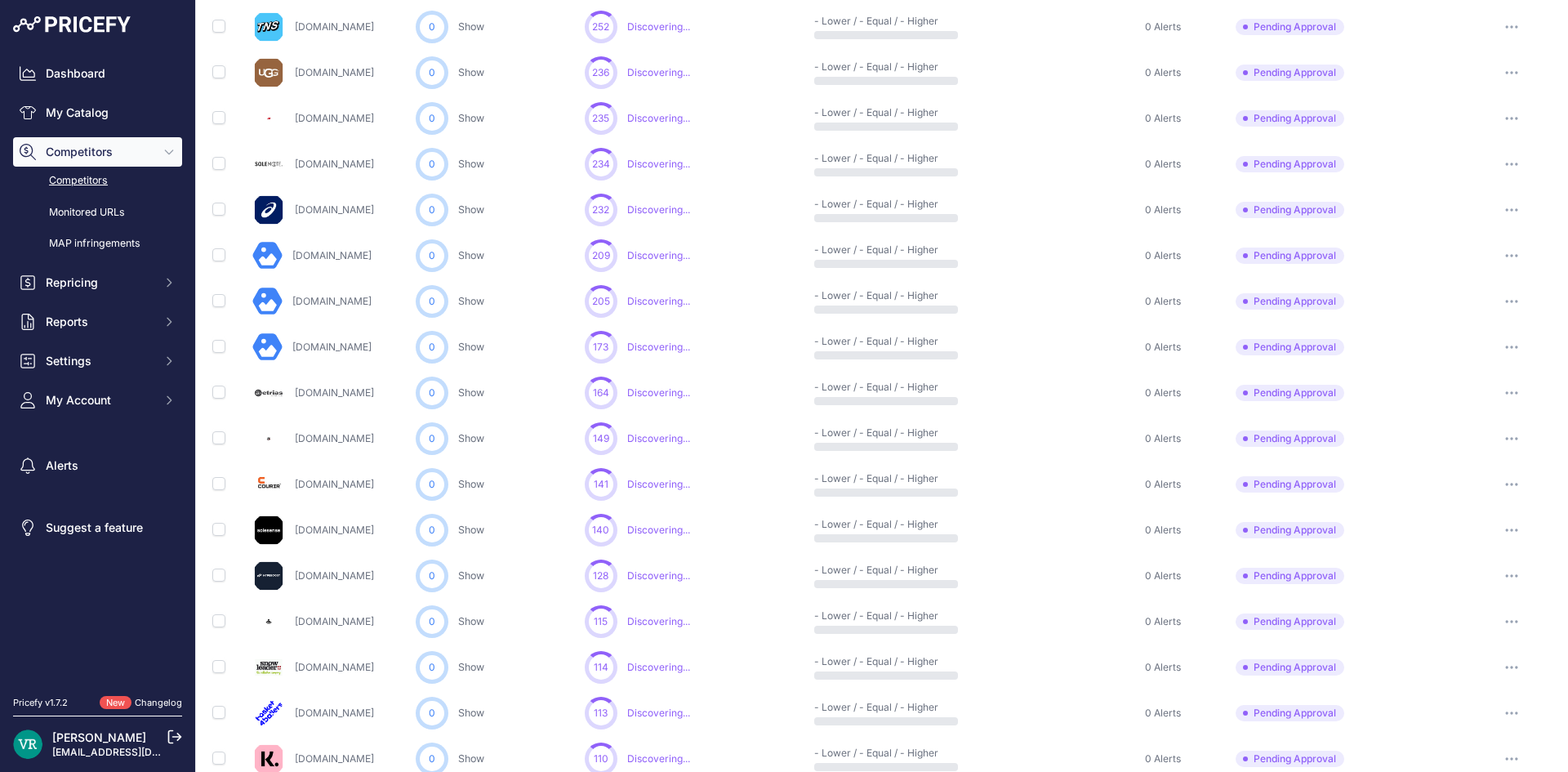
scroll to position [649, 0]
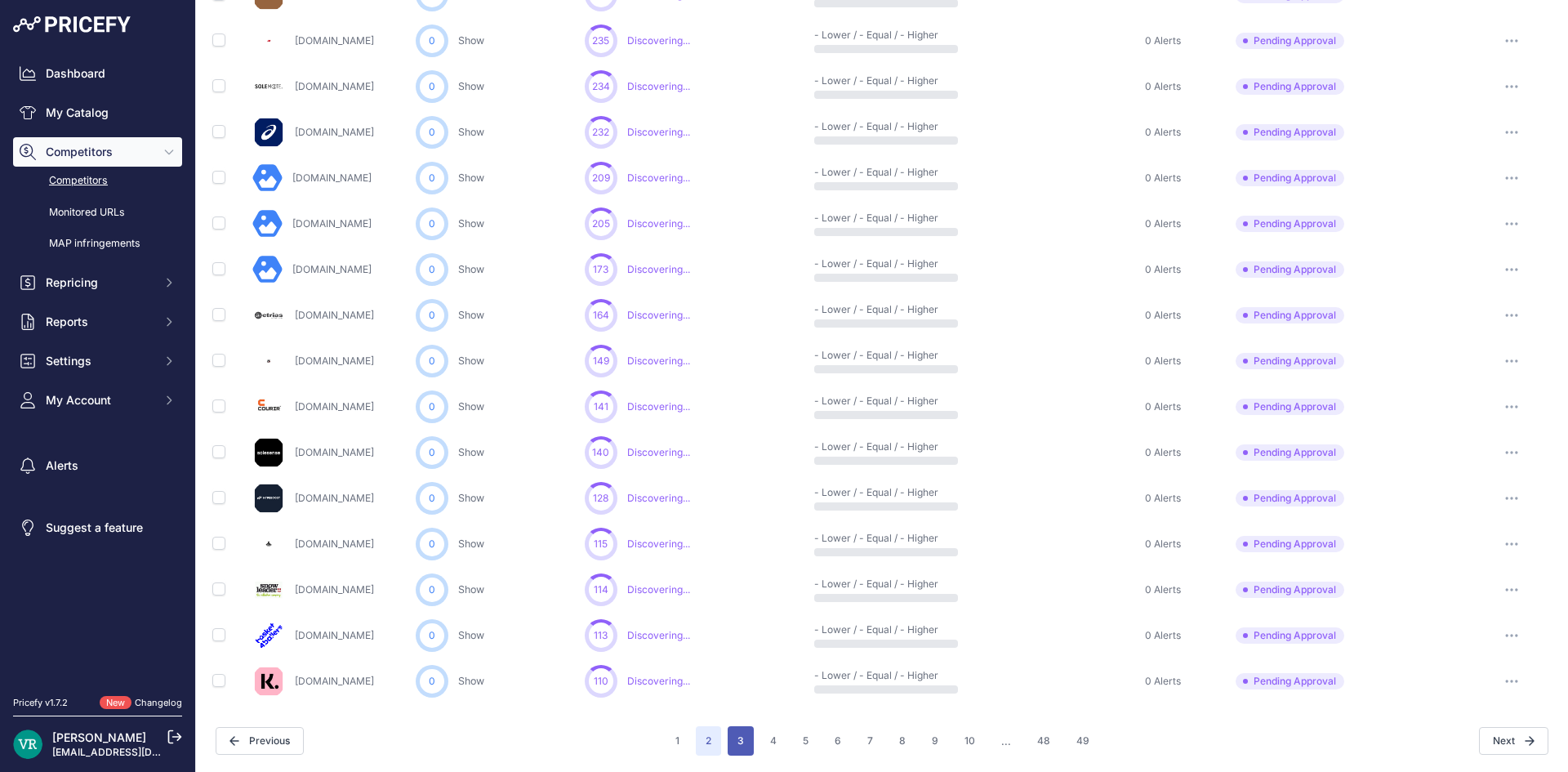
click at [736, 737] on button "3" at bounding box center [741, 741] width 26 height 30
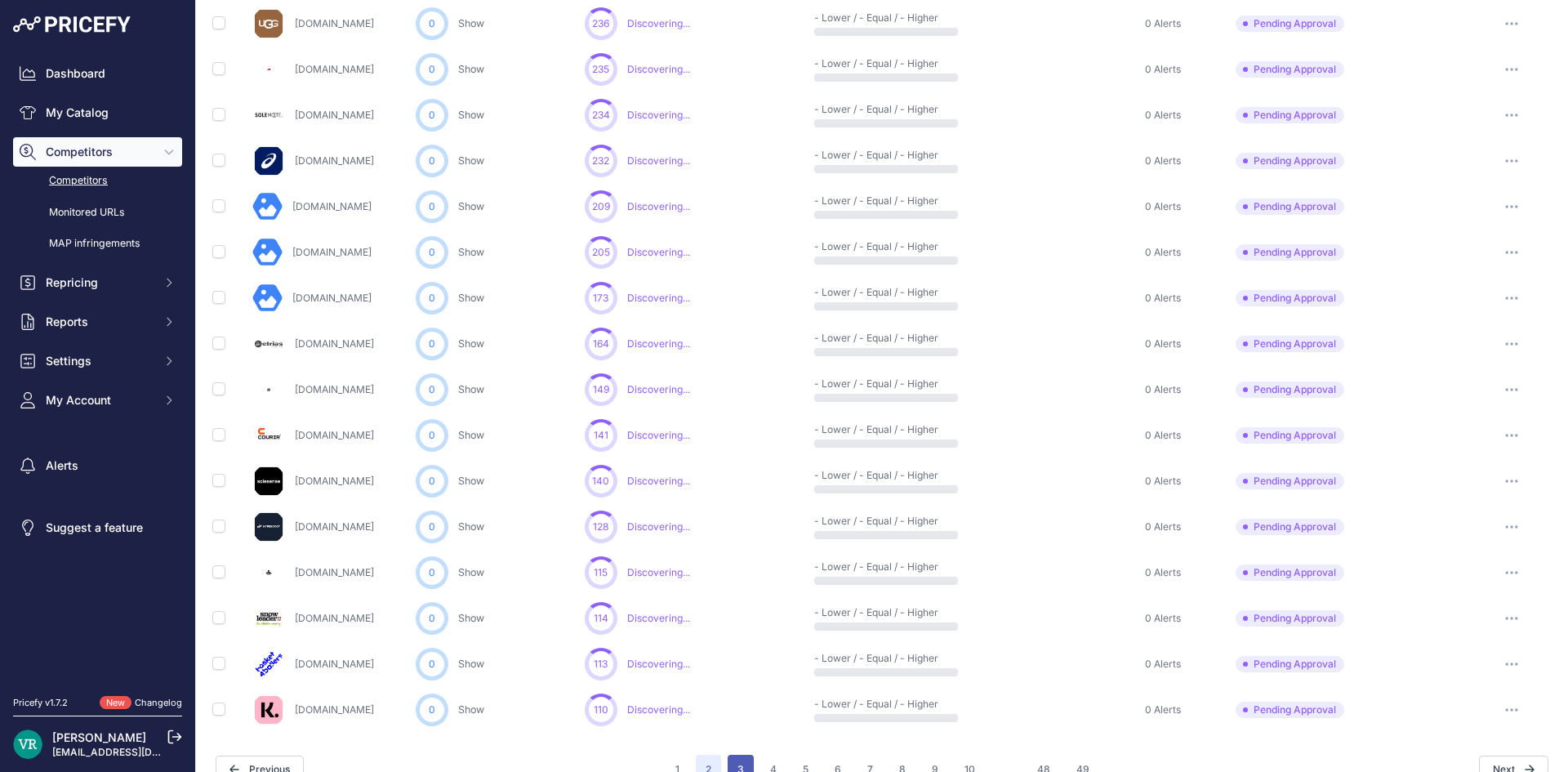
scroll to position [678, 0]
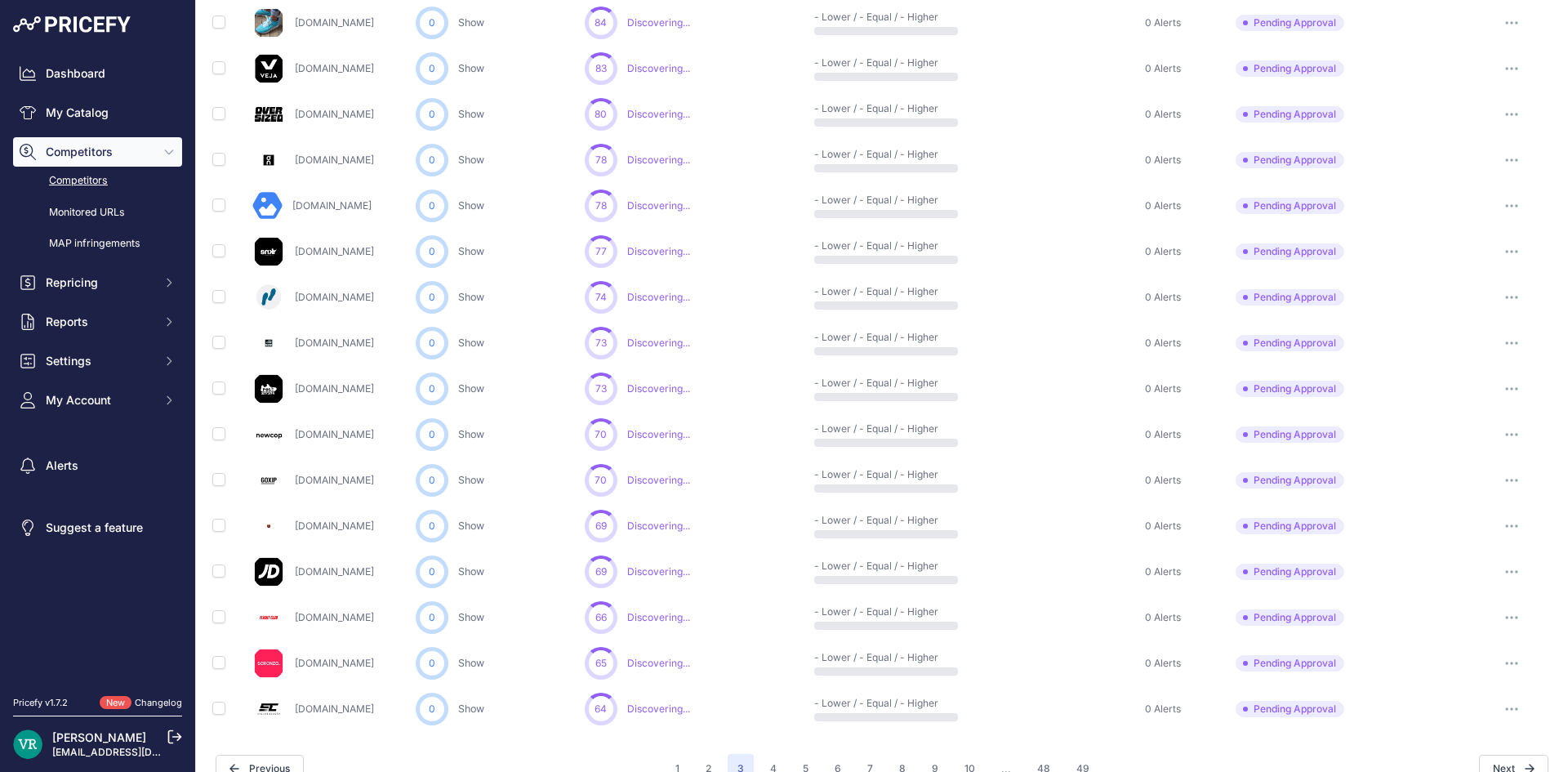
scroll to position [649, 0]
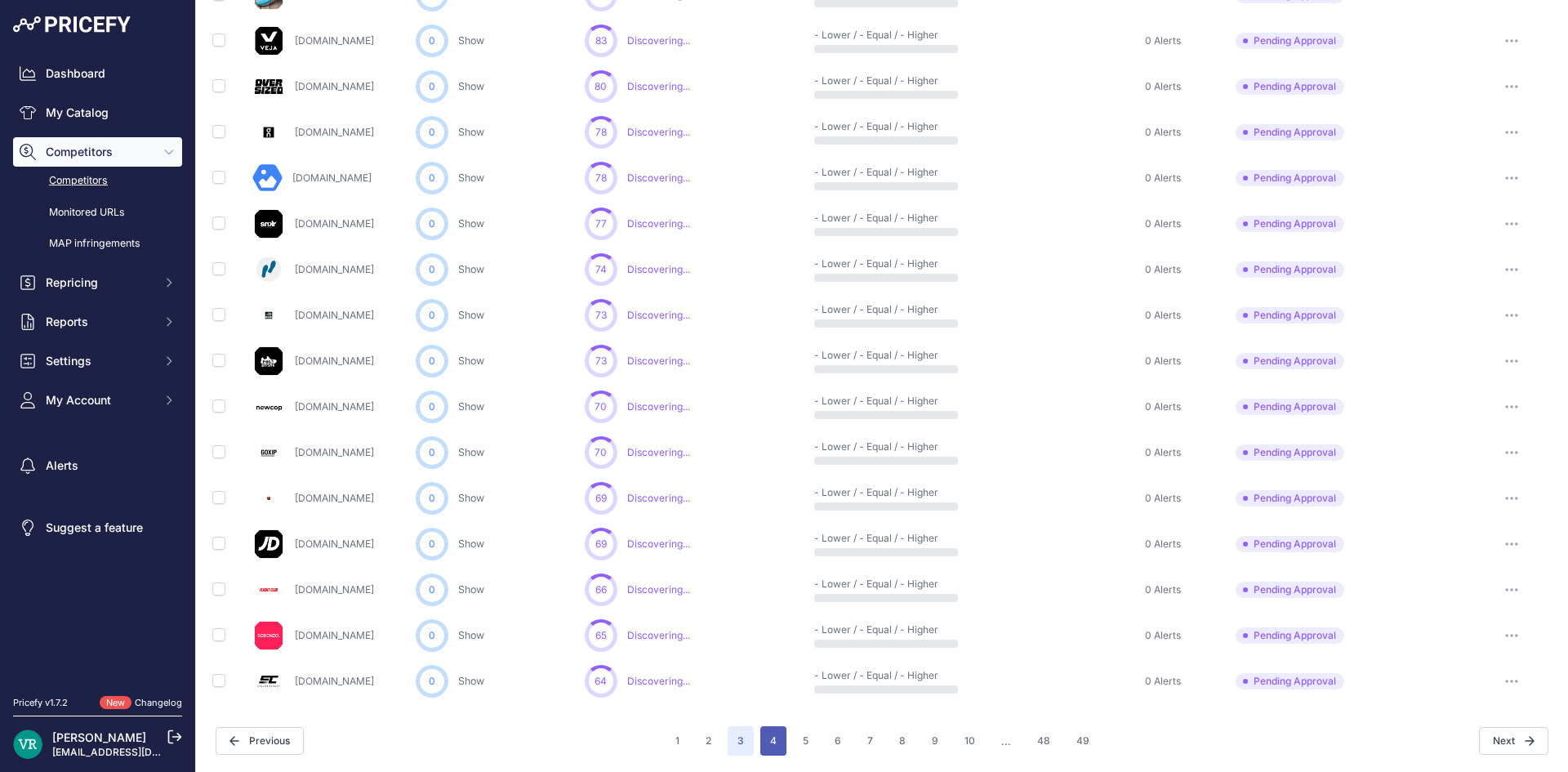
click at [763, 745] on button "4" at bounding box center [774, 741] width 26 height 30
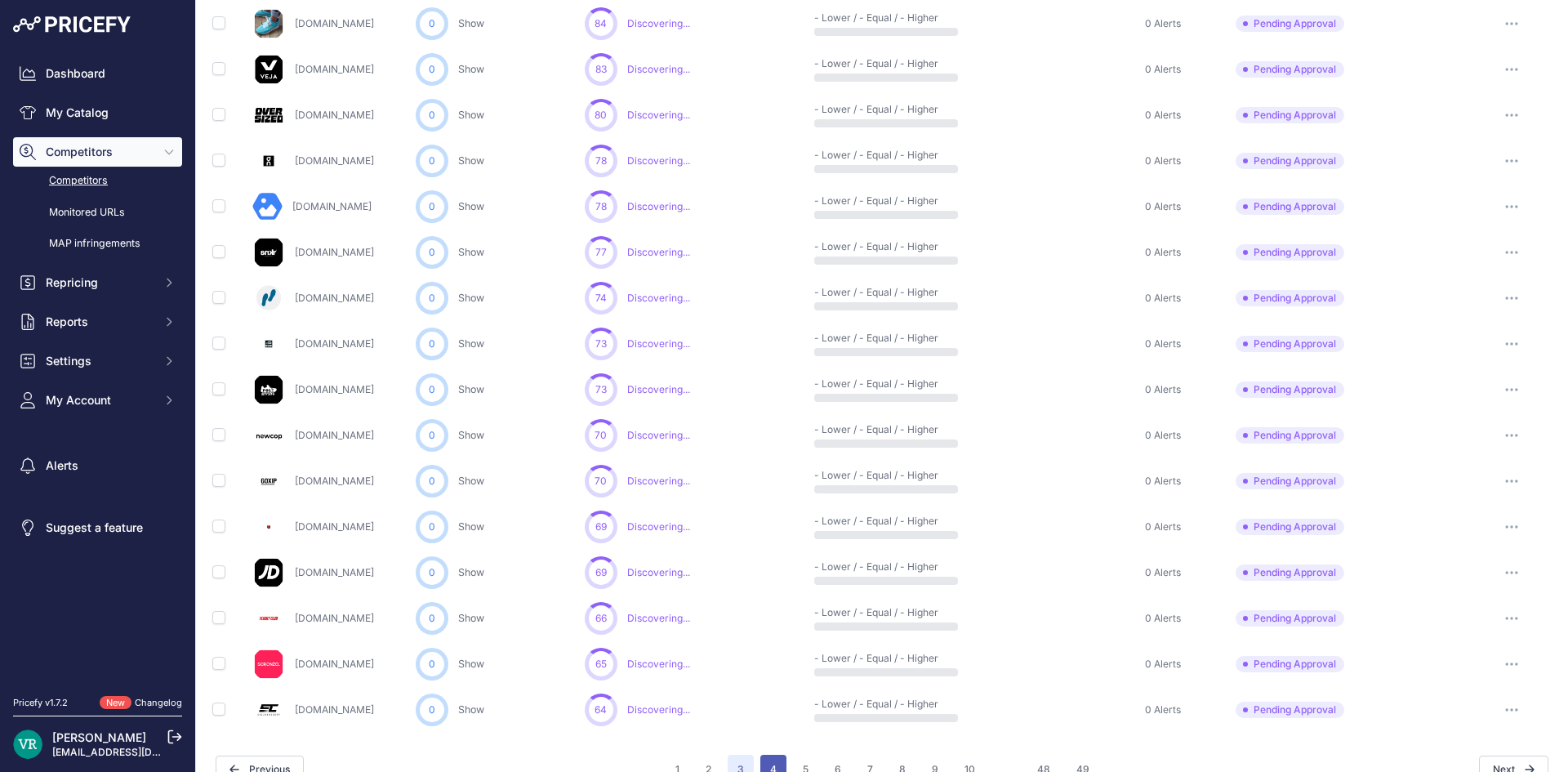
scroll to position [678, 0]
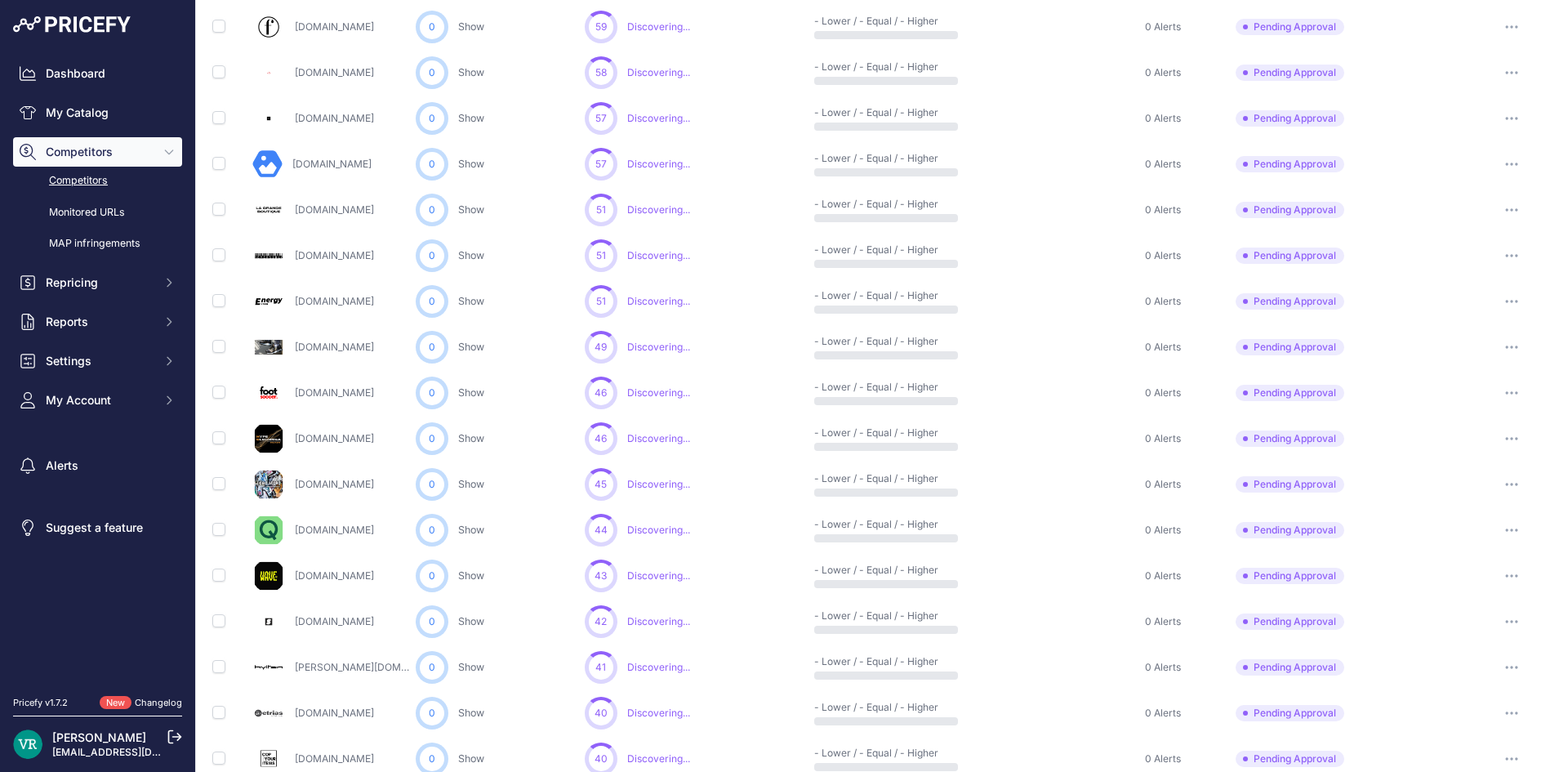
scroll to position [649, 0]
